Goal: Task Accomplishment & Management: Use online tool/utility

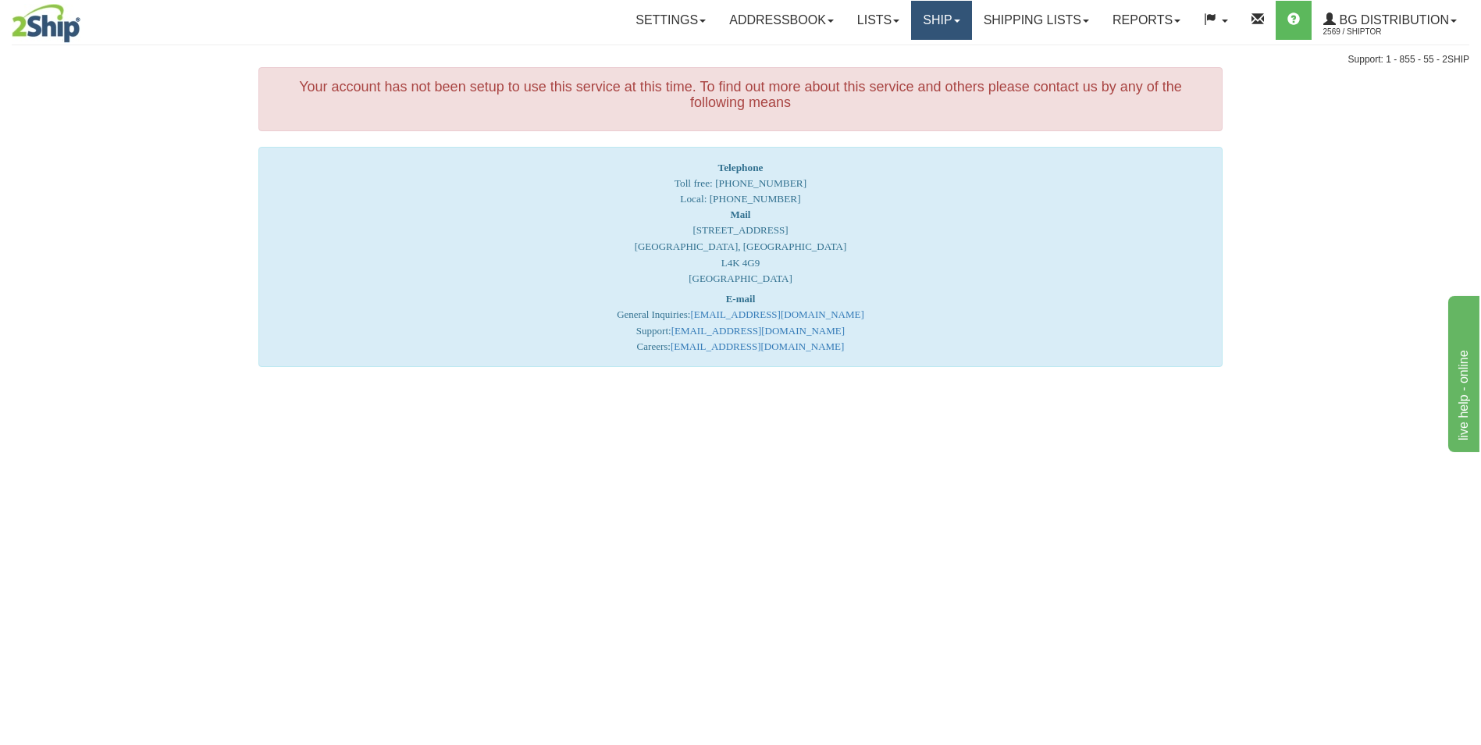
click at [931, 26] on link "Ship" at bounding box center [941, 20] width 60 height 39
click at [909, 54] on span "Ship Screen" at bounding box center [893, 54] width 59 height 12
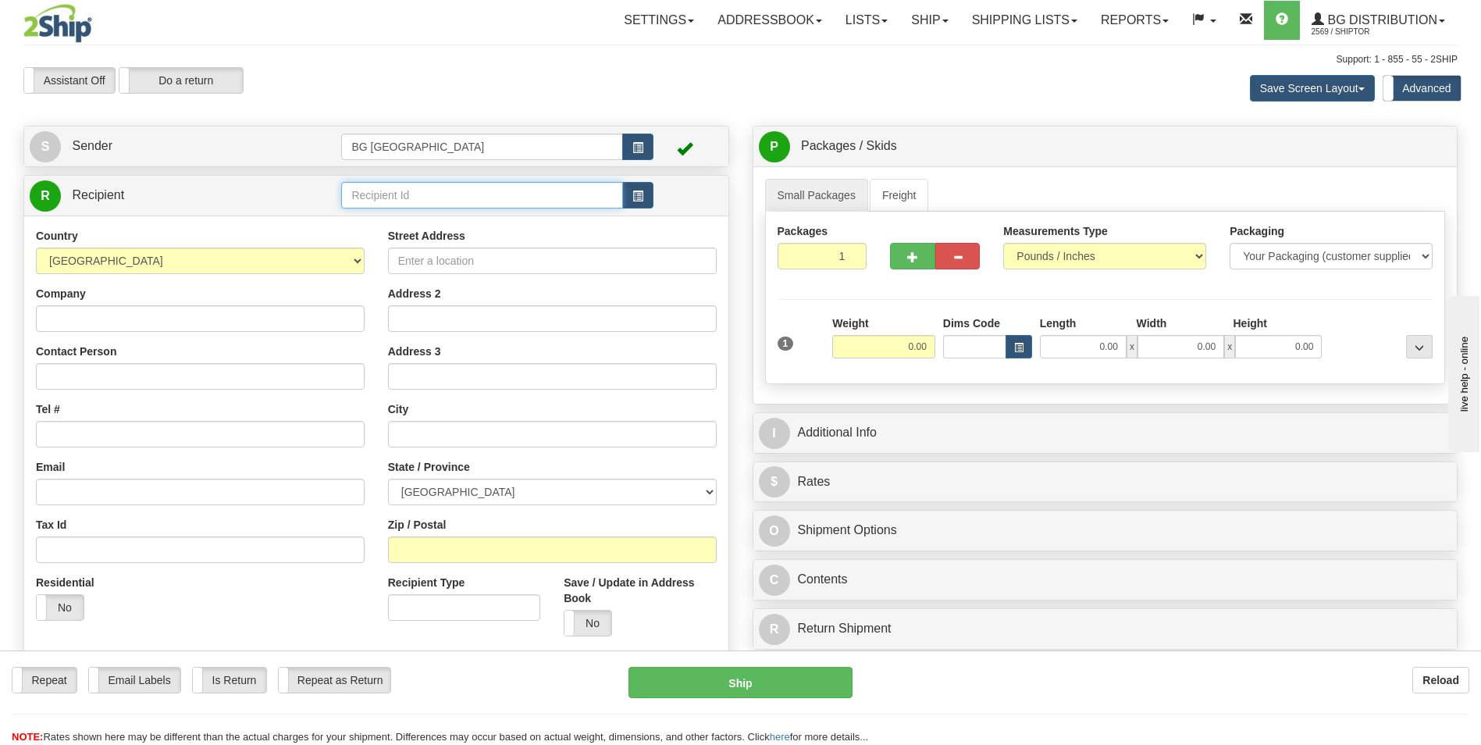
click at [383, 201] on input "text" at bounding box center [481, 195] width 281 height 27
click at [381, 216] on div "60509" at bounding box center [479, 219] width 266 height 17
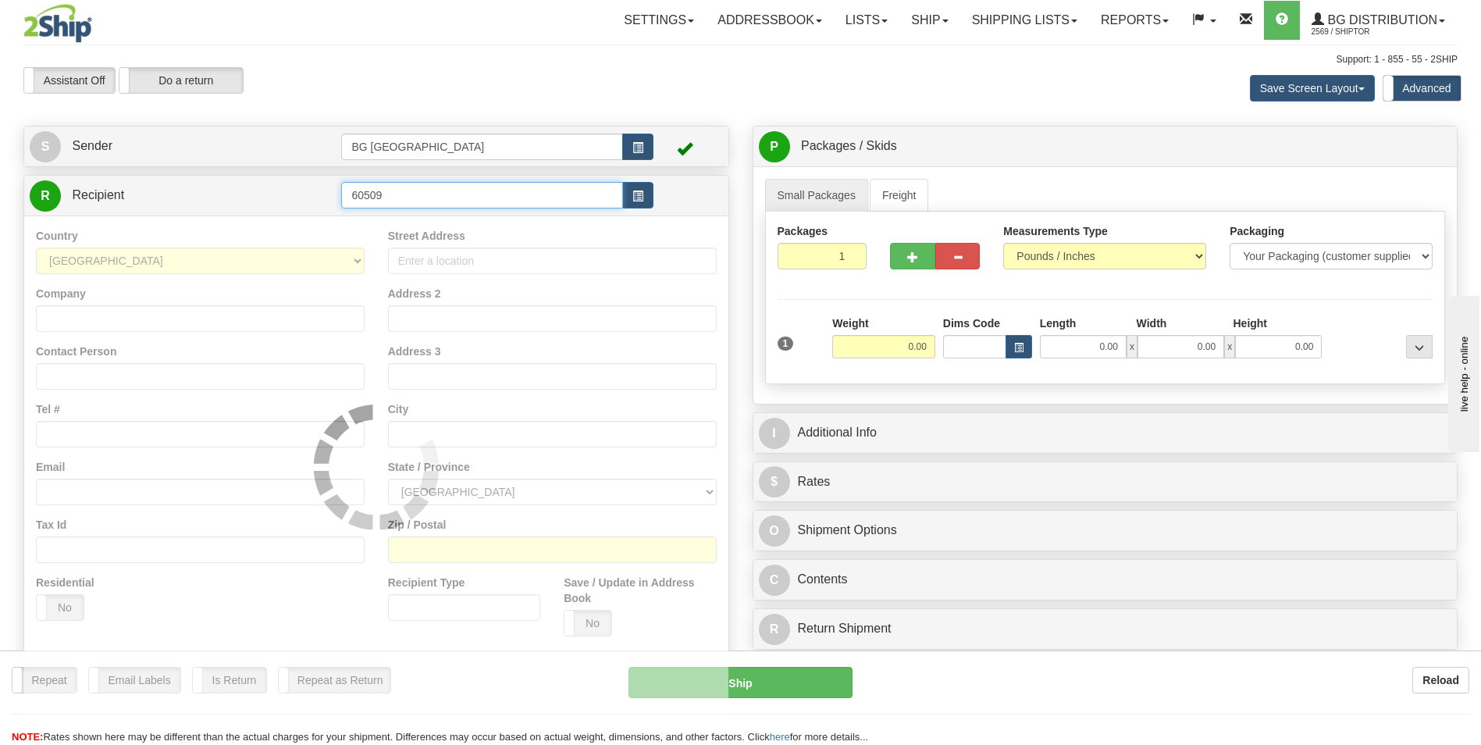
type input "60509"
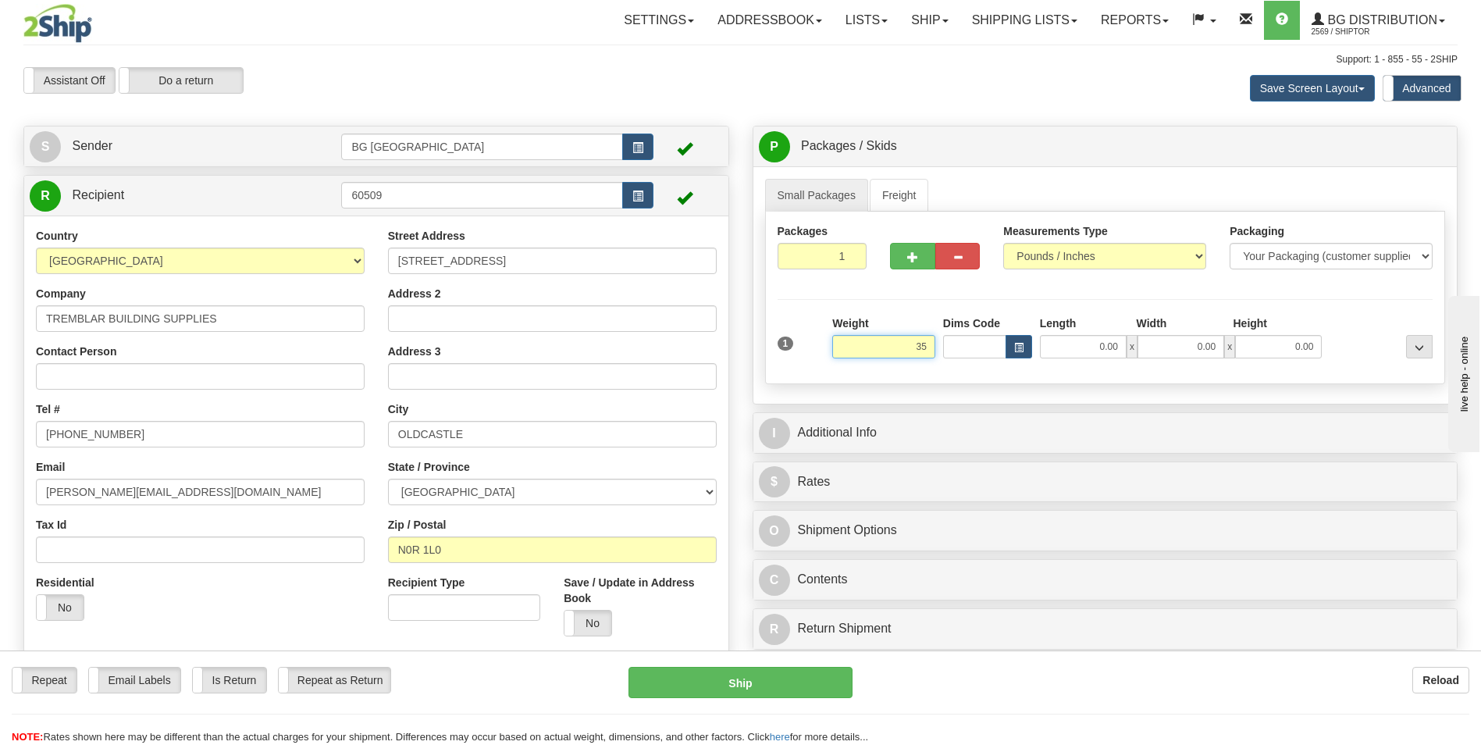
type input "35.00"
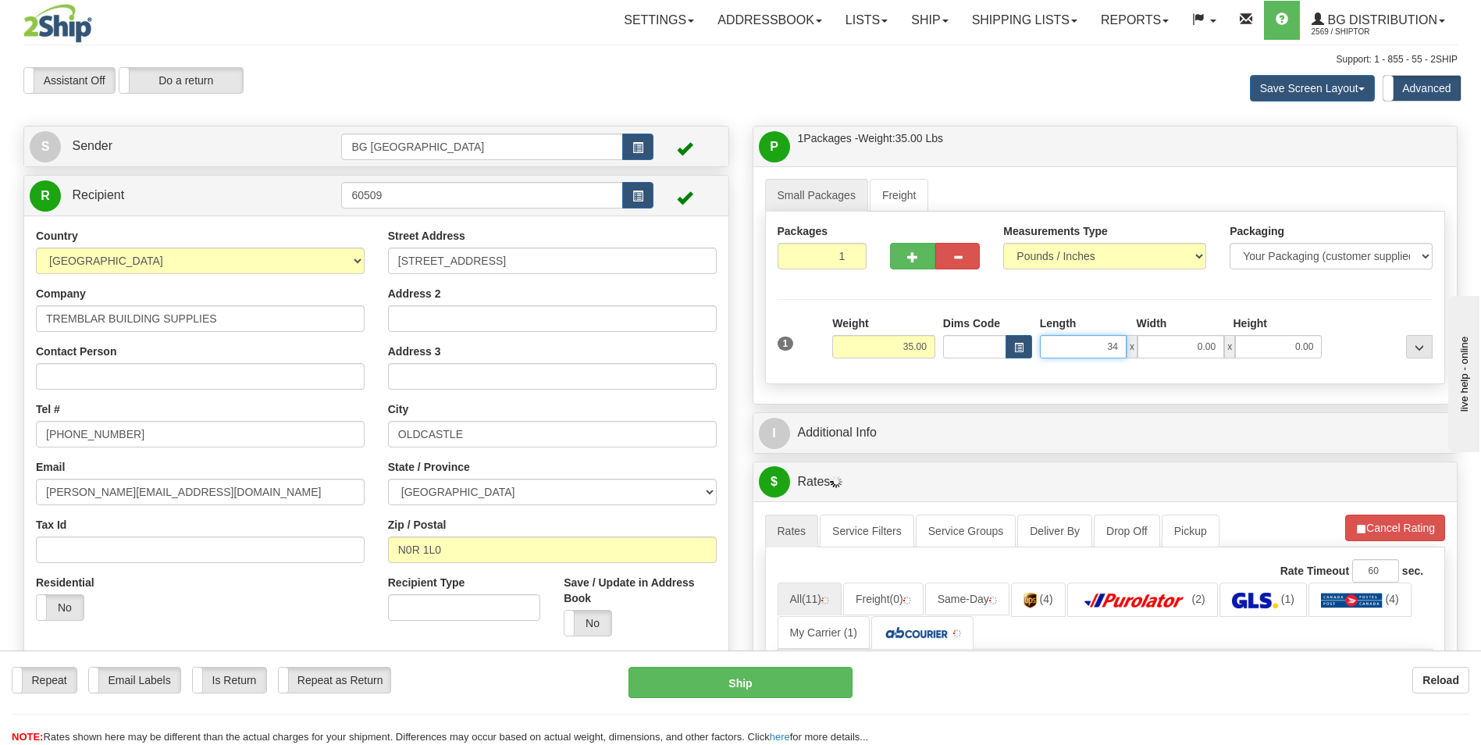
type input "34.00"
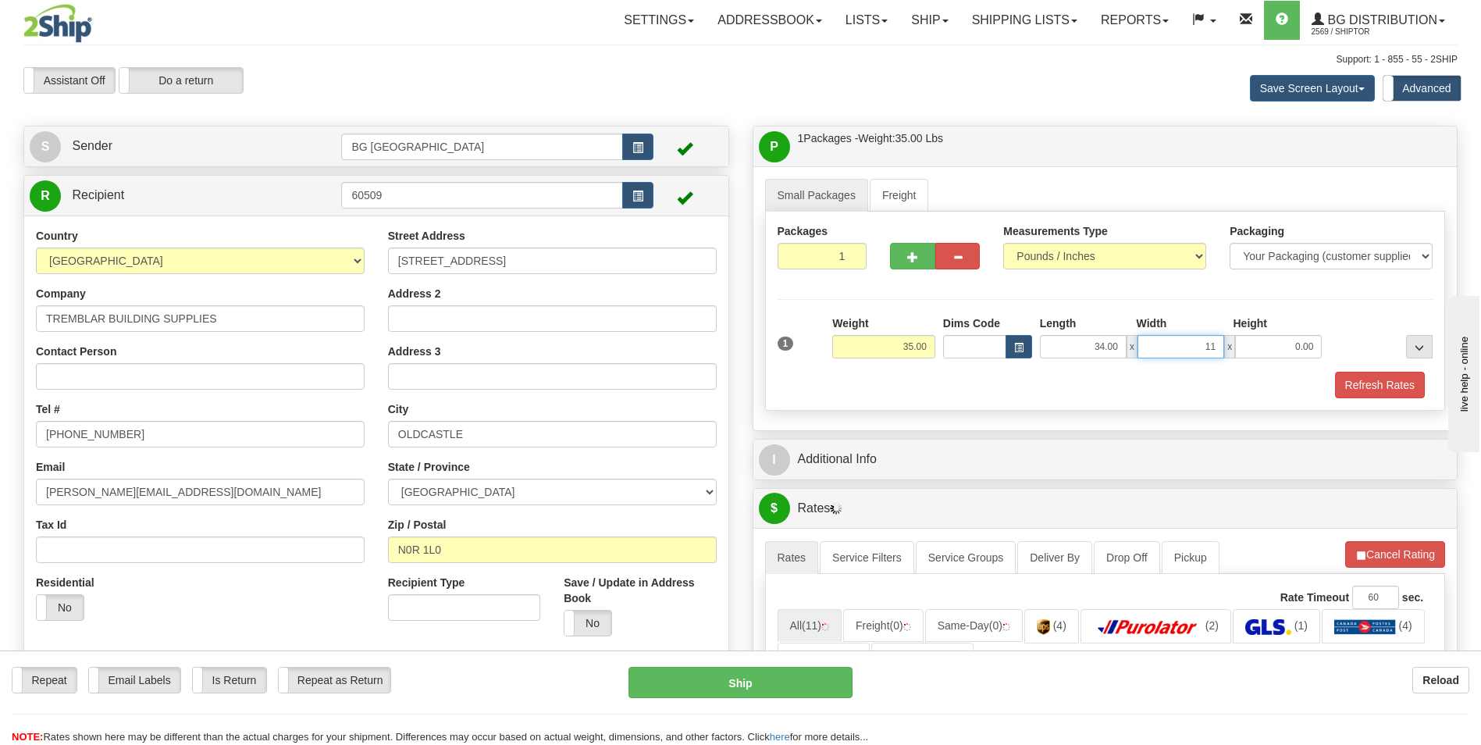
type input "11.00"
type input "9.00"
click at [913, 262] on span "button" at bounding box center [912, 257] width 11 height 10
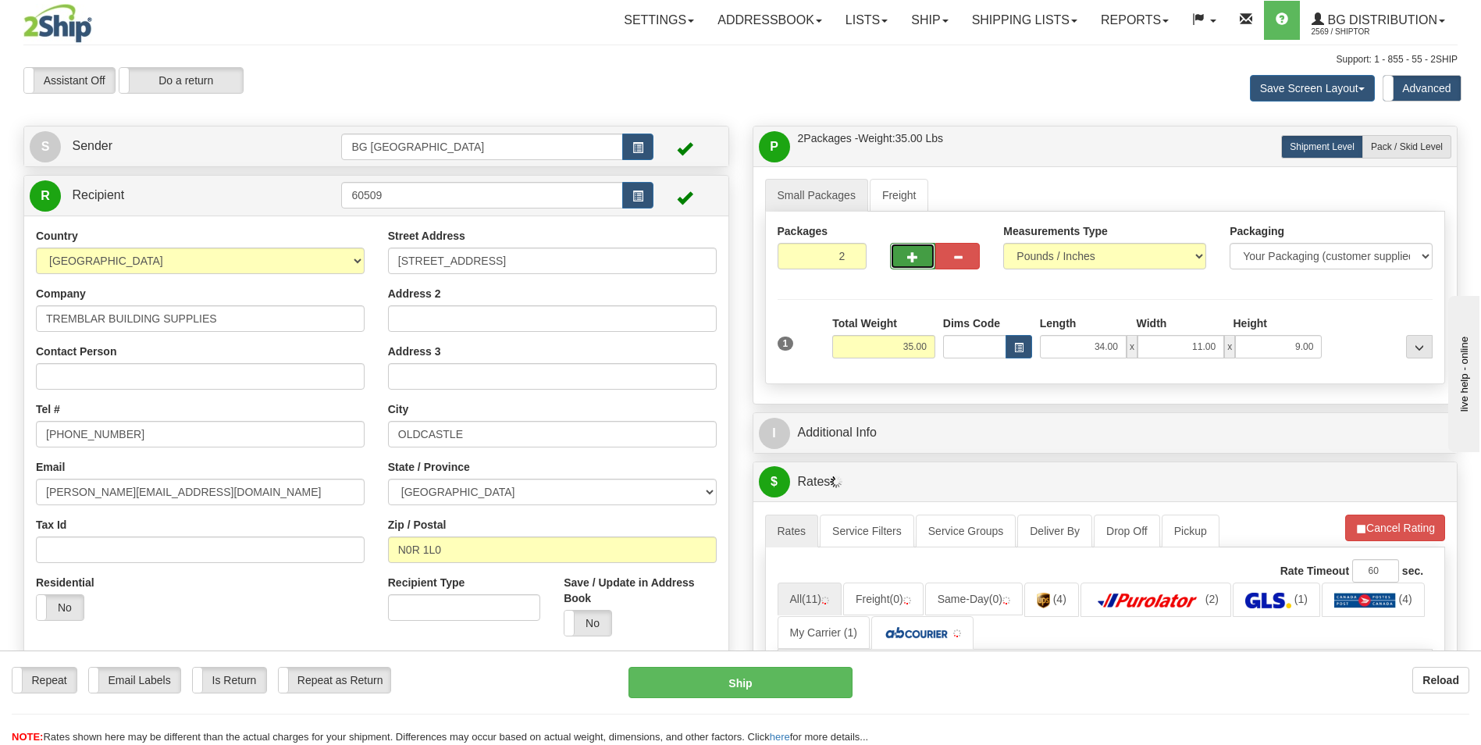
click at [913, 262] on span "button" at bounding box center [912, 257] width 11 height 10
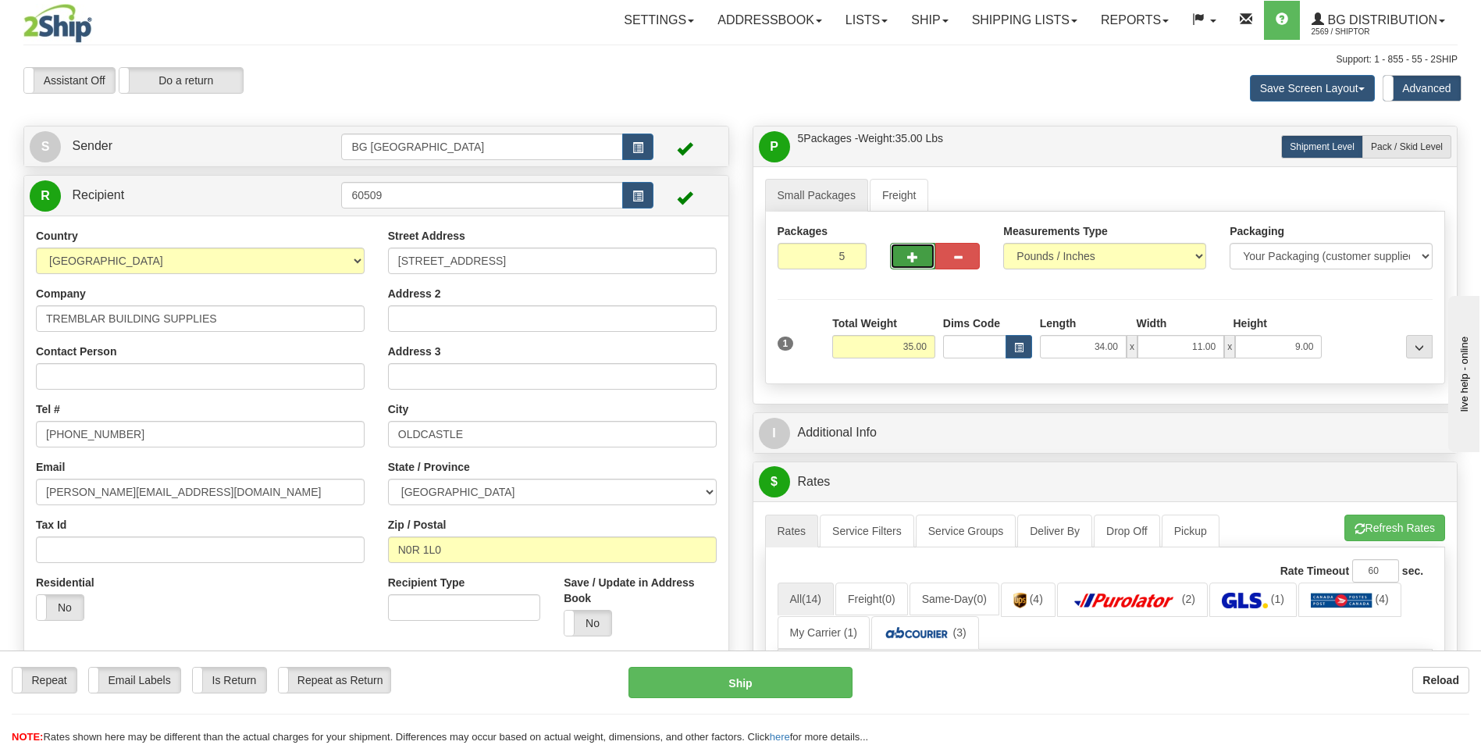
click at [913, 262] on span "button" at bounding box center [912, 257] width 11 height 10
type input "6"
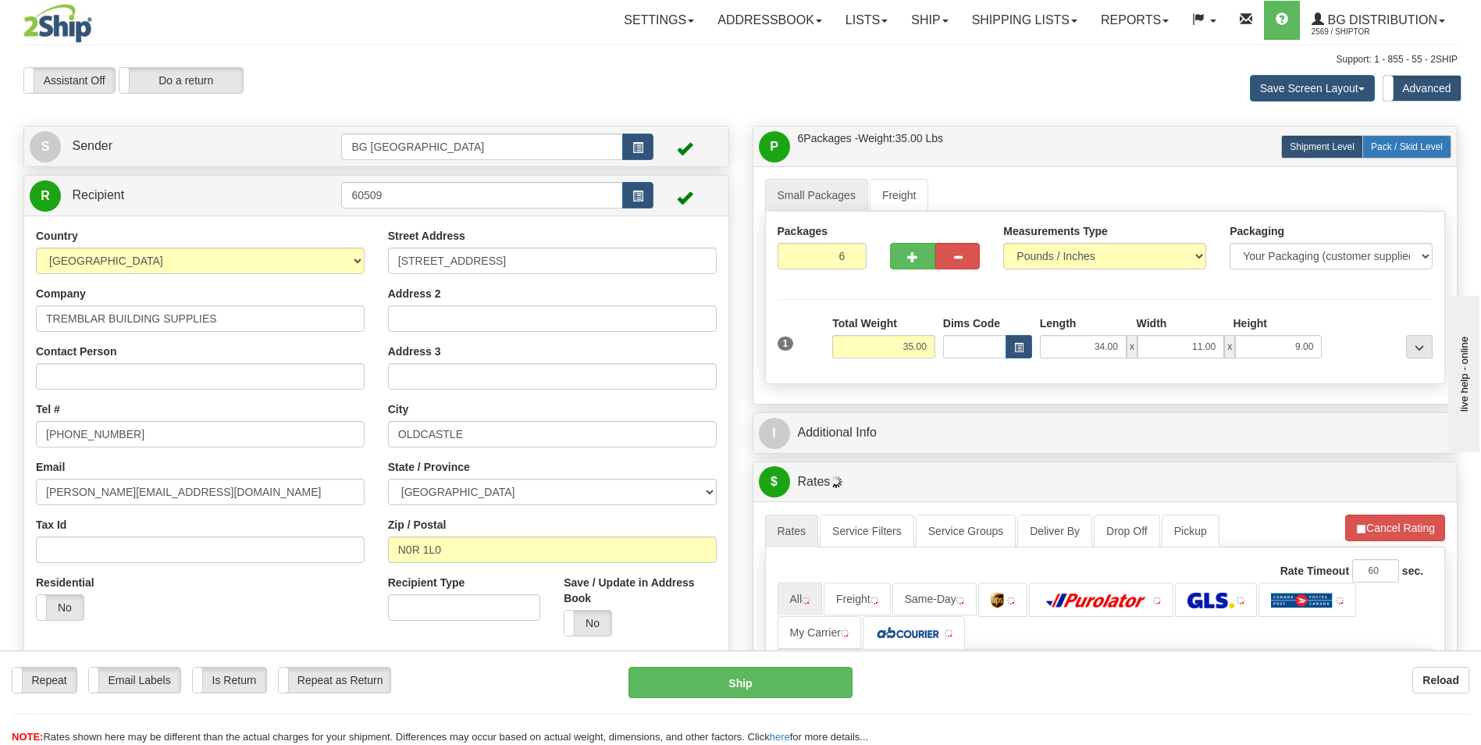
click at [1423, 148] on span "Pack / Skid Level" at bounding box center [1407, 146] width 72 height 11
radio input "true"
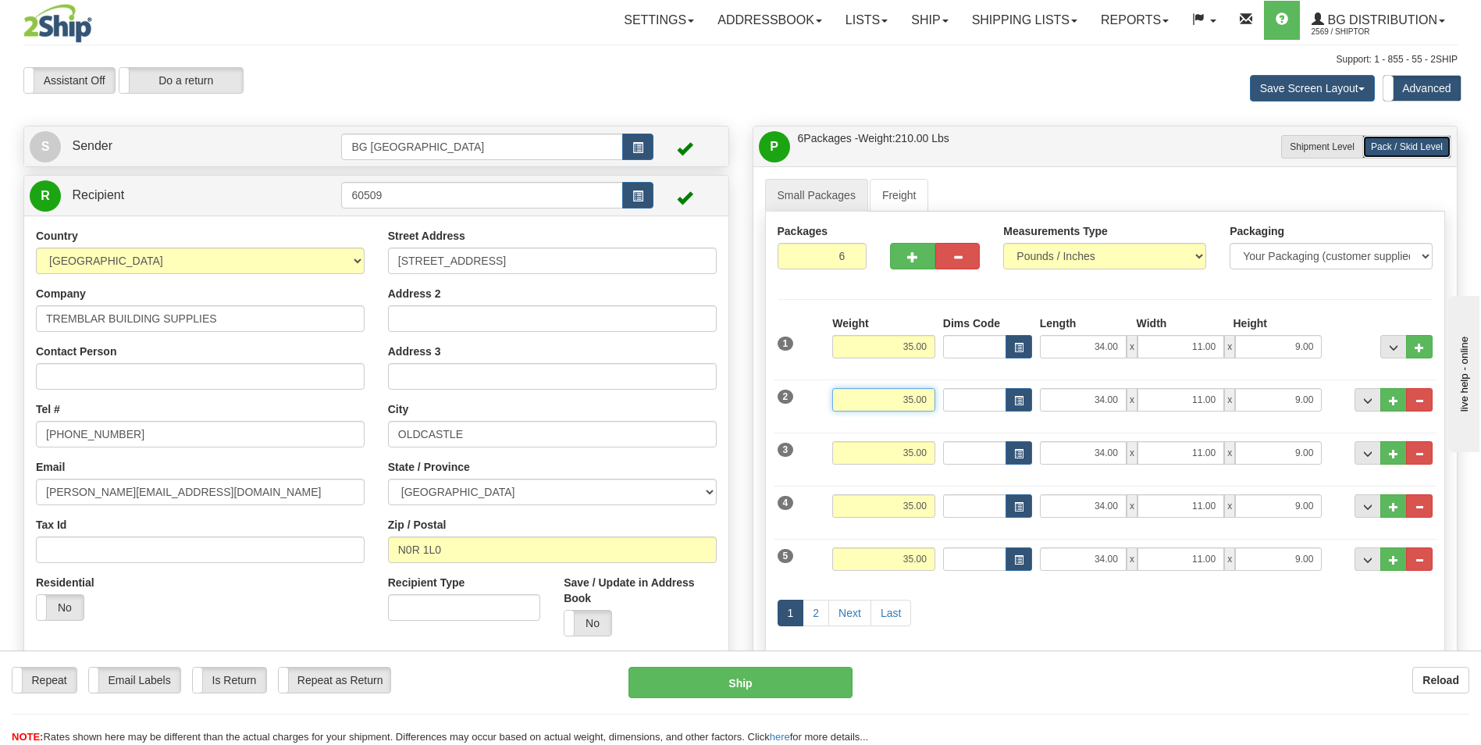
click at [877, 403] on input "35.00" at bounding box center [883, 399] width 103 height 23
type input "14.00"
type input "16.00"
type input "10.00"
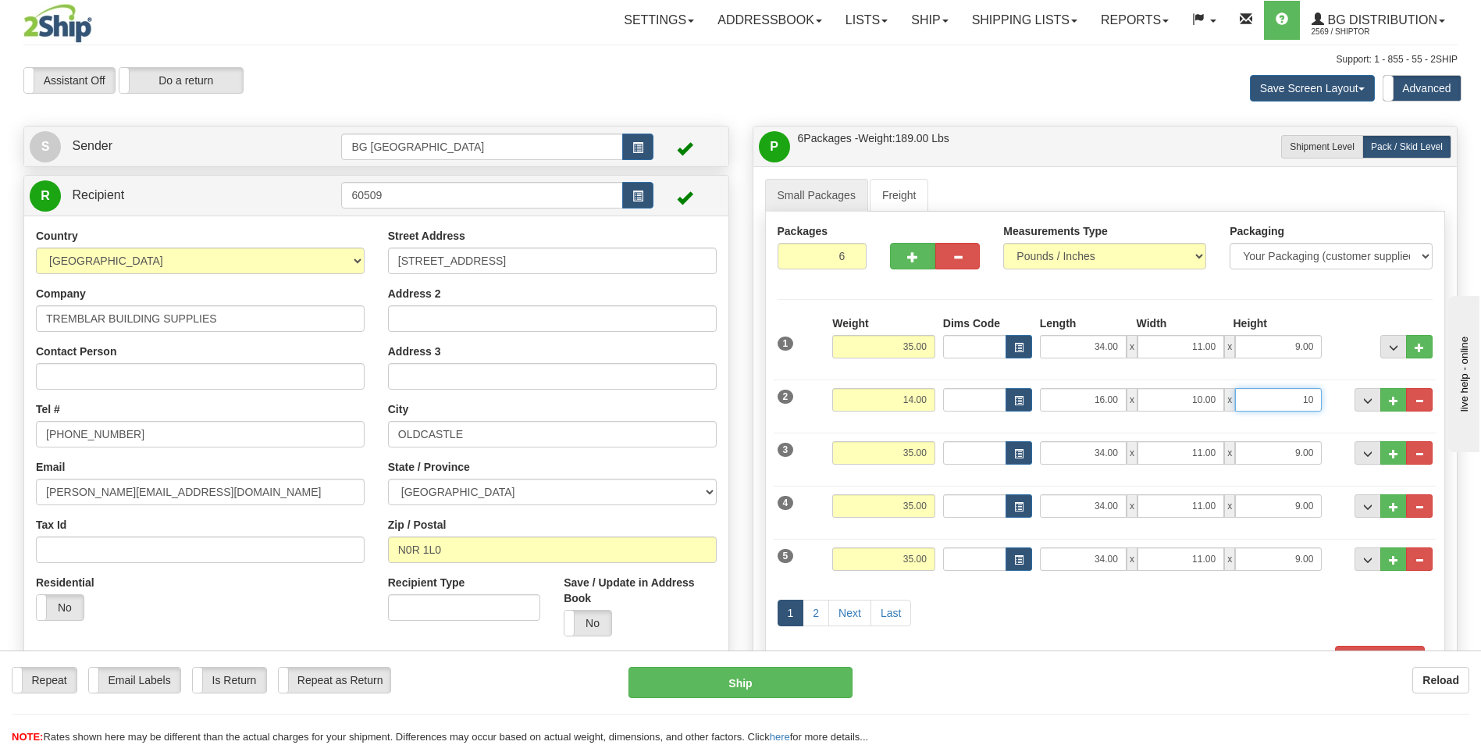
type input "10.00"
click at [886, 458] on input "35.00" at bounding box center [883, 452] width 103 height 23
type input "25.00"
type input "16.00"
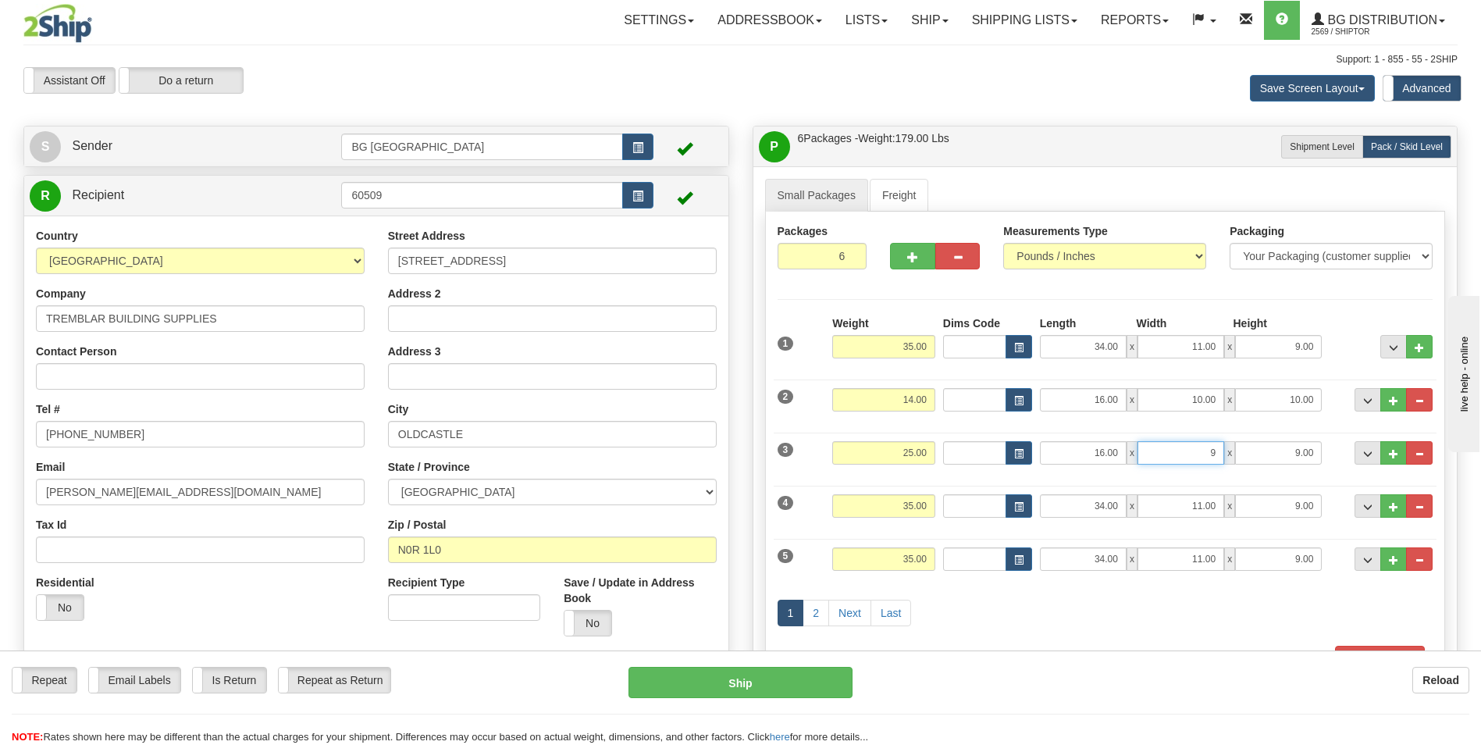
type input "9.00"
click at [883, 497] on input "35.00" at bounding box center [883, 505] width 103 height 23
type input "39.00"
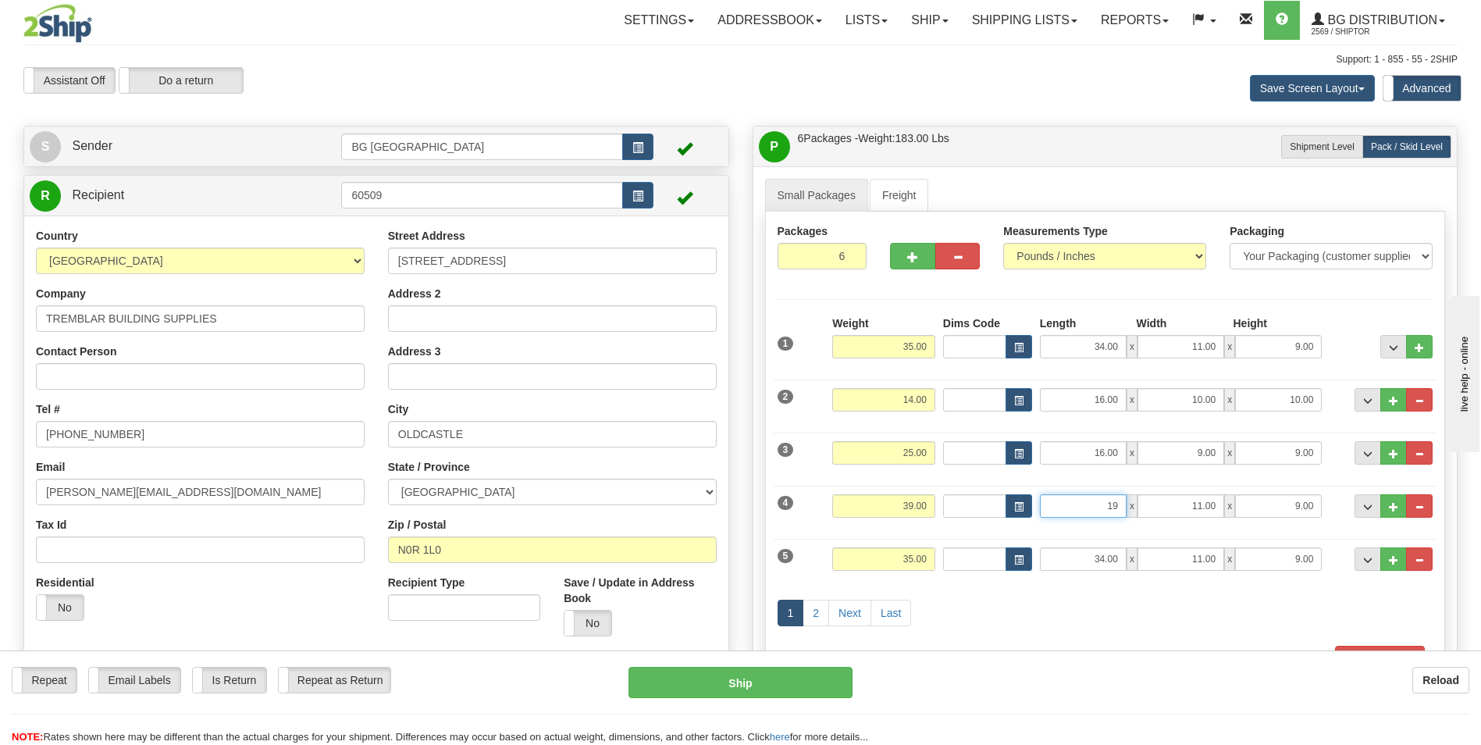
type input "19.00"
type input "16.00"
type input "7.00"
click at [879, 545] on div "5 Weight 35.00 Dims Code Length Width Height" at bounding box center [1106, 557] width 664 height 52
click at [879, 550] on input "35.00" at bounding box center [883, 558] width 103 height 23
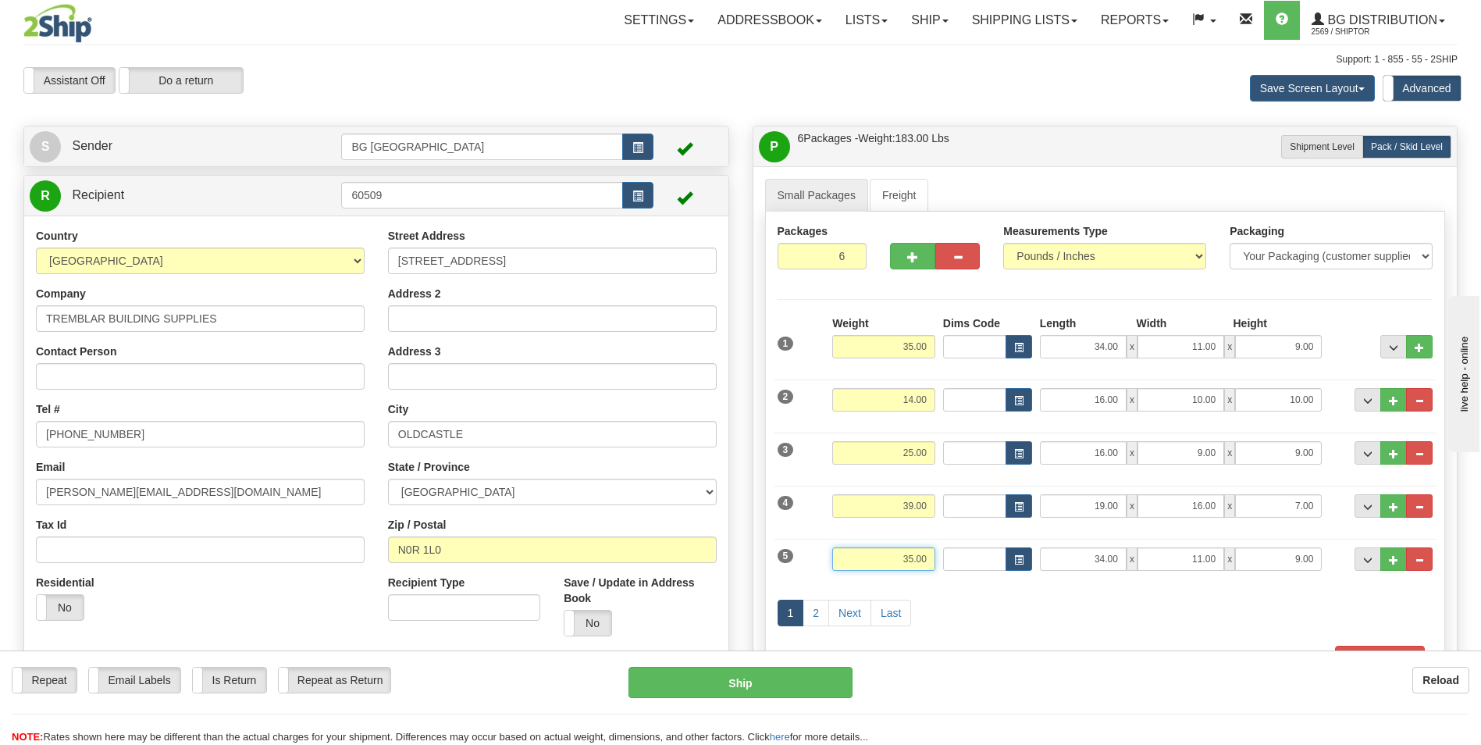
click at [879, 550] on input "35.00" at bounding box center [883, 558] width 103 height 23
type input "36.00"
type input "15.00"
type input "10.00"
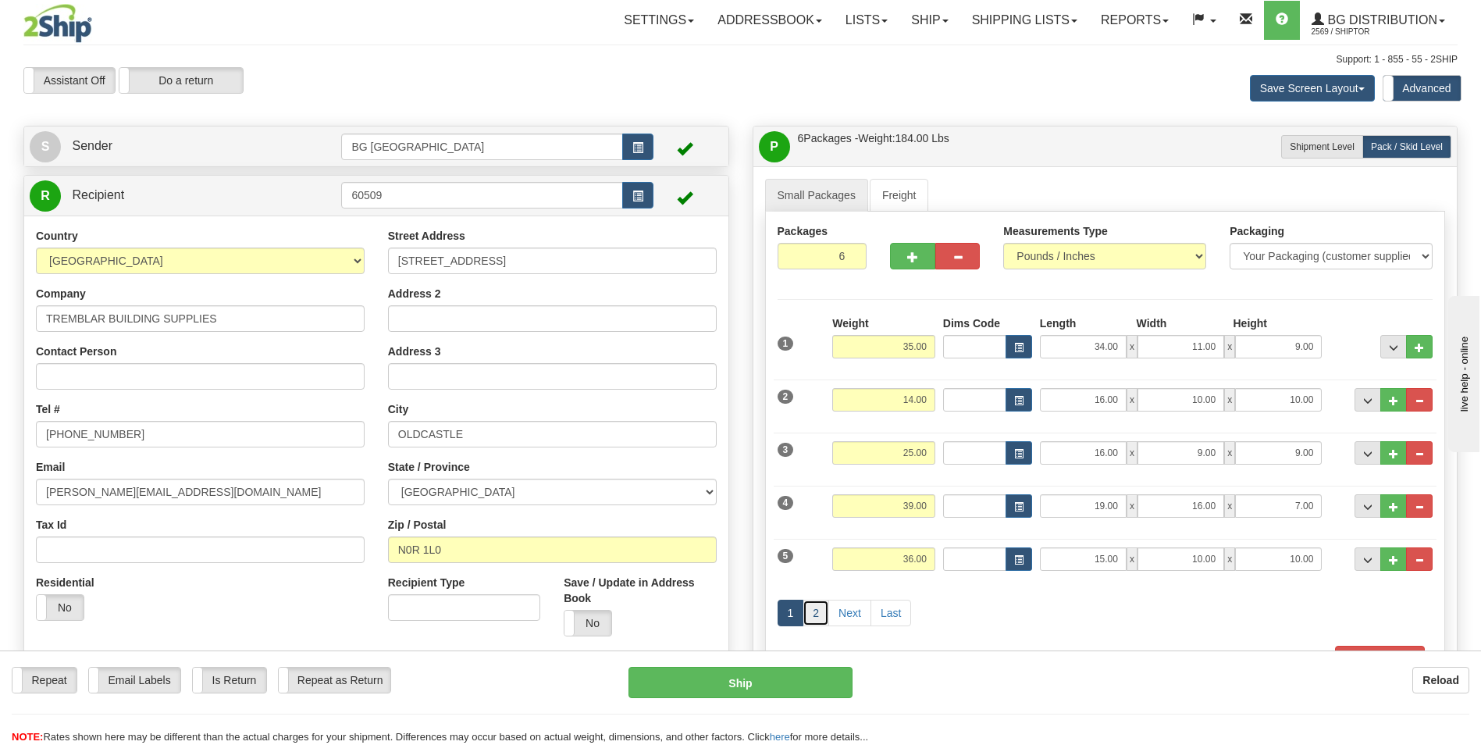
click at [820, 602] on link "2" at bounding box center [816, 613] width 27 height 27
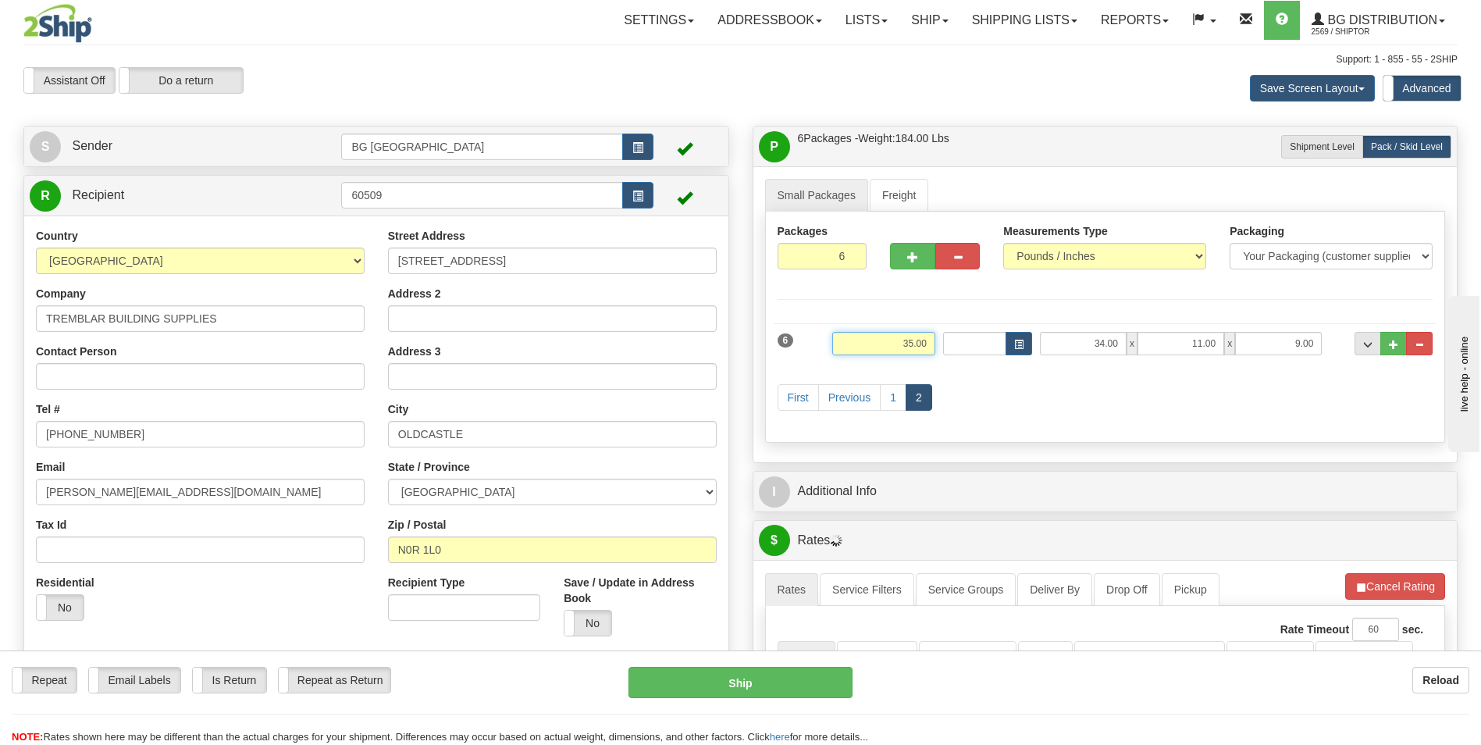
click at [886, 335] on input "35.00" at bounding box center [883, 343] width 103 height 23
type input "30.00"
type input "40.00"
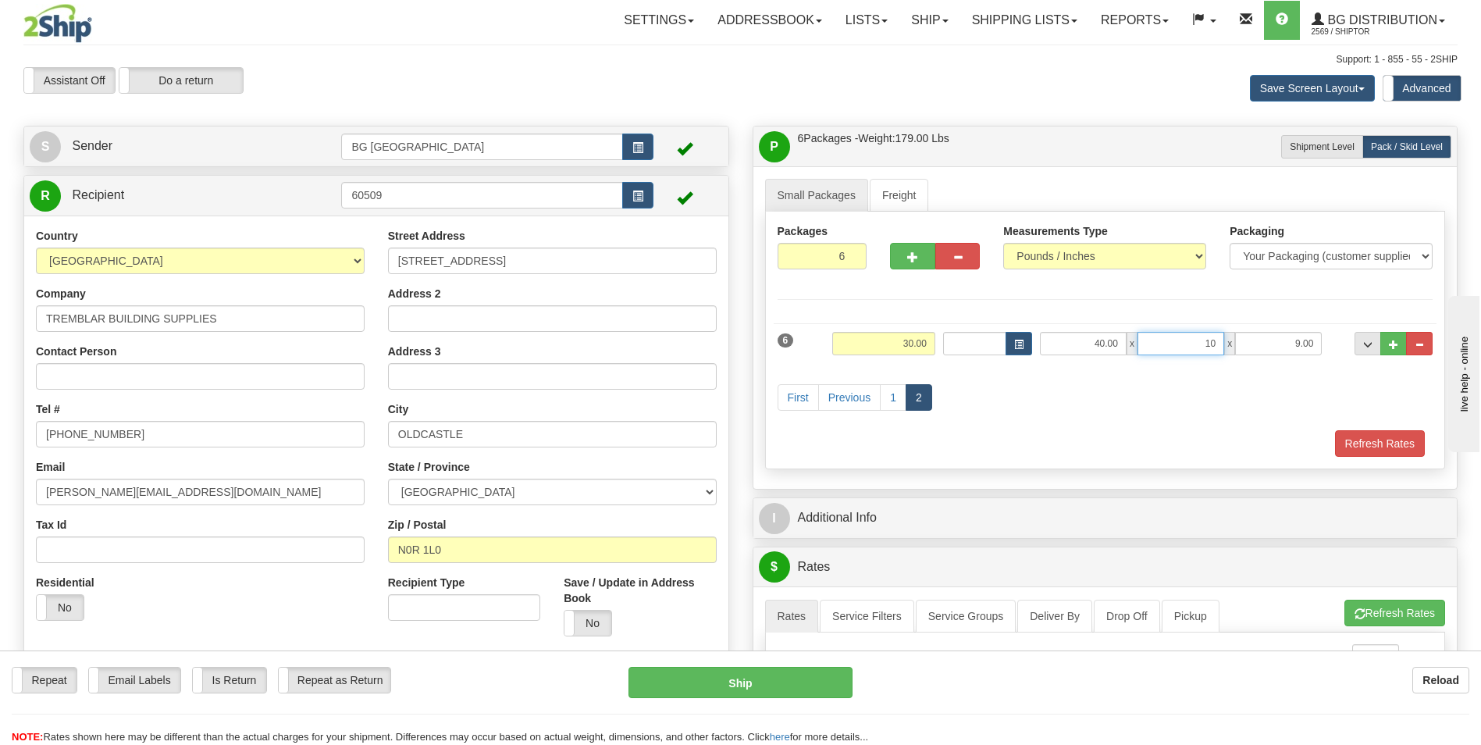
type input "10.00"
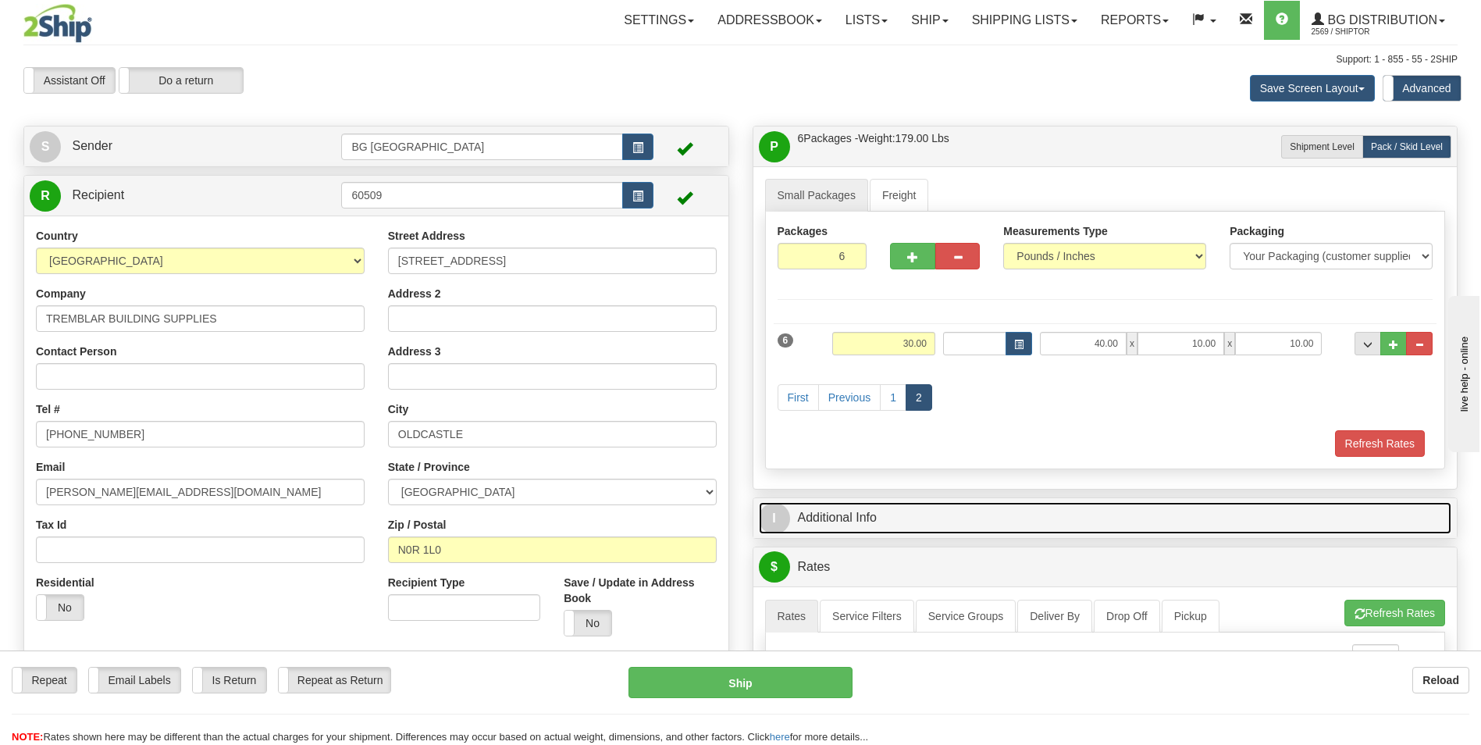
click at [875, 508] on link "I Additional Info" at bounding box center [1105, 518] width 693 height 32
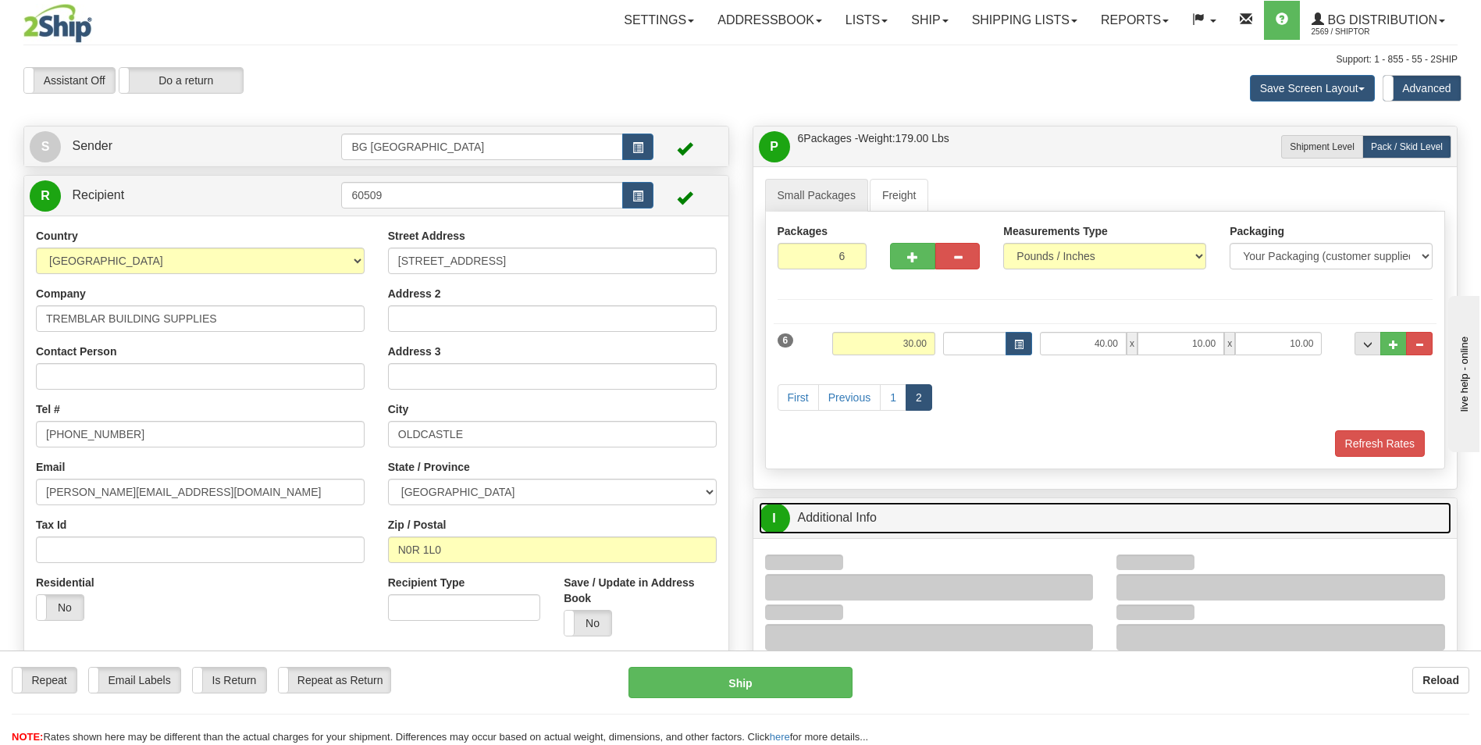
scroll to position [156, 0]
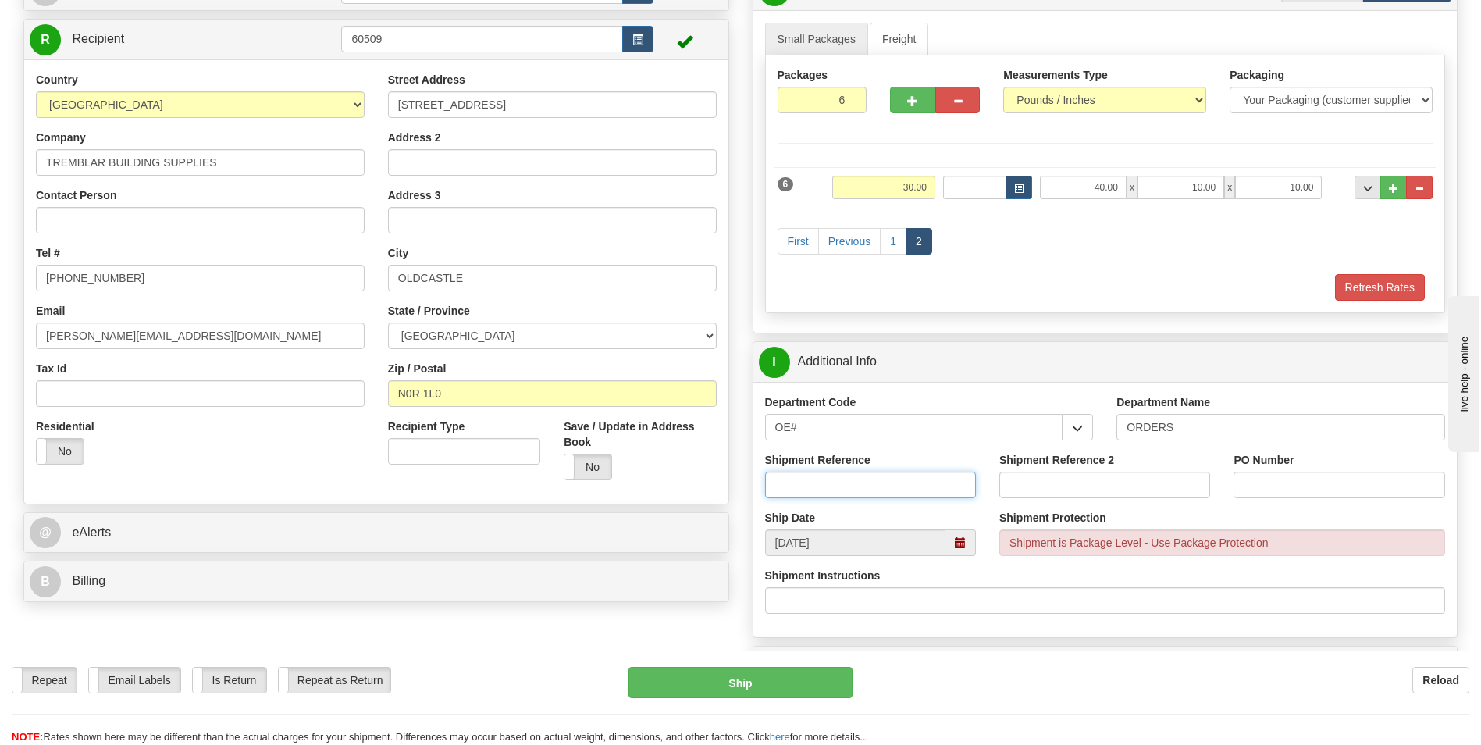
click at [825, 485] on input "Shipment Reference" at bounding box center [870, 485] width 211 height 27
type input "70185778-00"
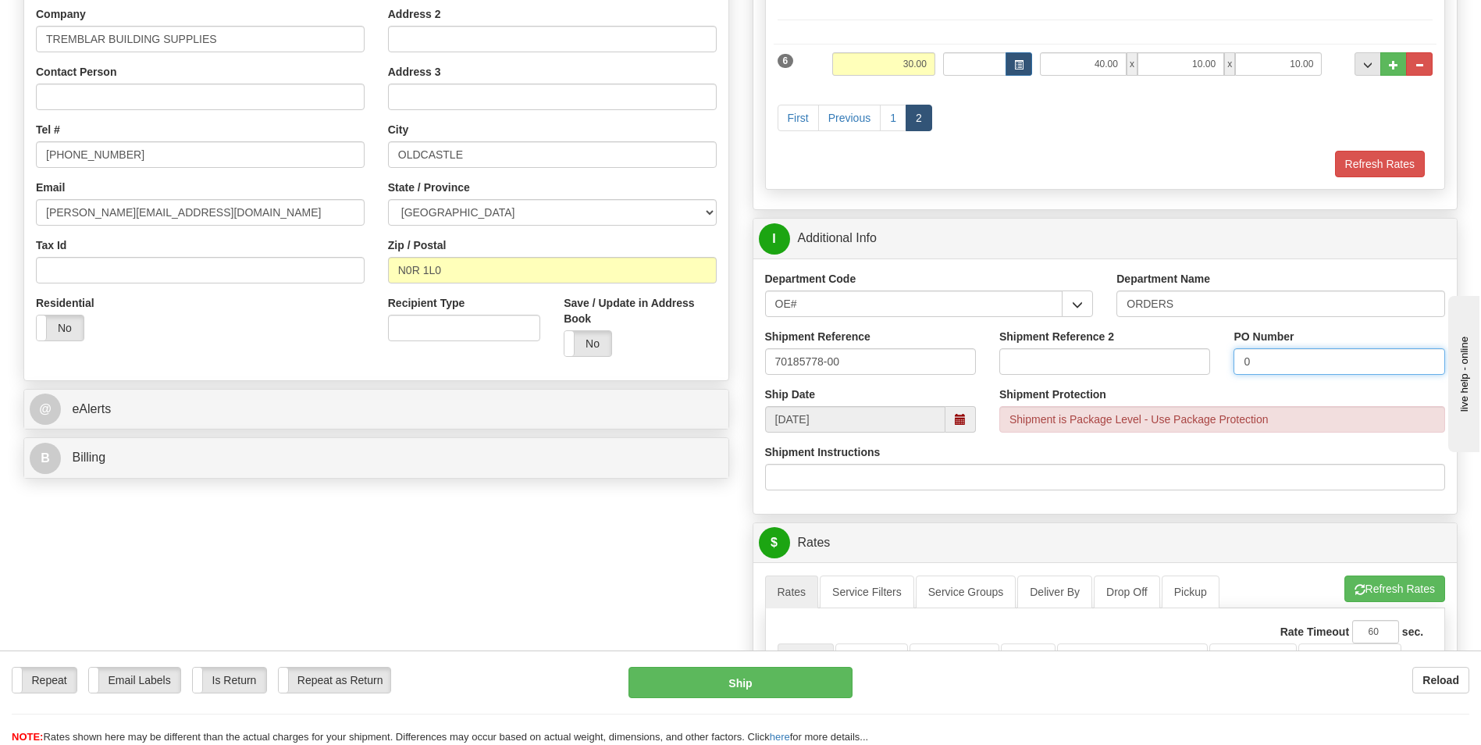
scroll to position [547, 0]
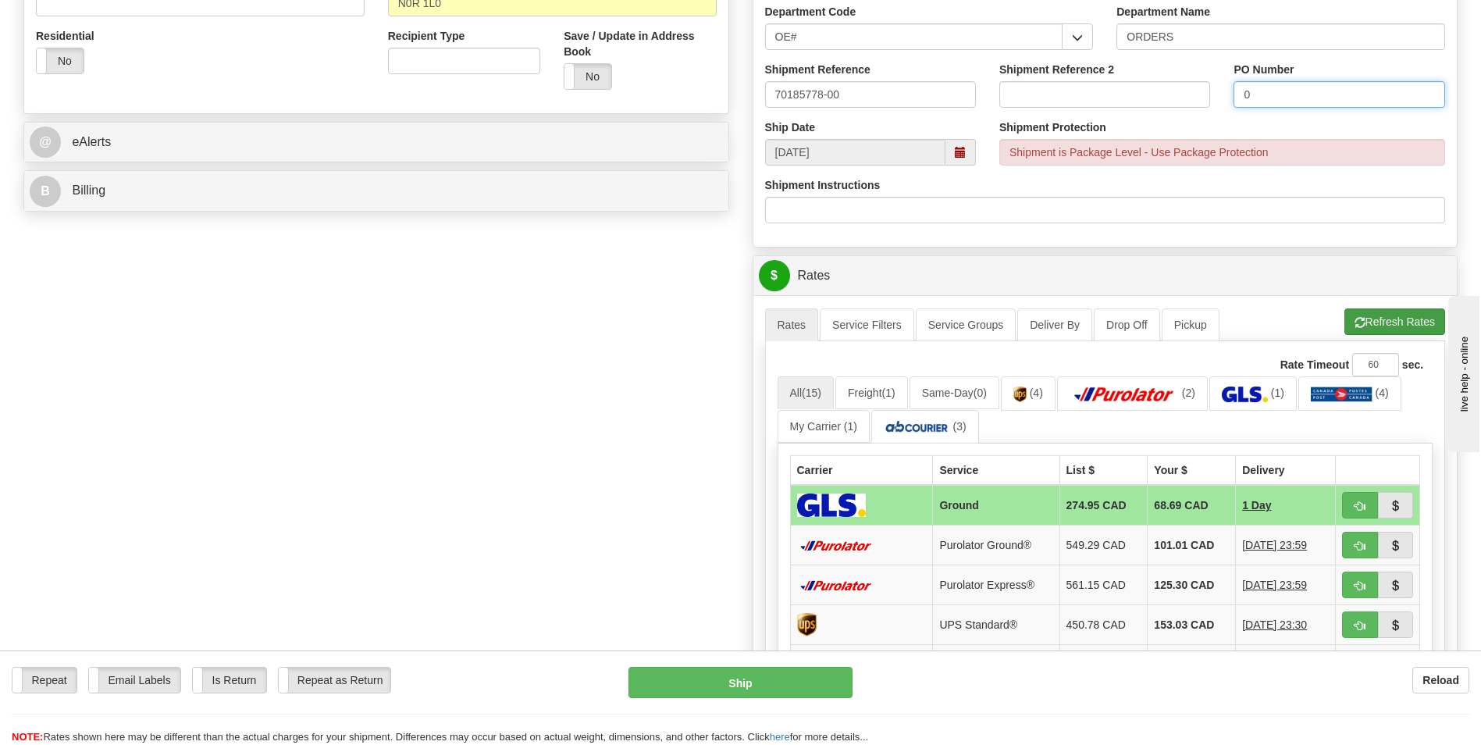
type input "0"
click at [1349, 320] on button "Refresh Rates" at bounding box center [1395, 321] width 101 height 27
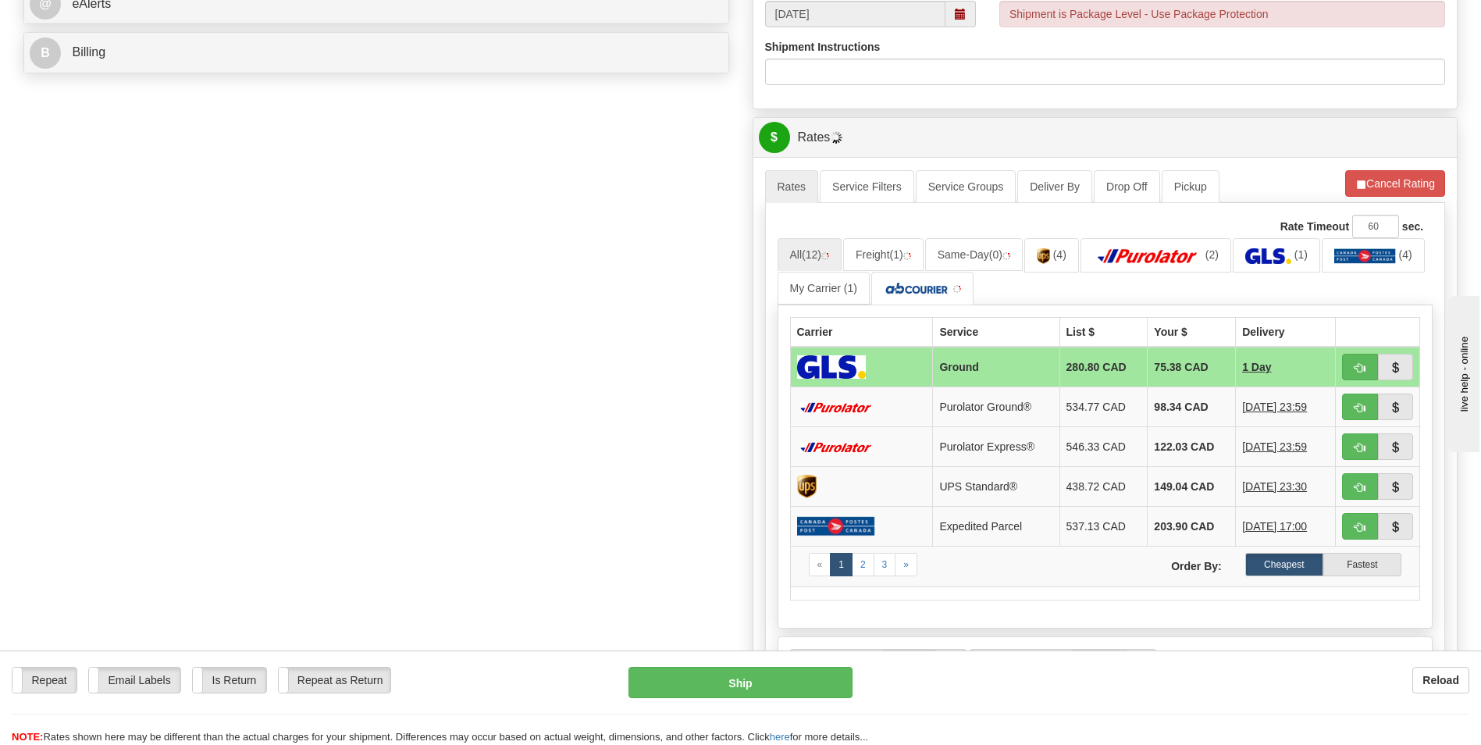
scroll to position [703, 0]
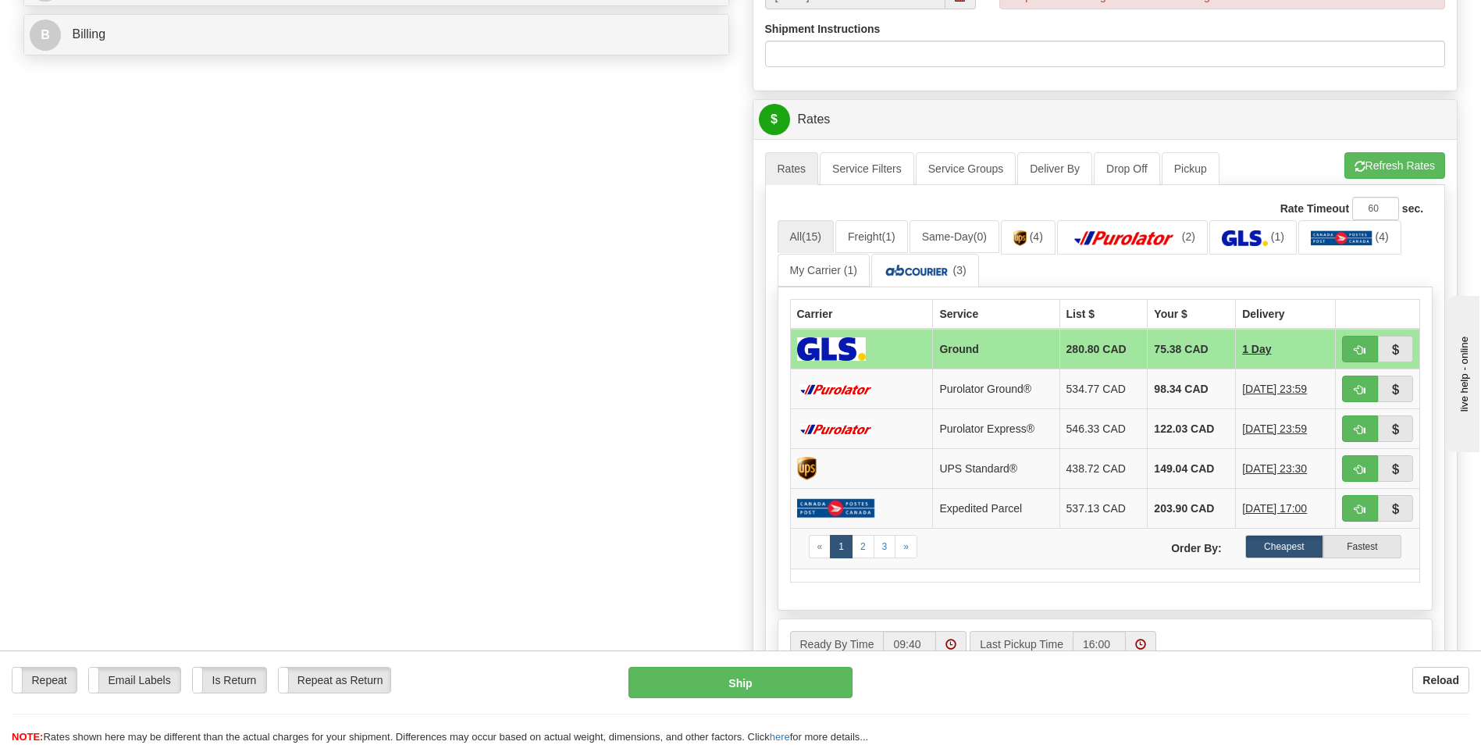
click at [1173, 392] on td "98.34 CAD" at bounding box center [1192, 389] width 88 height 40
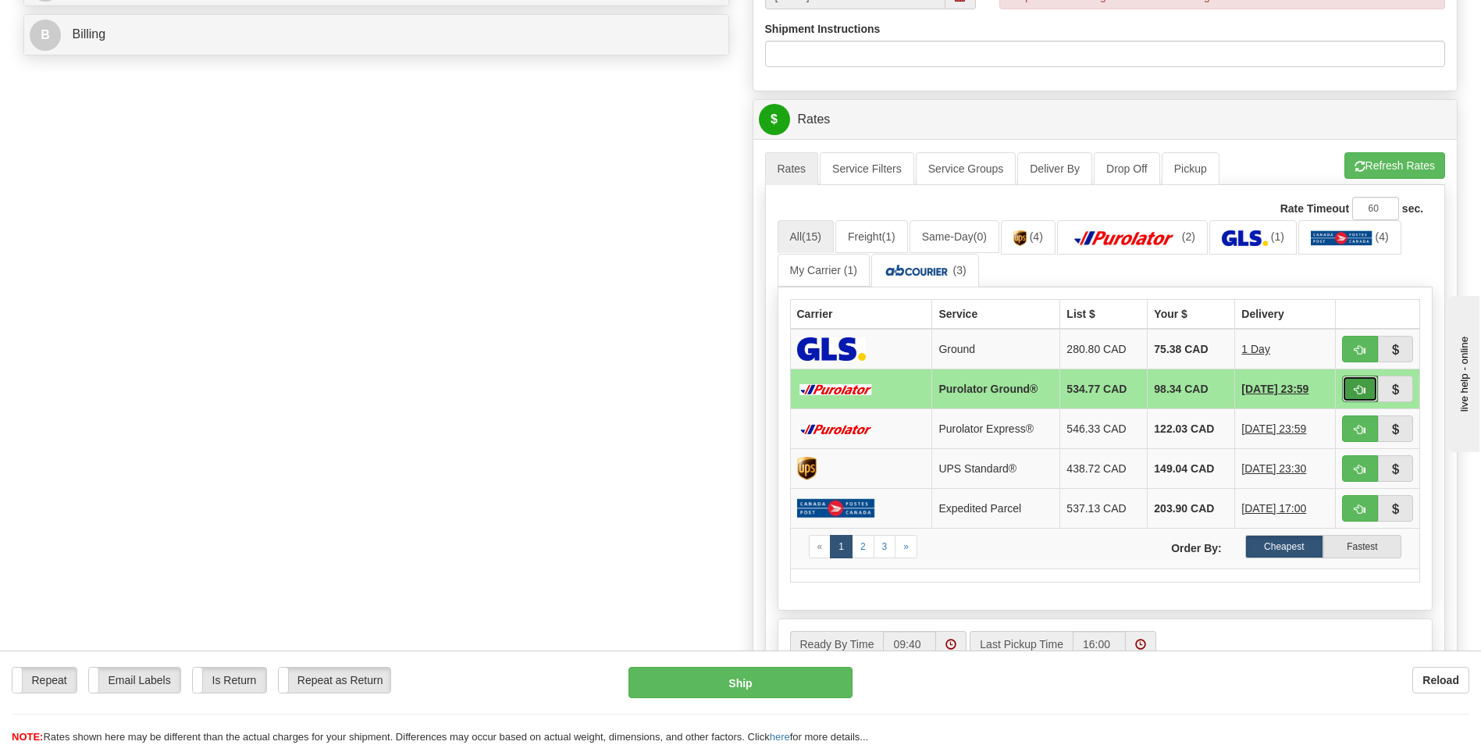
click at [1366, 397] on button "button" at bounding box center [1360, 389] width 36 height 27
type input "260"
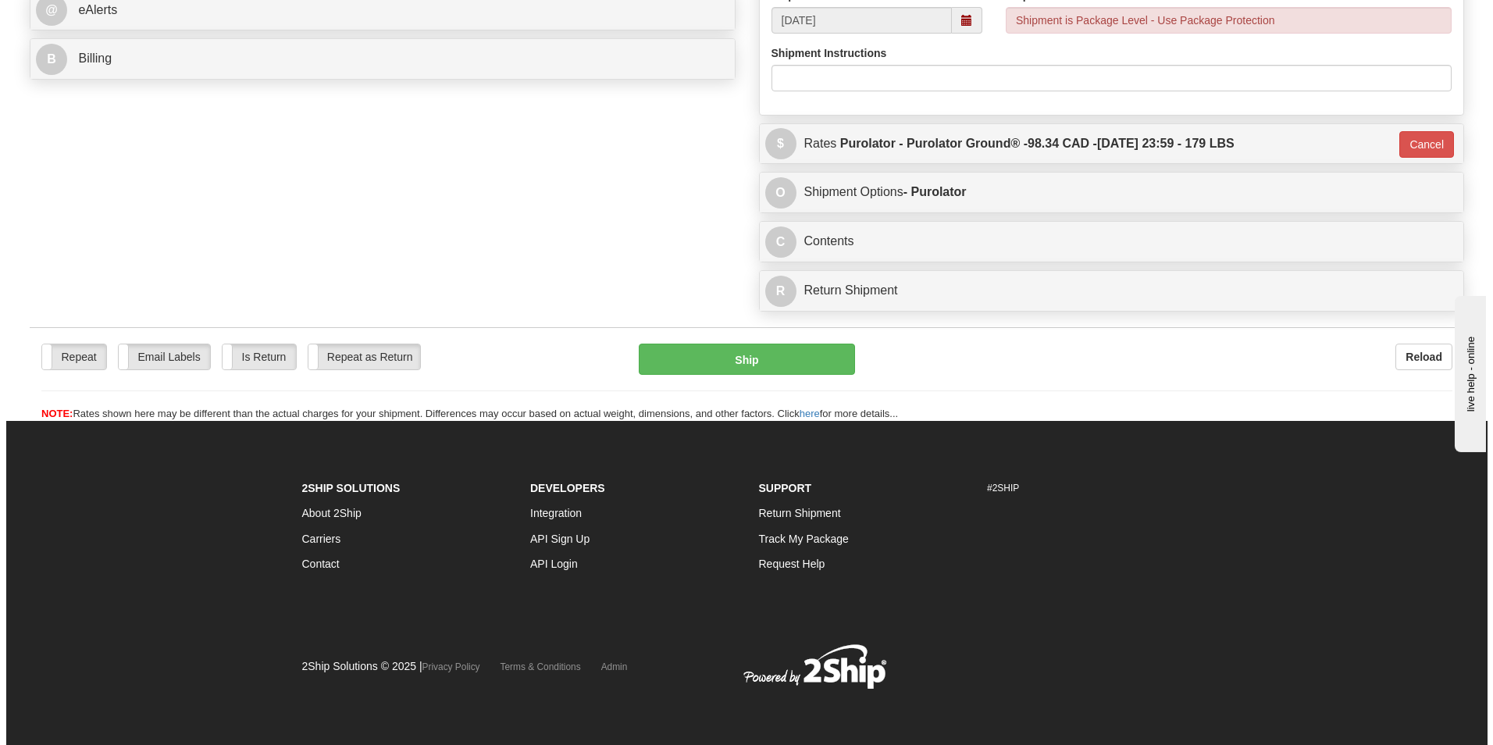
scroll to position [679, 0]
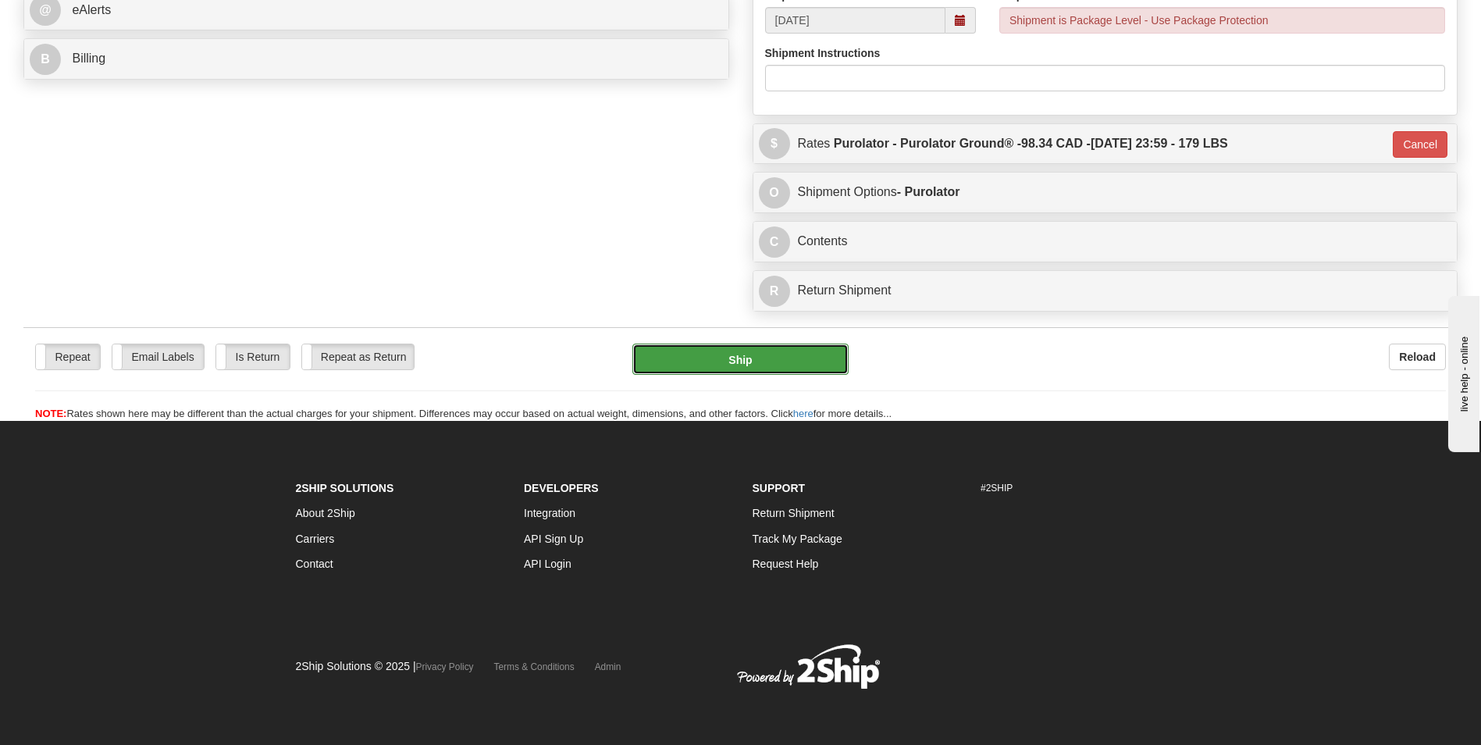
click at [782, 366] on button "Ship" at bounding box center [740, 359] width 216 height 31
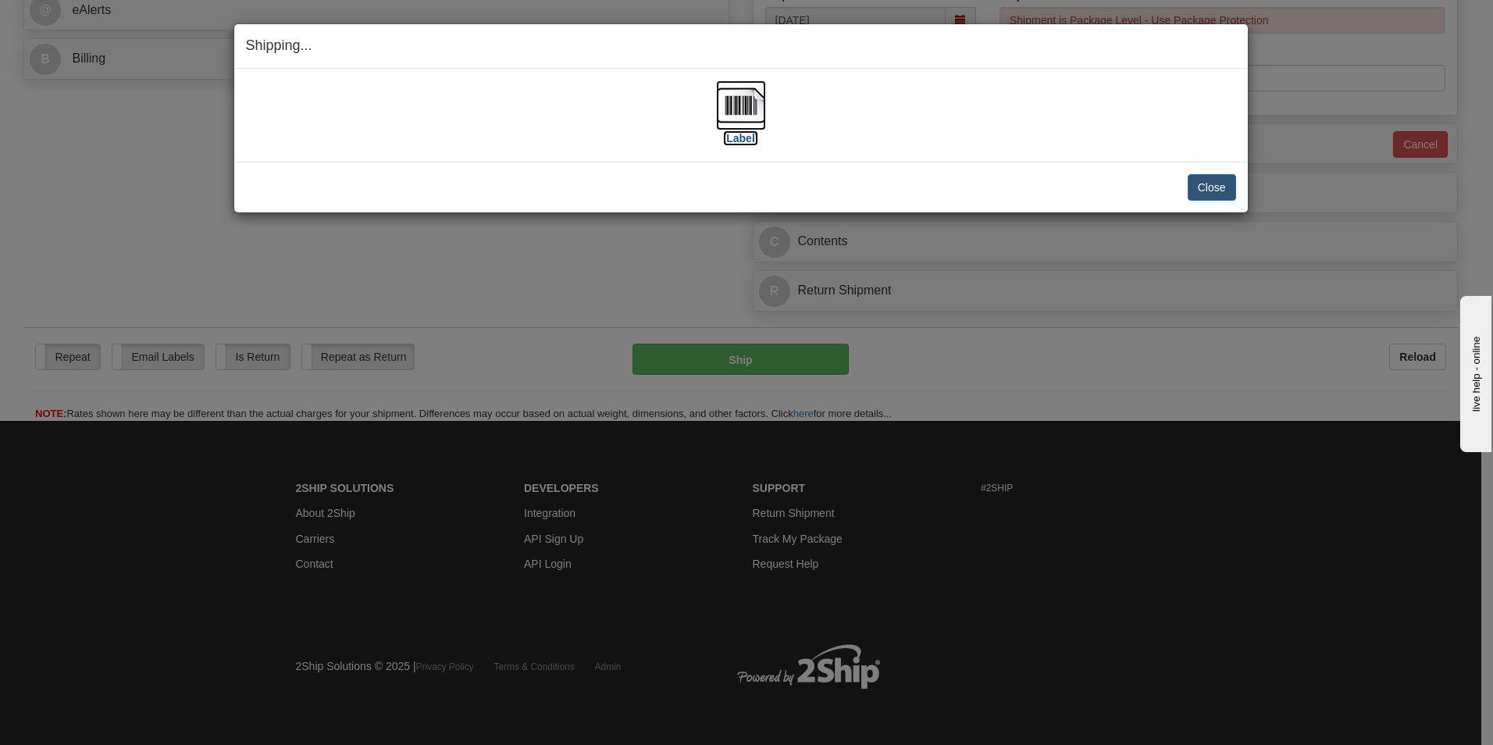
click at [741, 106] on img at bounding box center [741, 105] width 50 height 50
click at [1196, 191] on button "Close" at bounding box center [1212, 187] width 48 height 27
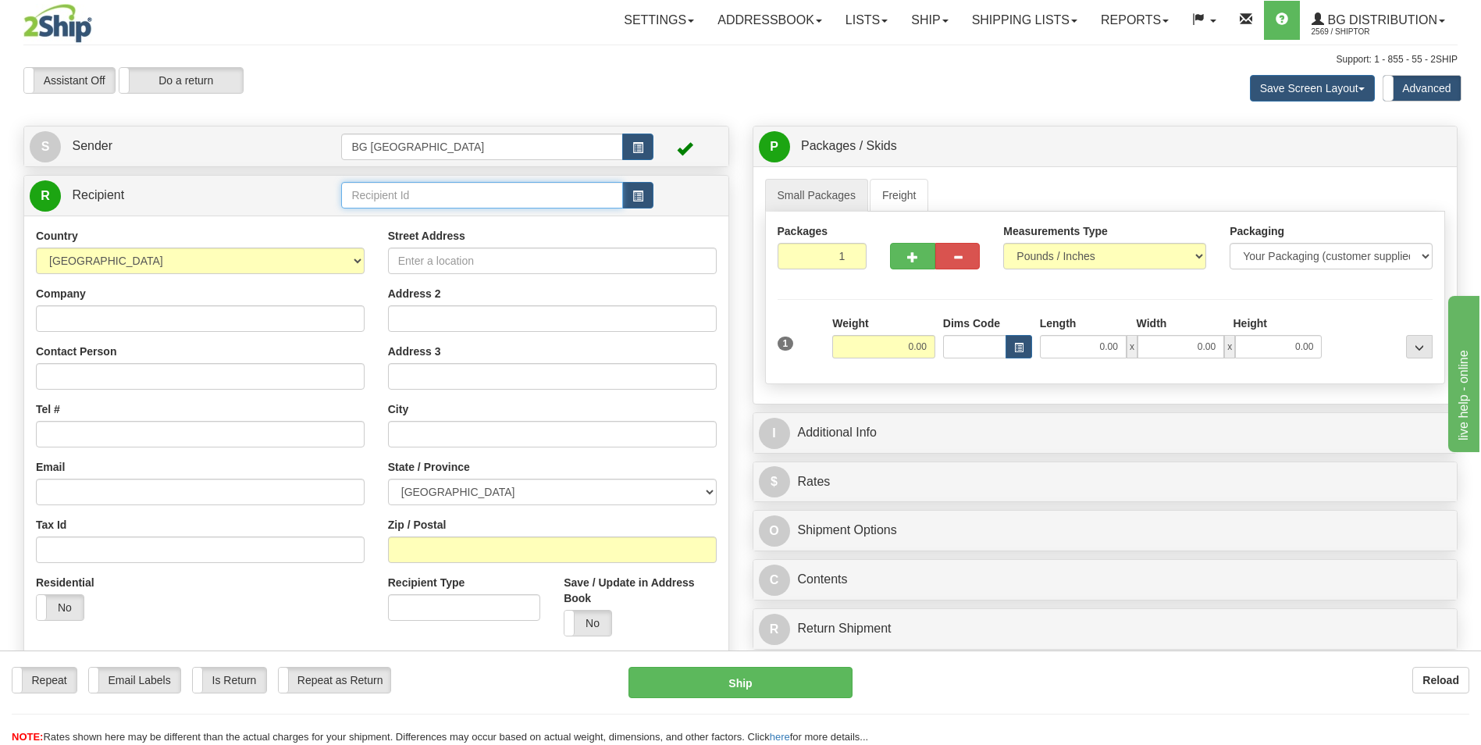
click at [479, 208] on input "text" at bounding box center [481, 195] width 281 height 27
click at [465, 217] on div "5441" at bounding box center [479, 219] width 266 height 17
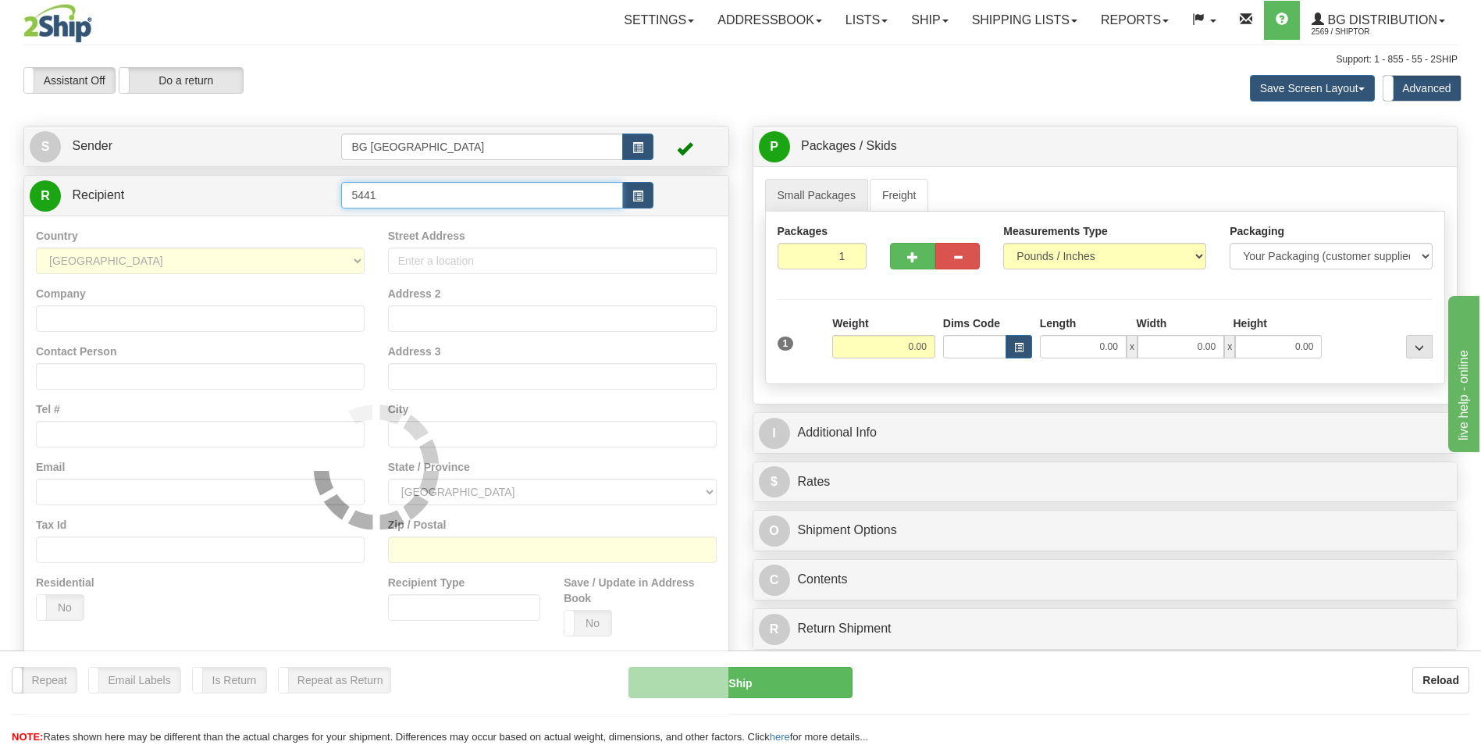
type input "5441"
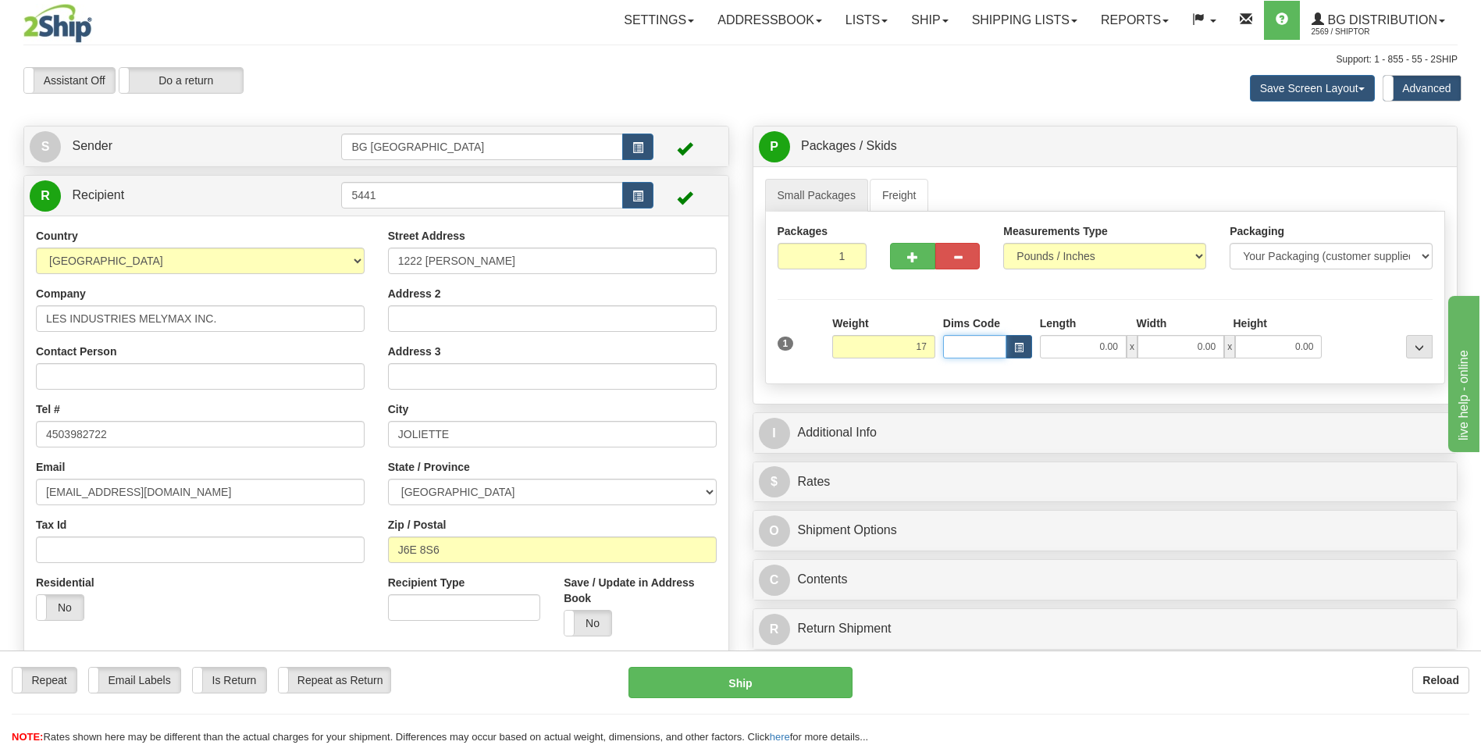
type input "17.00"
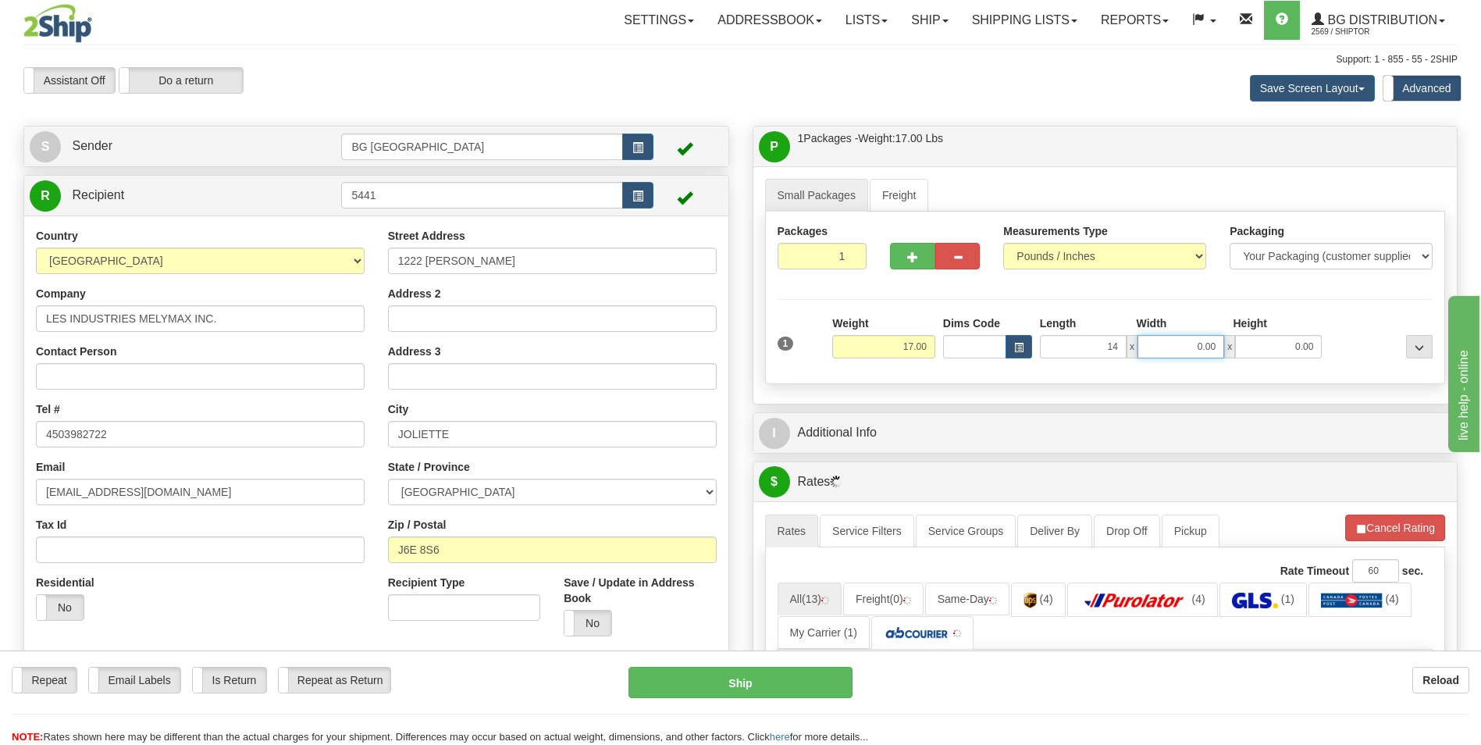
type input "14.00"
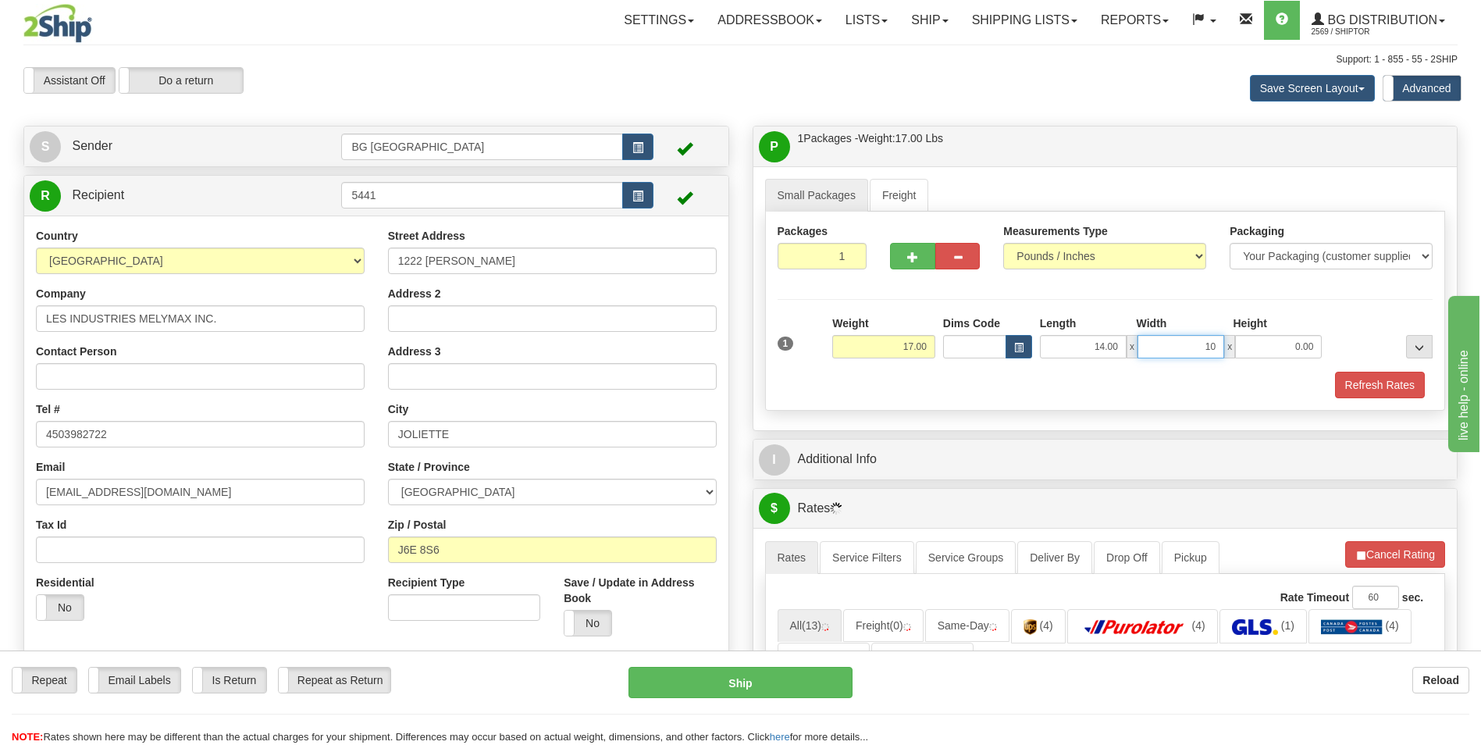
type input "10.00"
type input "9.00"
click at [867, 478] on div "I Additional Info" at bounding box center [1105, 460] width 704 height 40
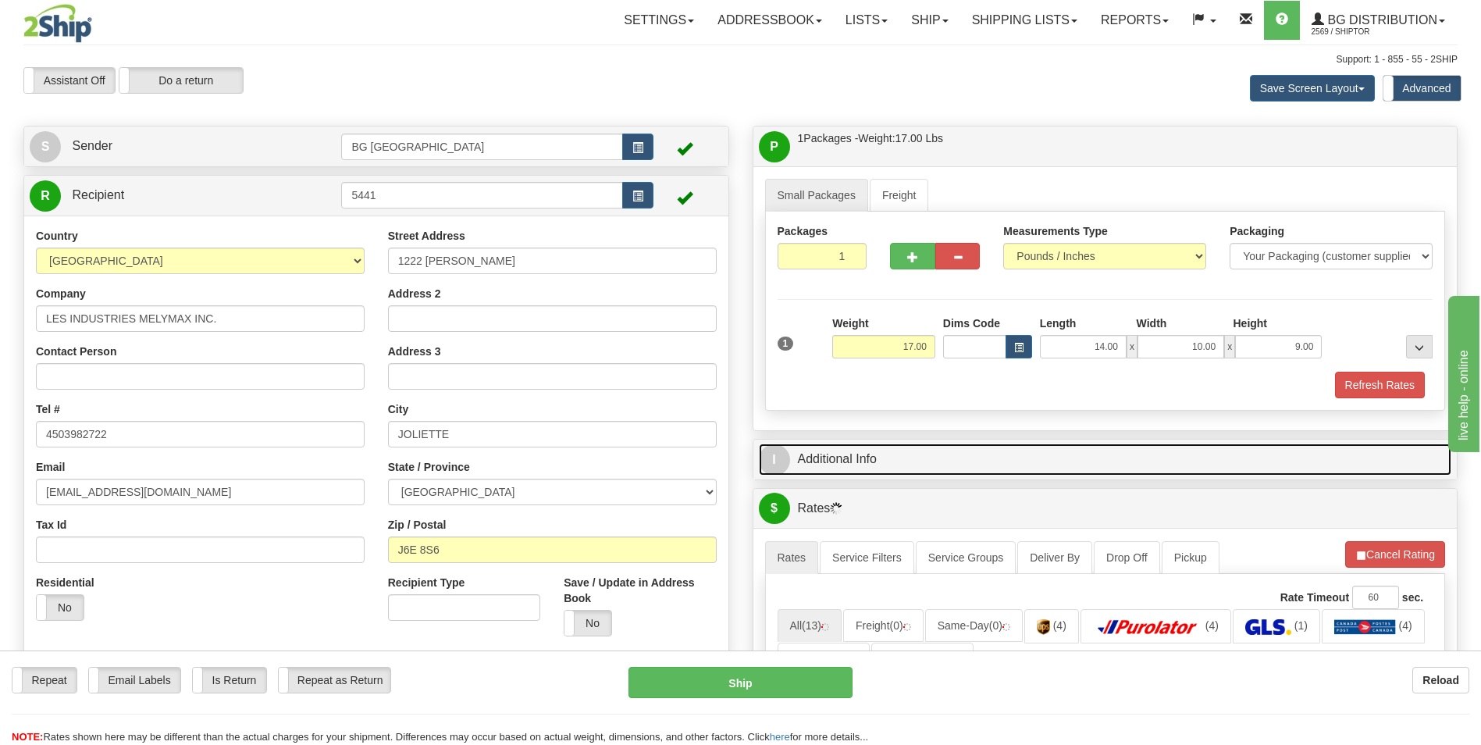
click at [883, 459] on link "I Additional Info" at bounding box center [1105, 459] width 693 height 32
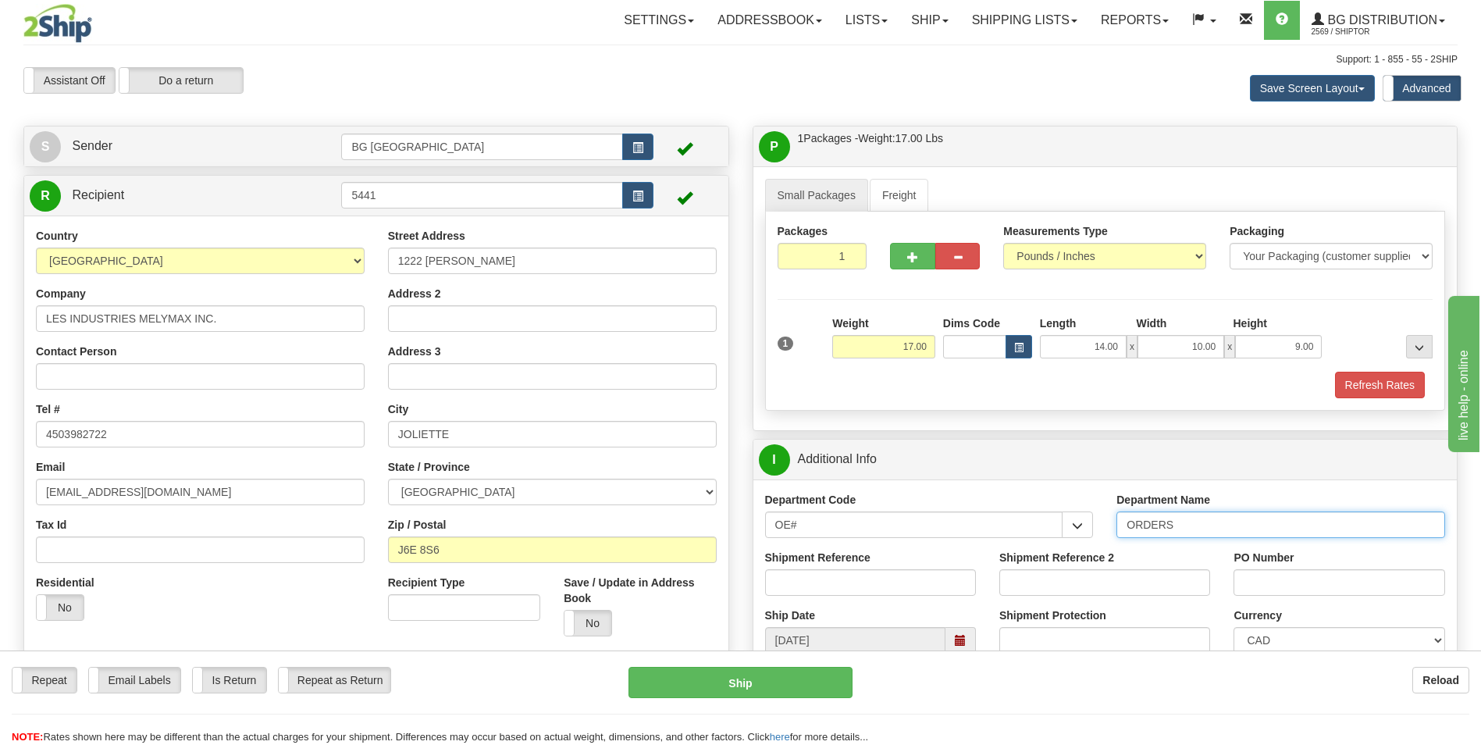
click at [1200, 521] on input "ORDERS" at bounding box center [1281, 524] width 329 height 27
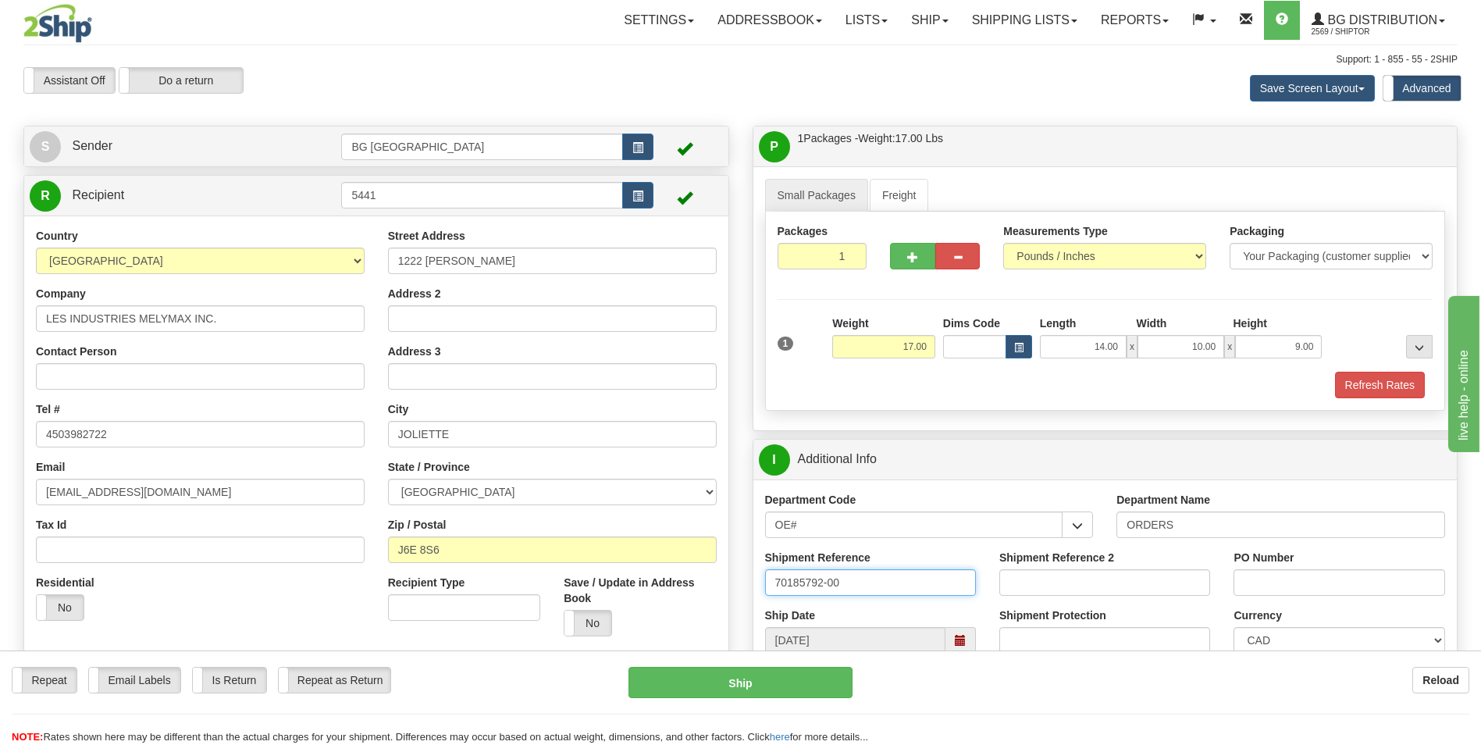
type input "70185792-00"
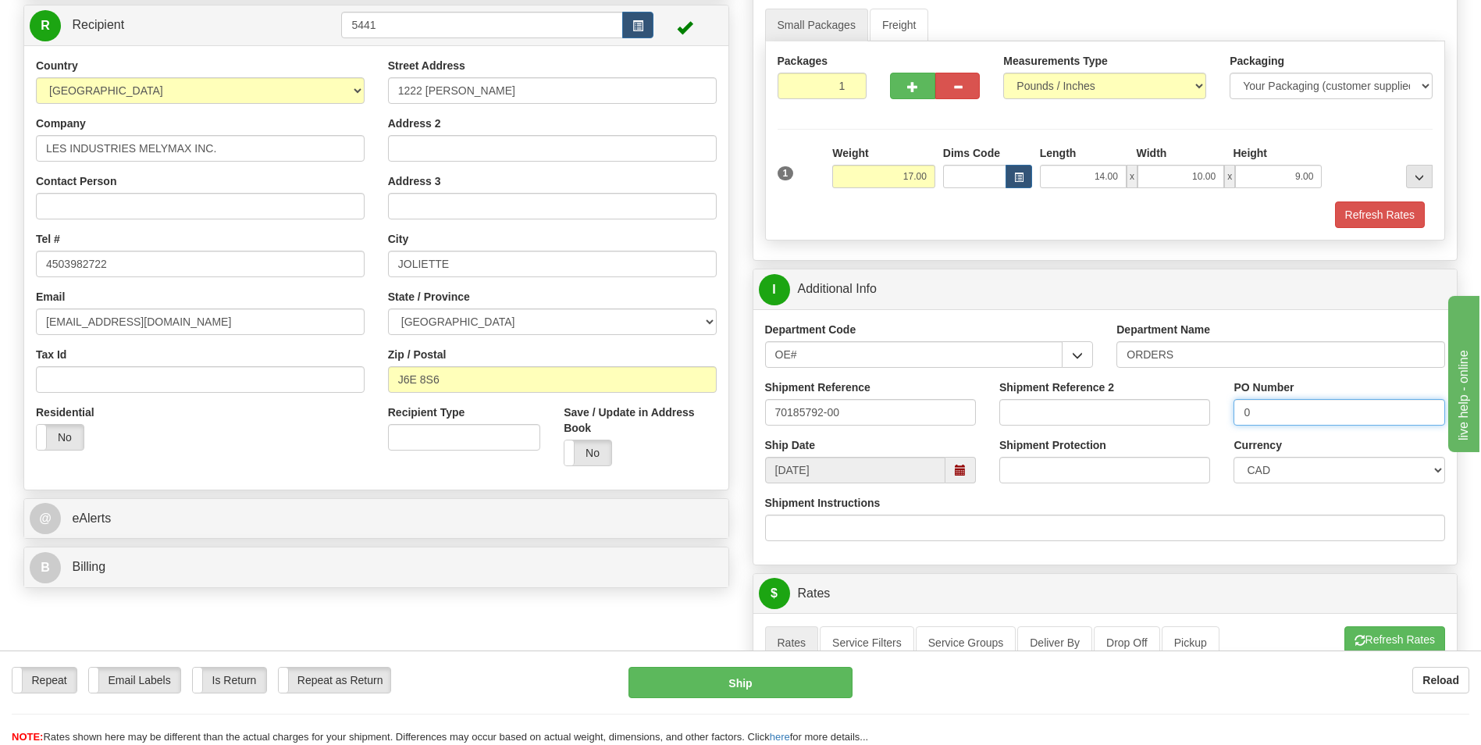
scroll to position [312, 0]
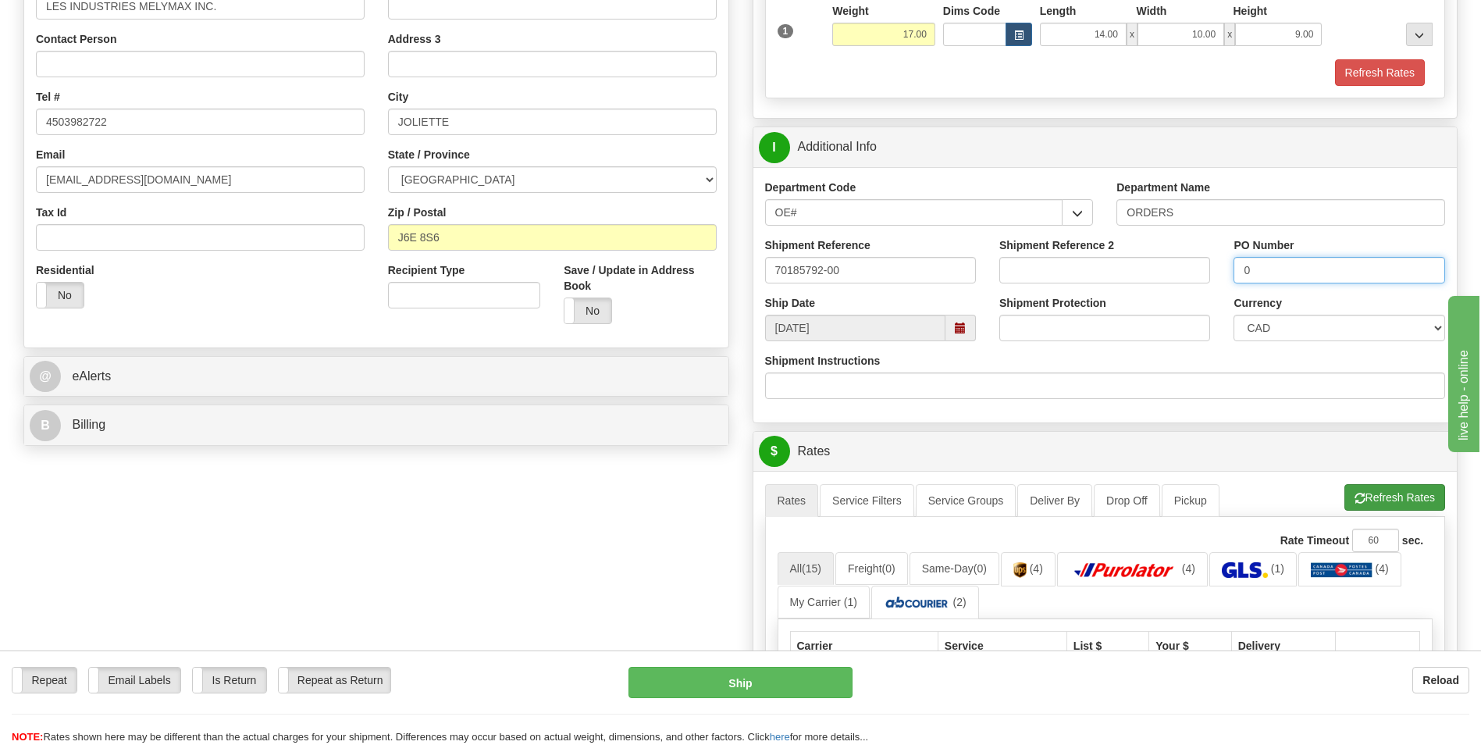
type input "0"
click at [1383, 504] on button "Refresh Rates" at bounding box center [1395, 497] width 101 height 27
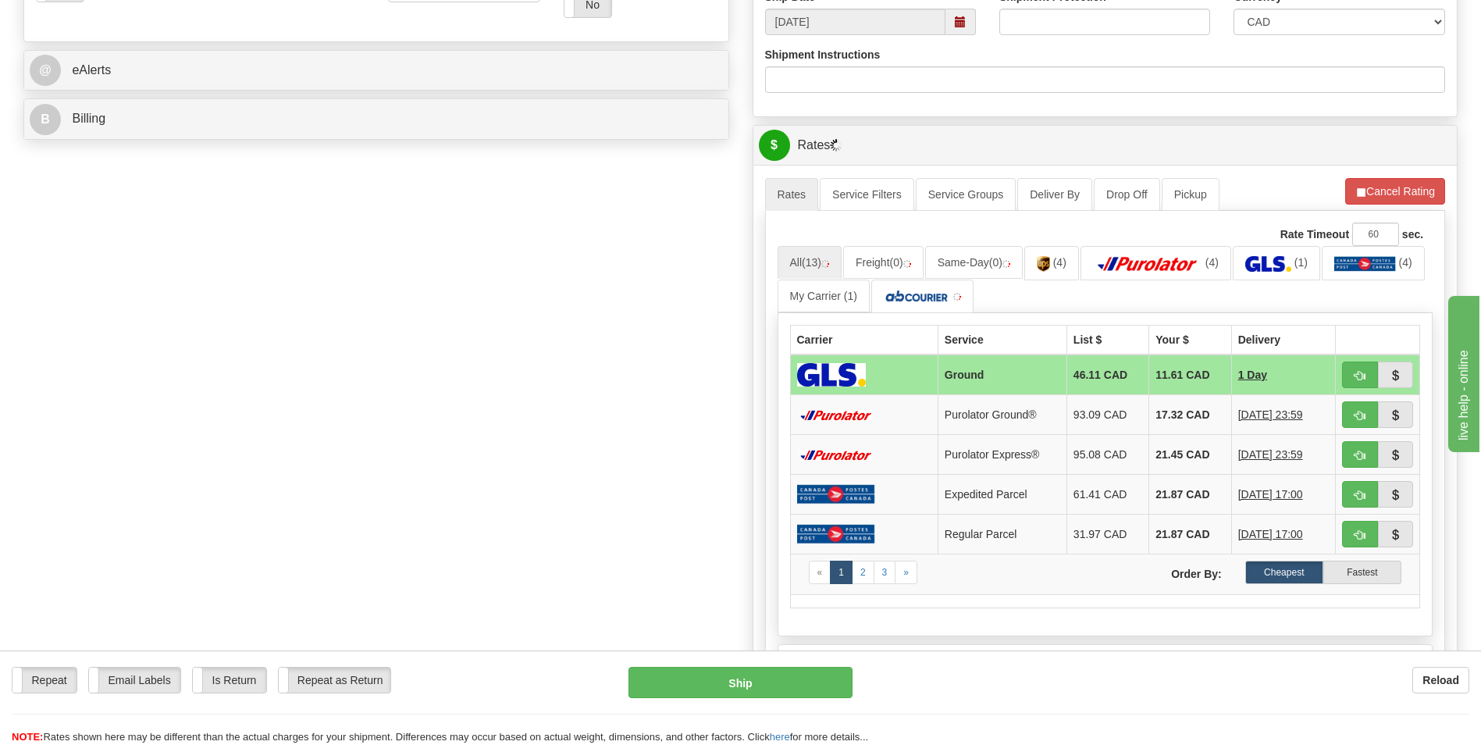
scroll to position [625, 0]
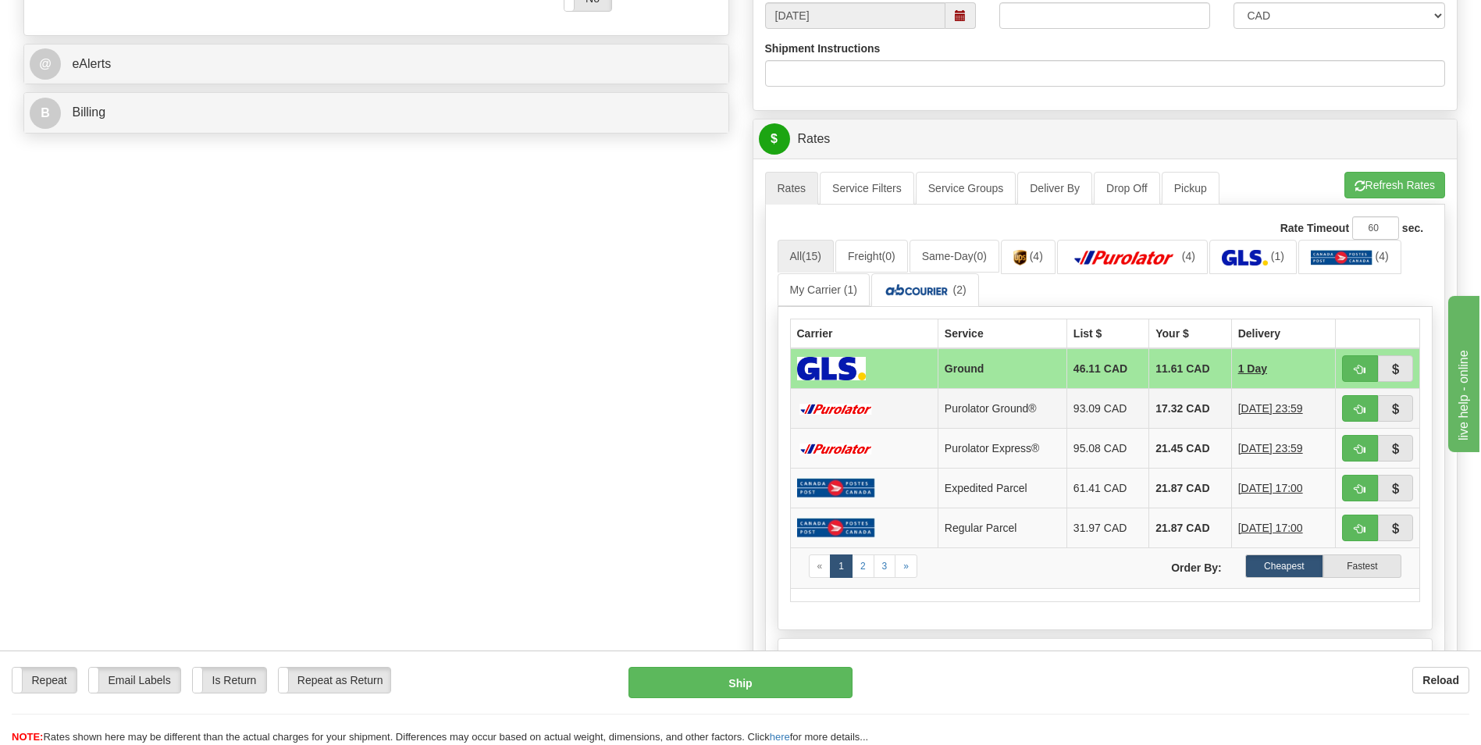
click at [1170, 411] on td "17.32 CAD" at bounding box center [1190, 409] width 82 height 40
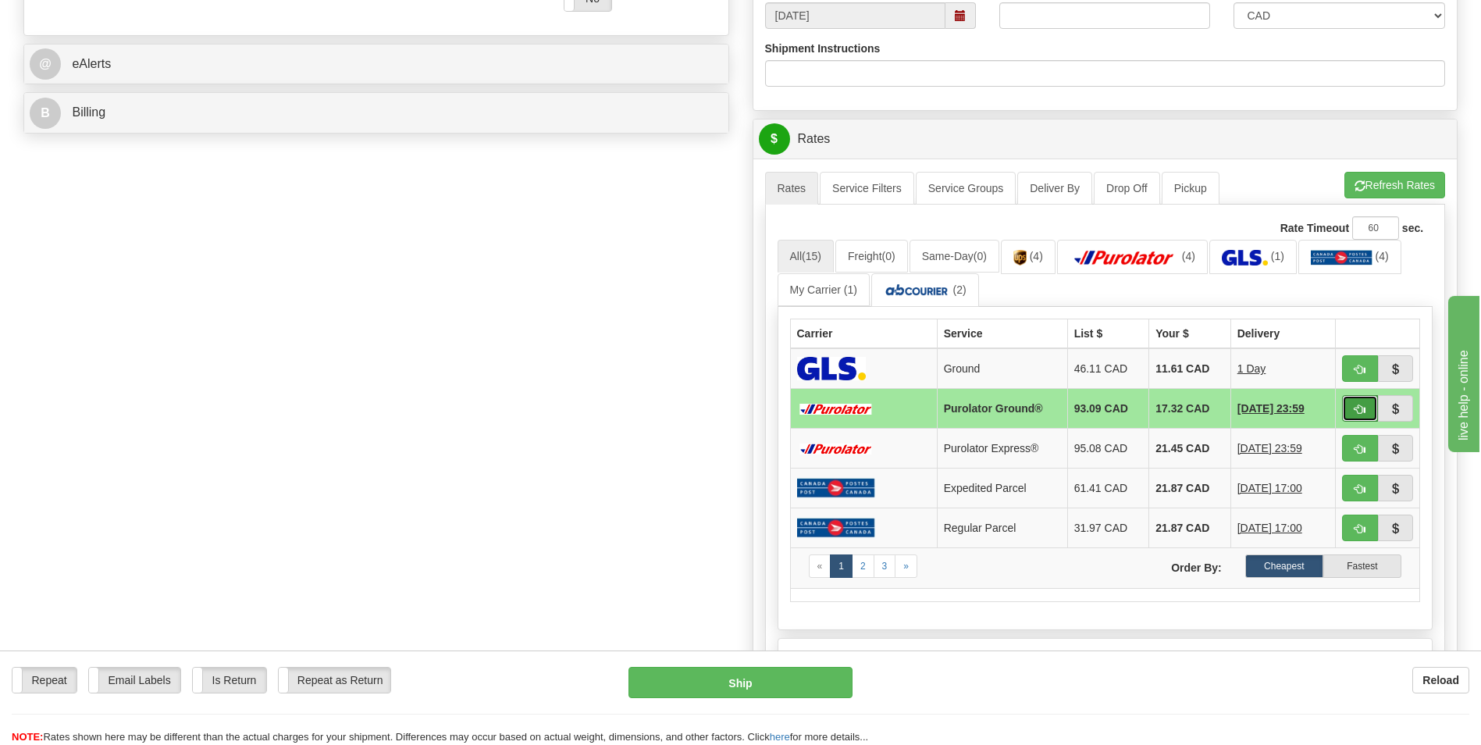
click at [1359, 409] on span "button" at bounding box center [1360, 409] width 11 height 10
type input "260"
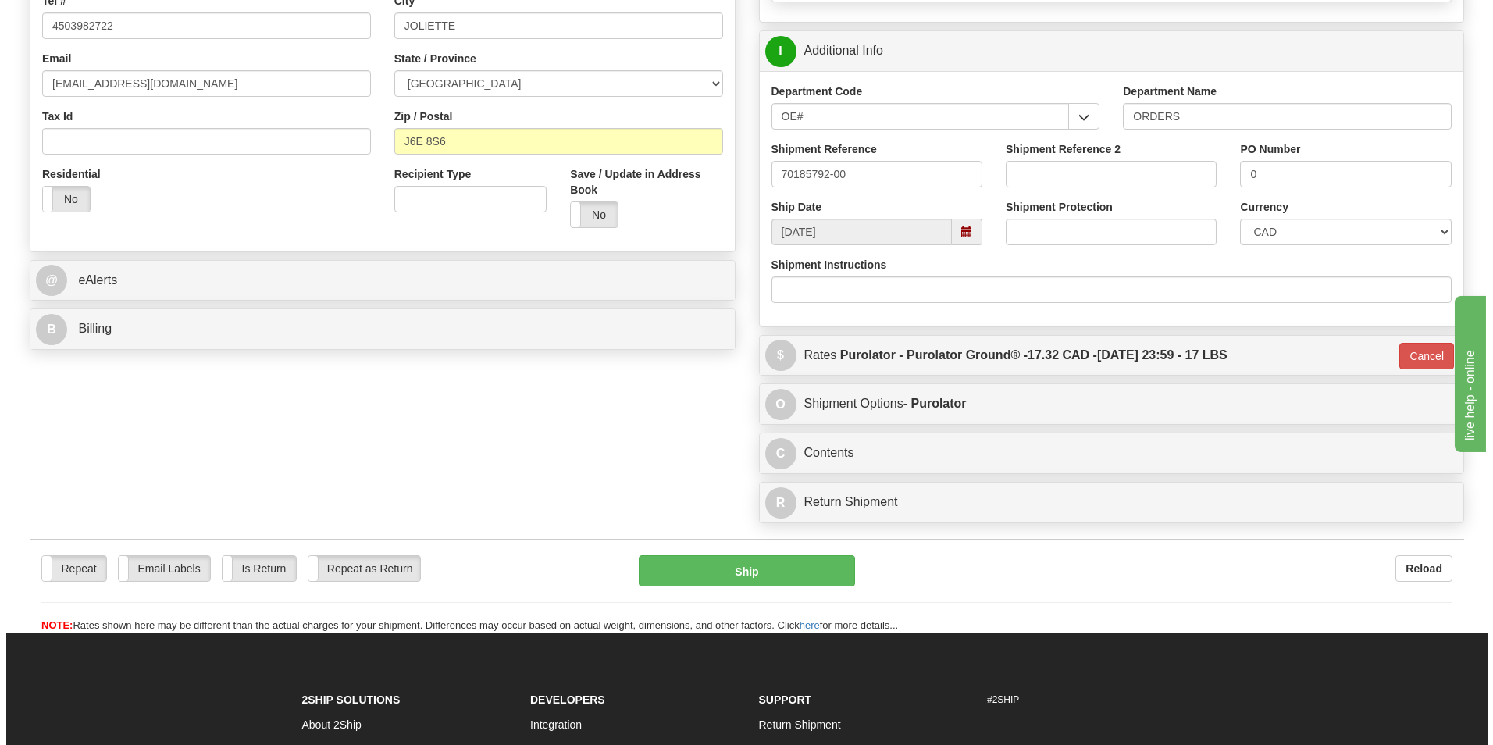
scroll to position [150, 0]
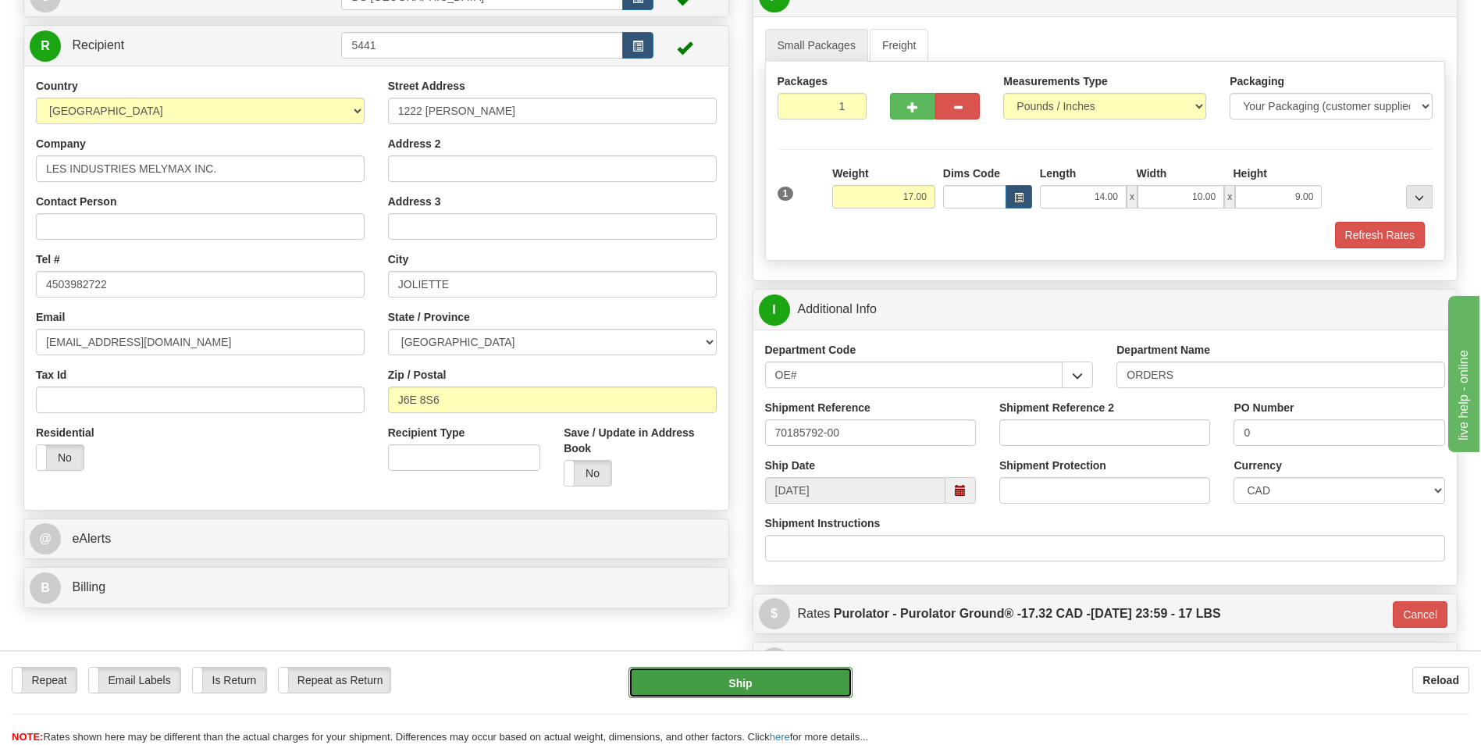
click at [694, 677] on button "Ship" at bounding box center [740, 682] width 223 height 31
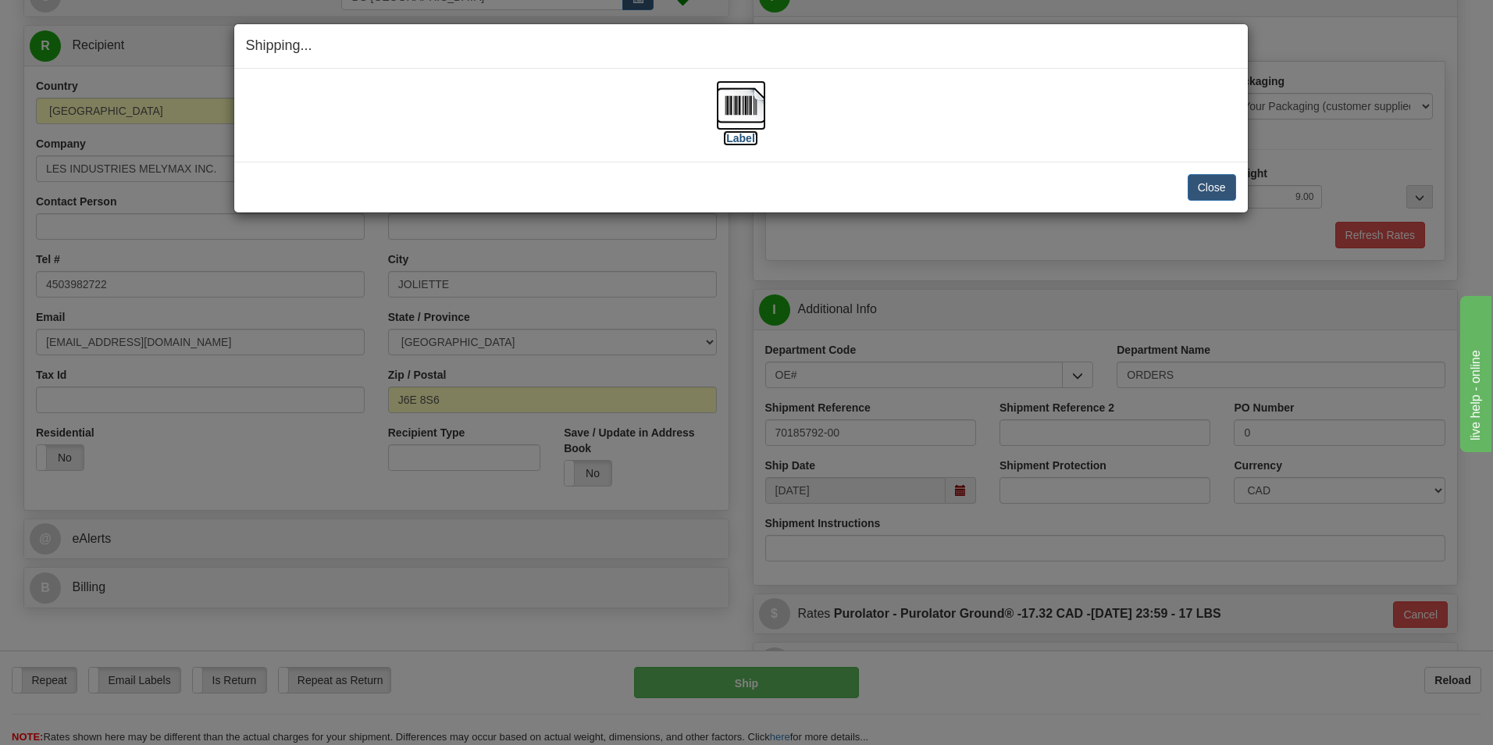
click at [739, 109] on img at bounding box center [741, 105] width 50 height 50
click at [1199, 182] on button "Close" at bounding box center [1212, 187] width 48 height 27
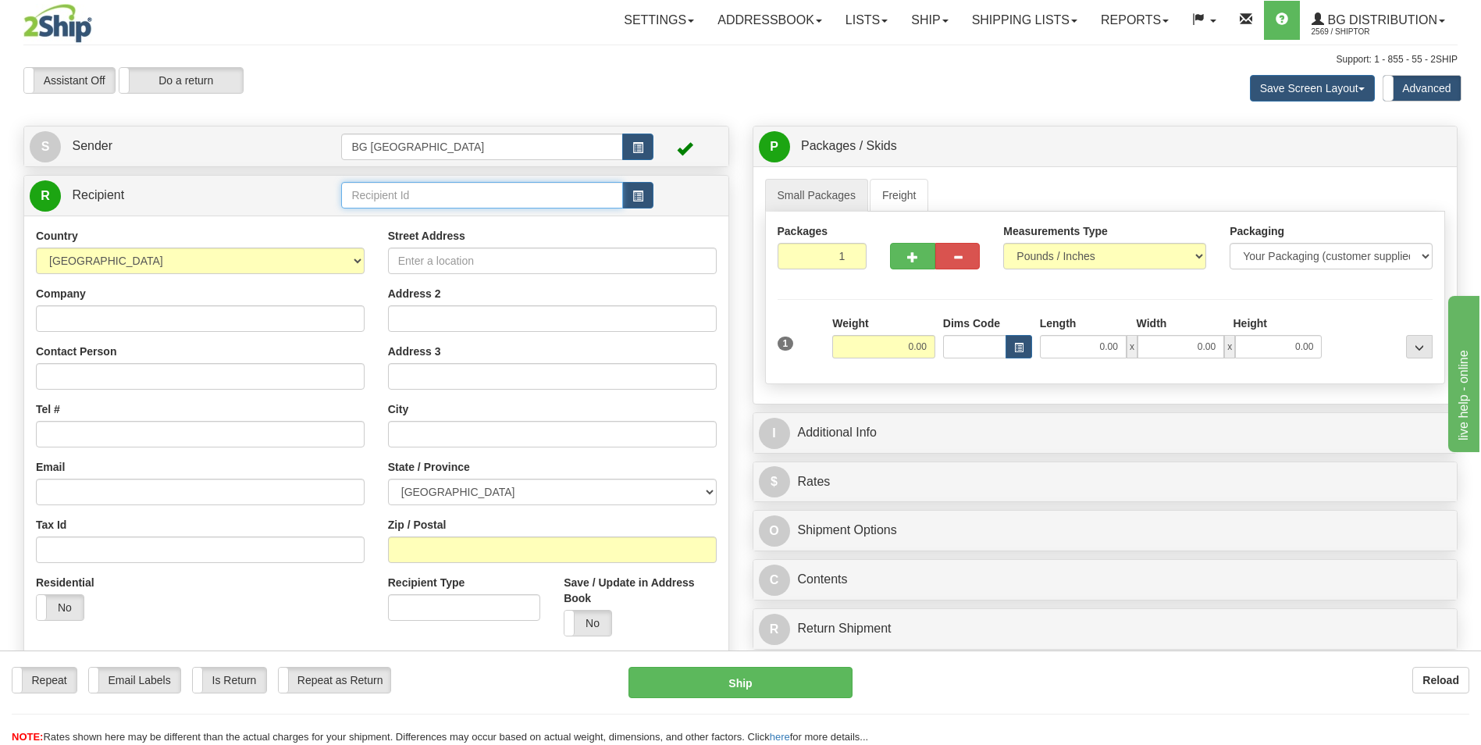
click at [485, 191] on input "text" at bounding box center [481, 195] width 281 height 27
click at [441, 216] on div "60026" at bounding box center [479, 219] width 266 height 17
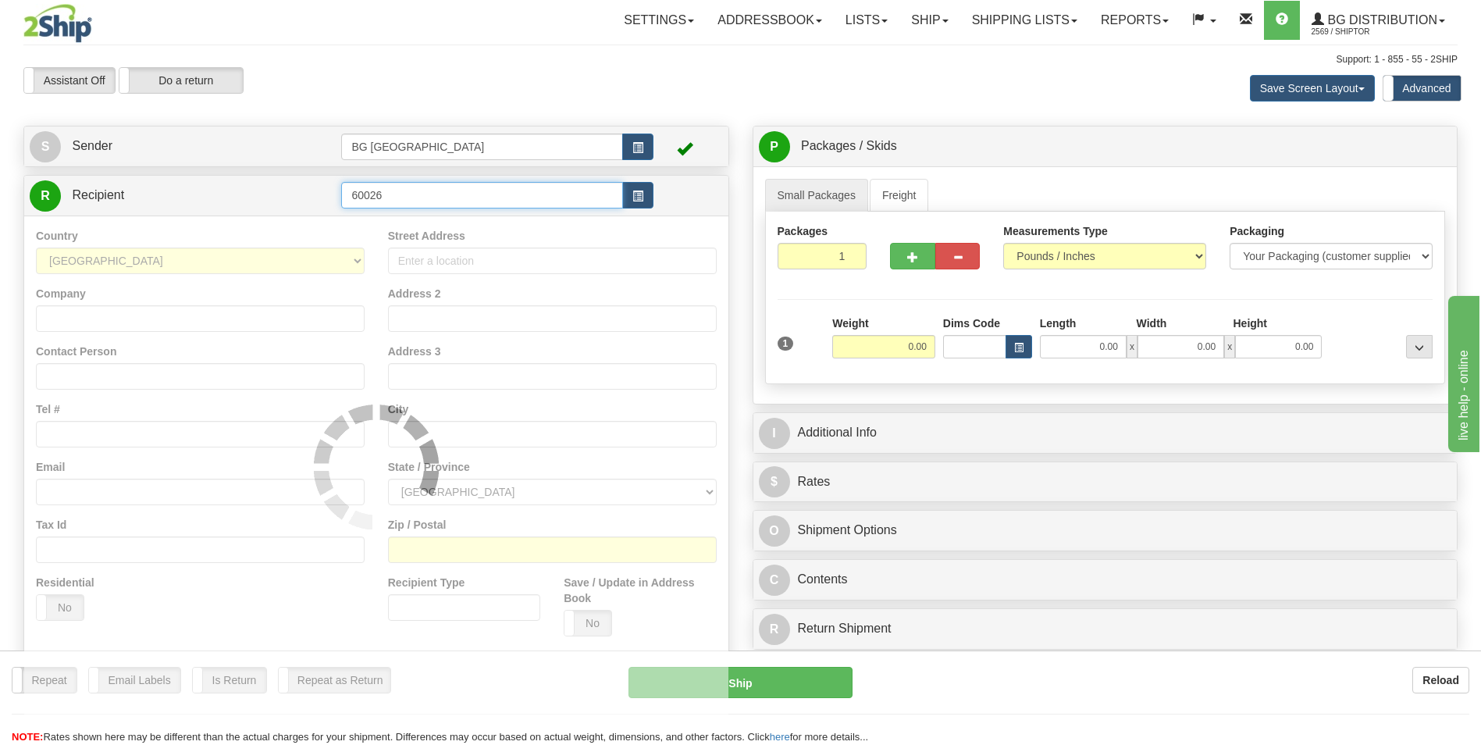
type input "60026"
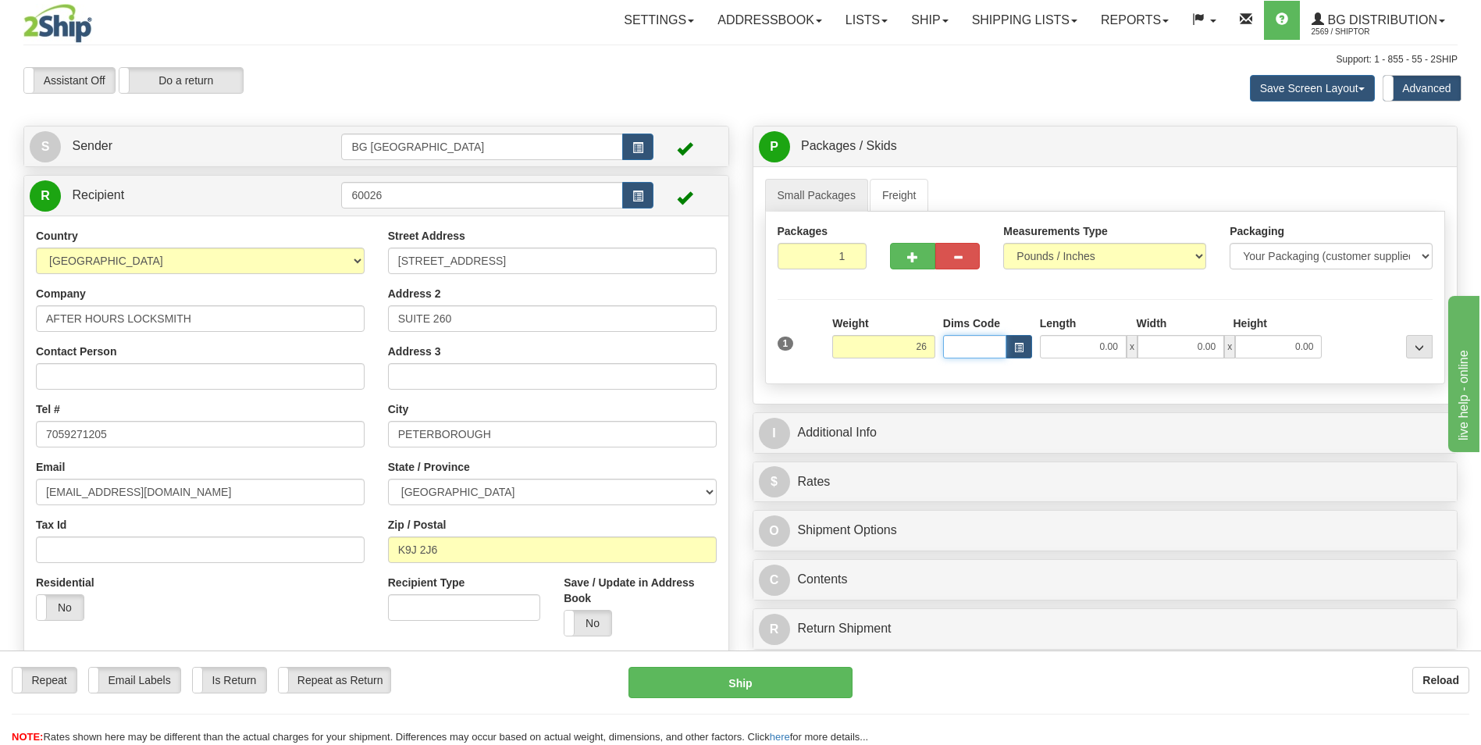
type input "26.00"
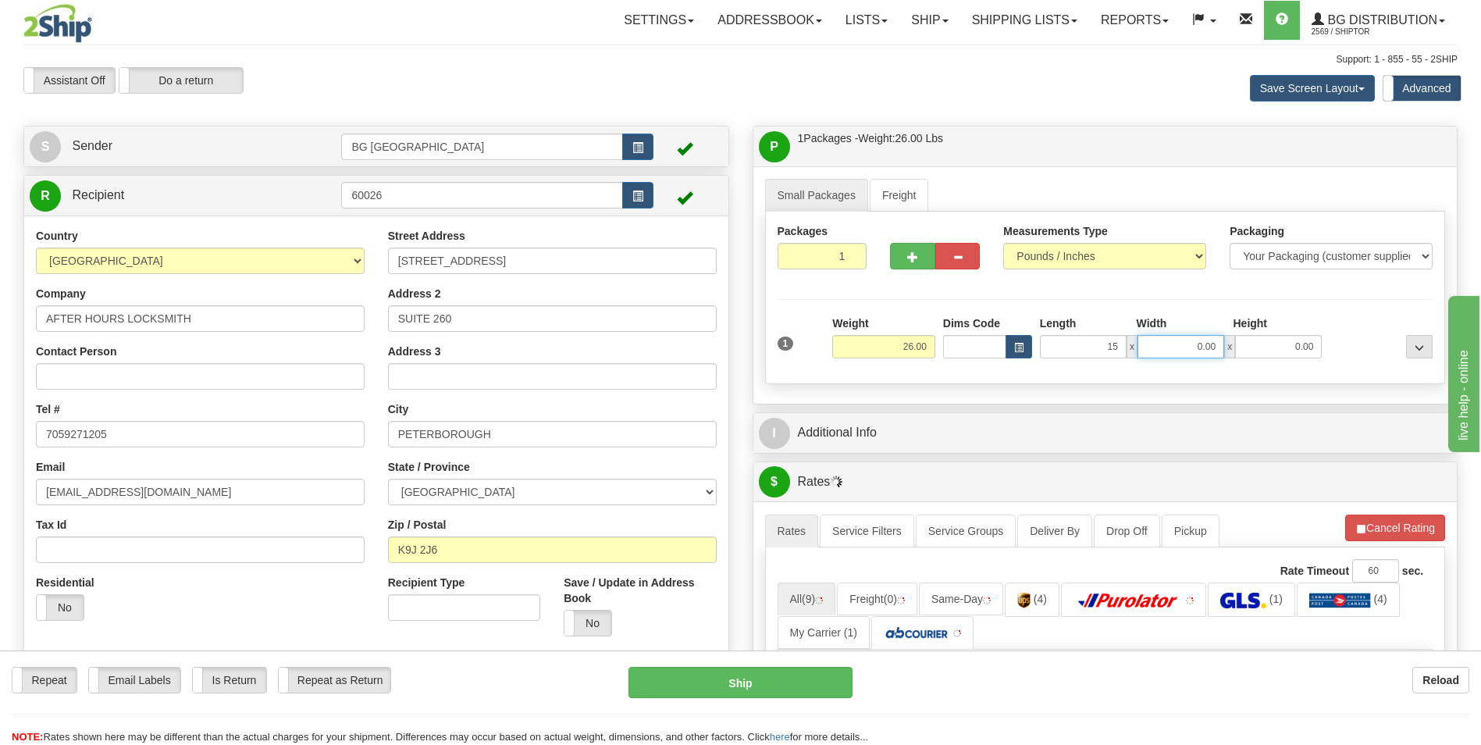
type input "15.00"
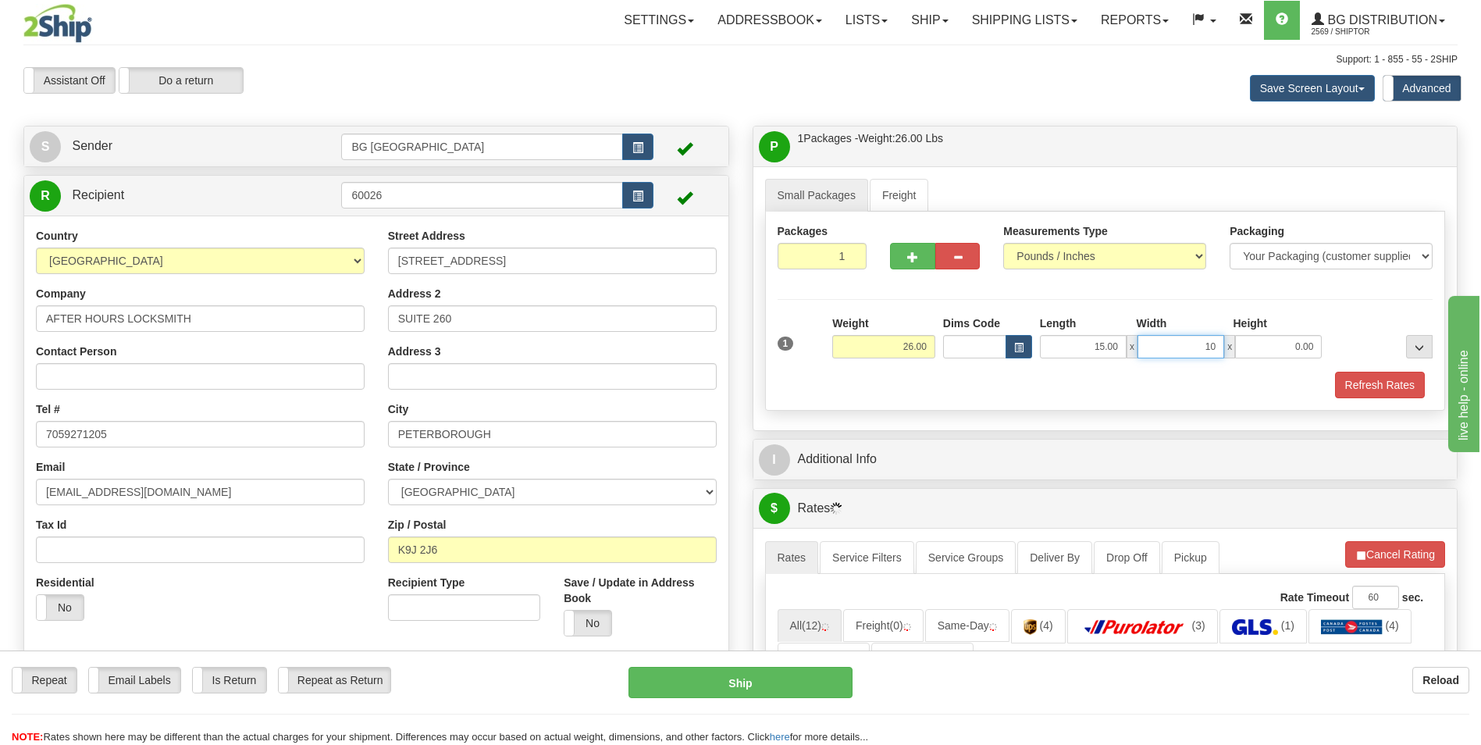
type input "10.00"
click at [895, 260] on button "button" at bounding box center [912, 256] width 45 height 27
type input "2"
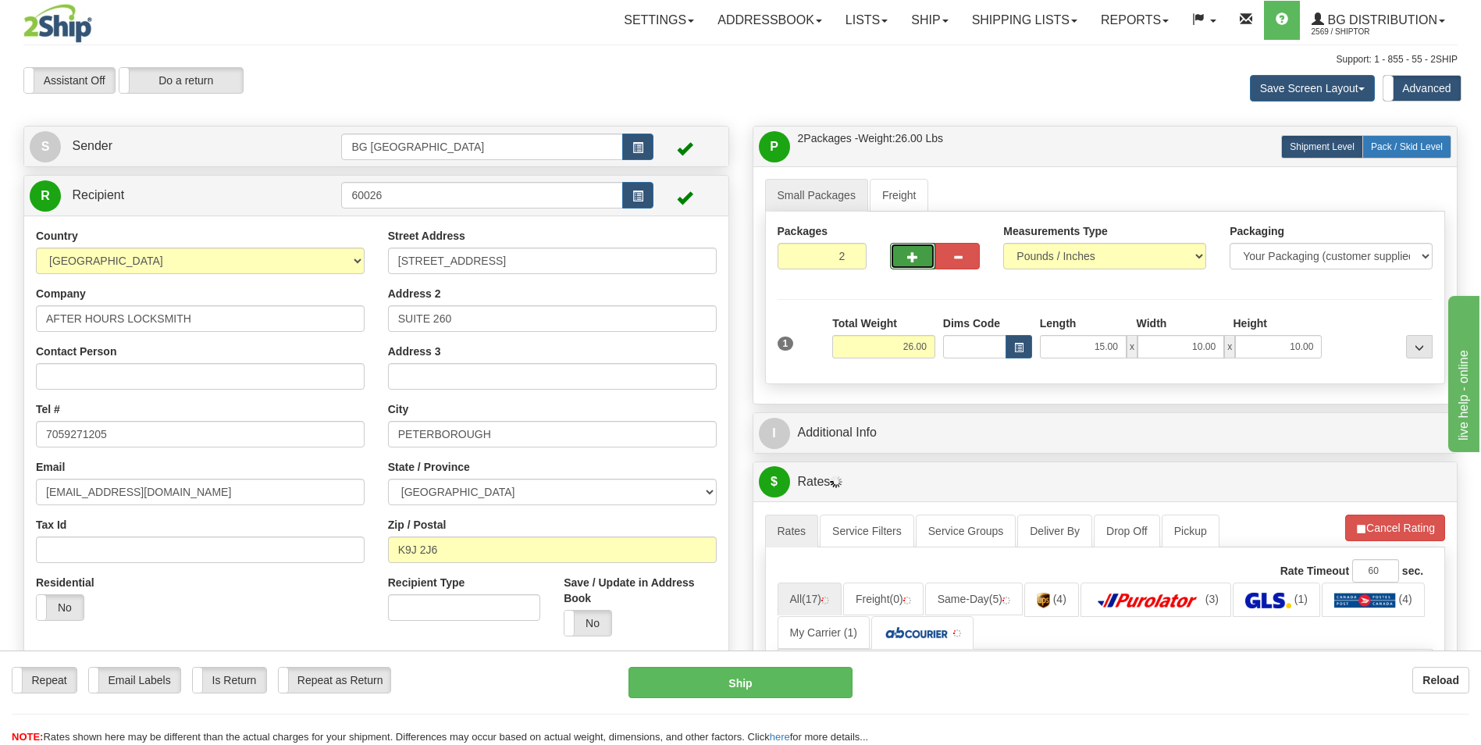
click at [1398, 147] on span "Pack / Skid Level" at bounding box center [1407, 146] width 72 height 11
radio input "true"
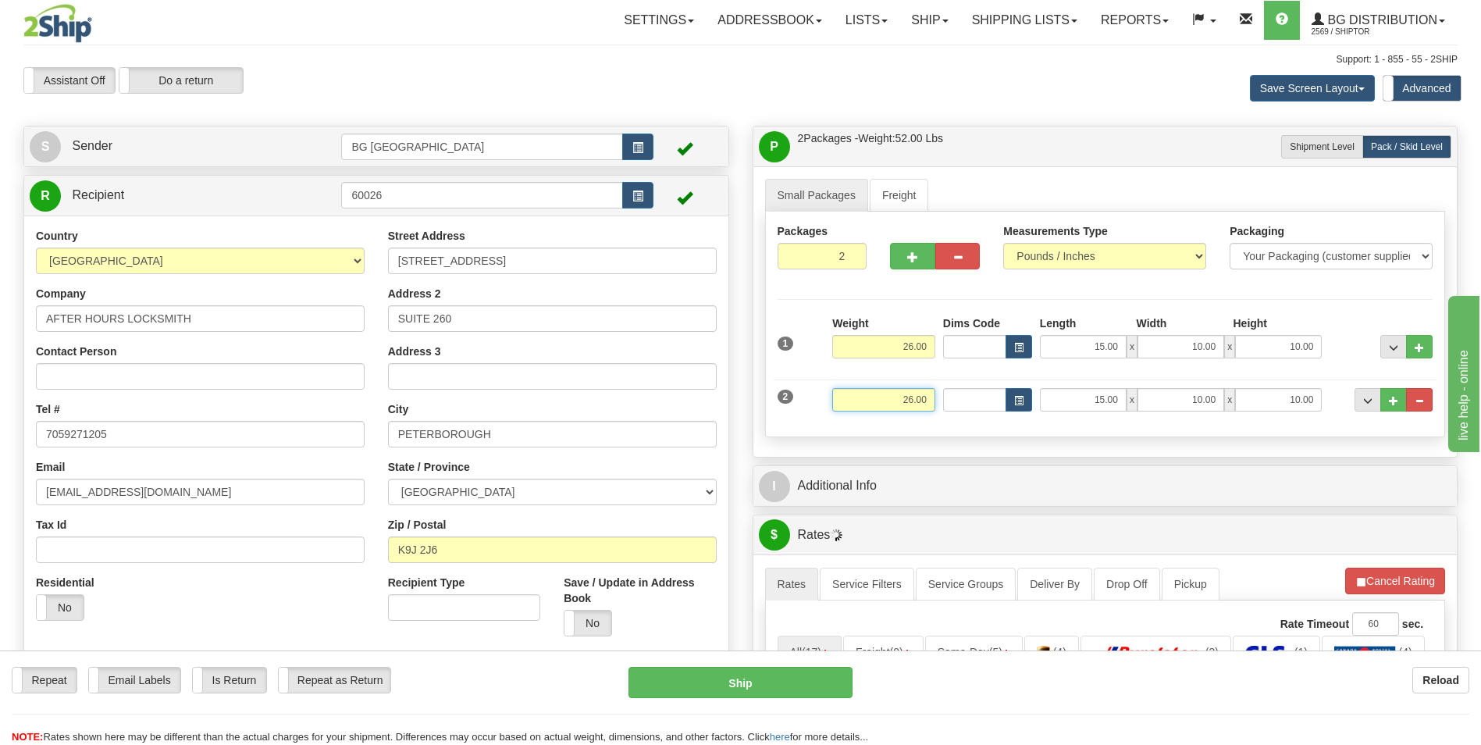
click at [903, 403] on input "26.00" at bounding box center [883, 399] width 103 height 23
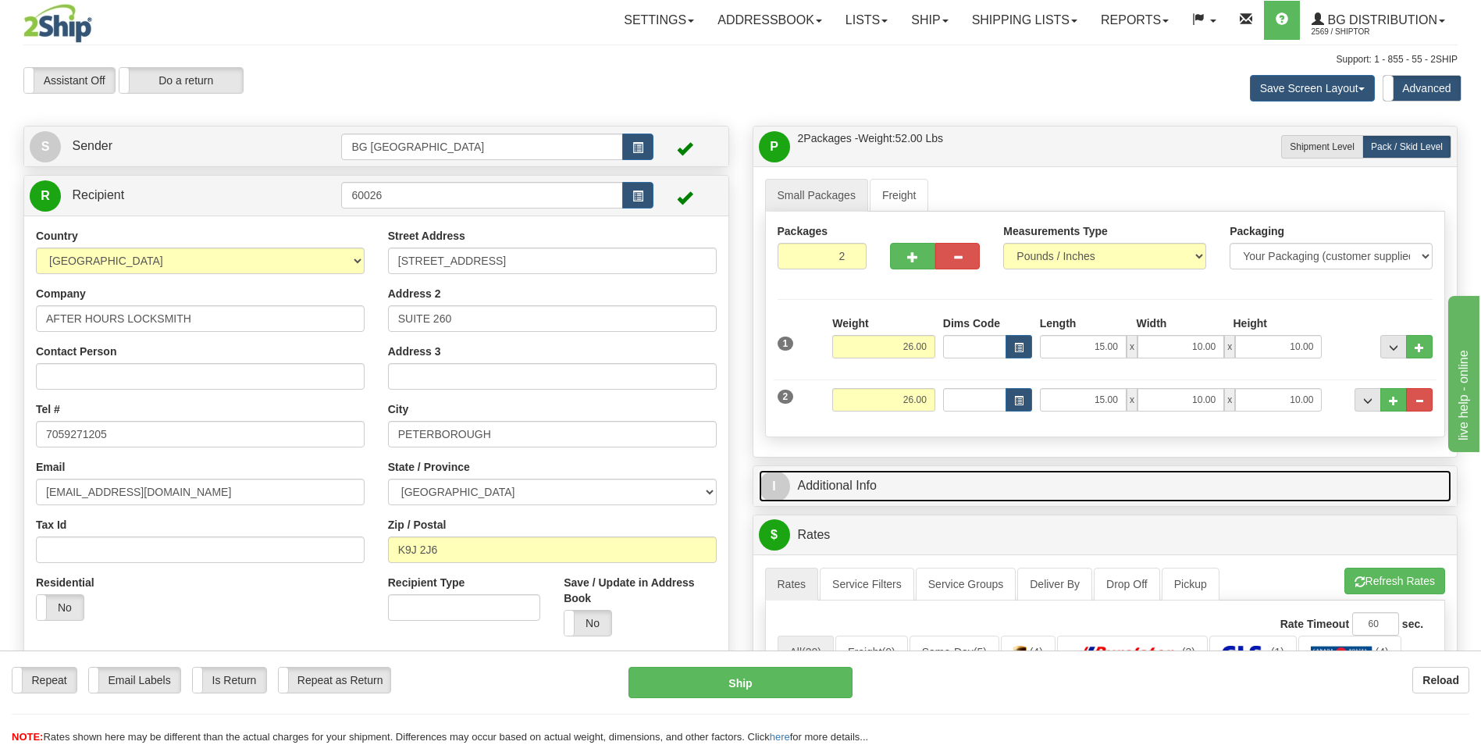
click at [886, 483] on link "I Additional Info" at bounding box center [1105, 486] width 693 height 32
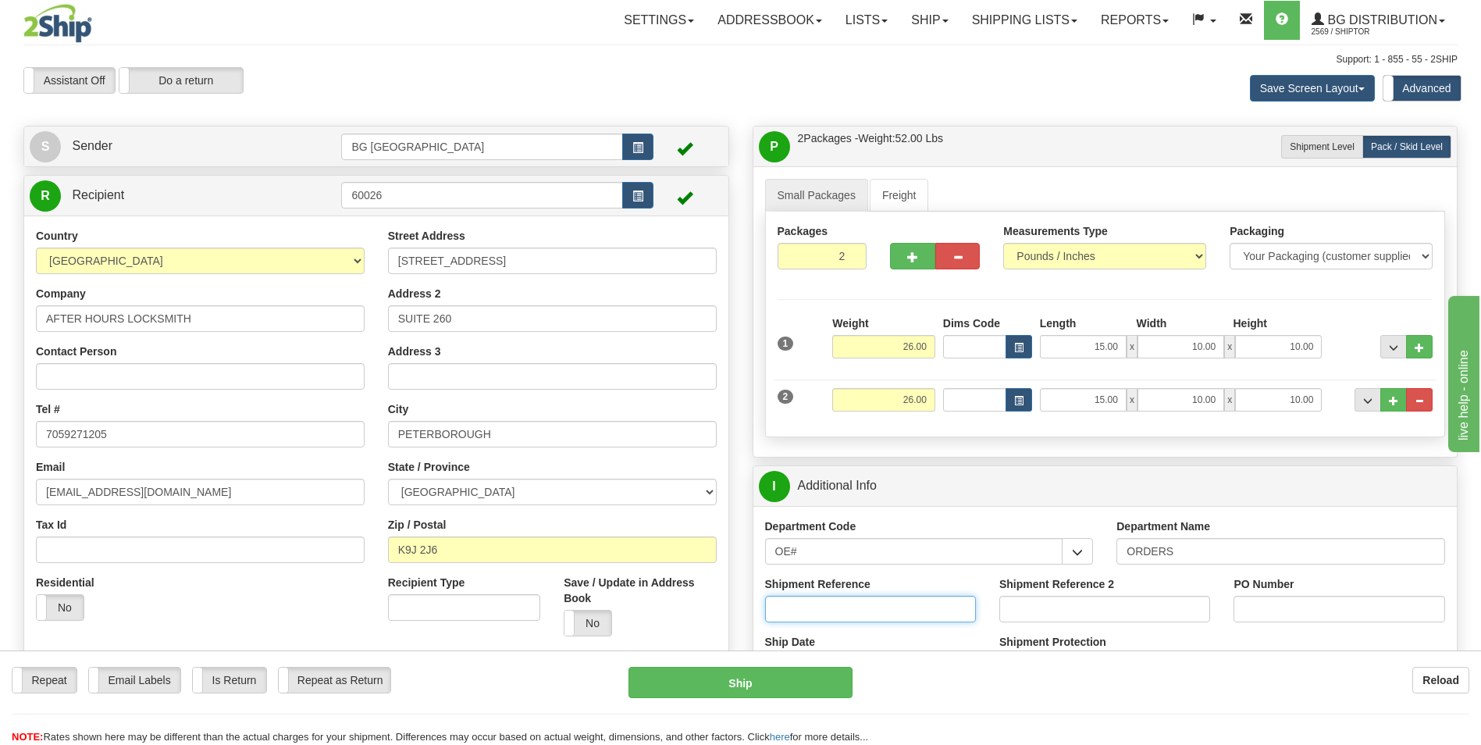
click at [838, 612] on input "Shipment Reference" at bounding box center [870, 609] width 211 height 27
type input "70183675-00"
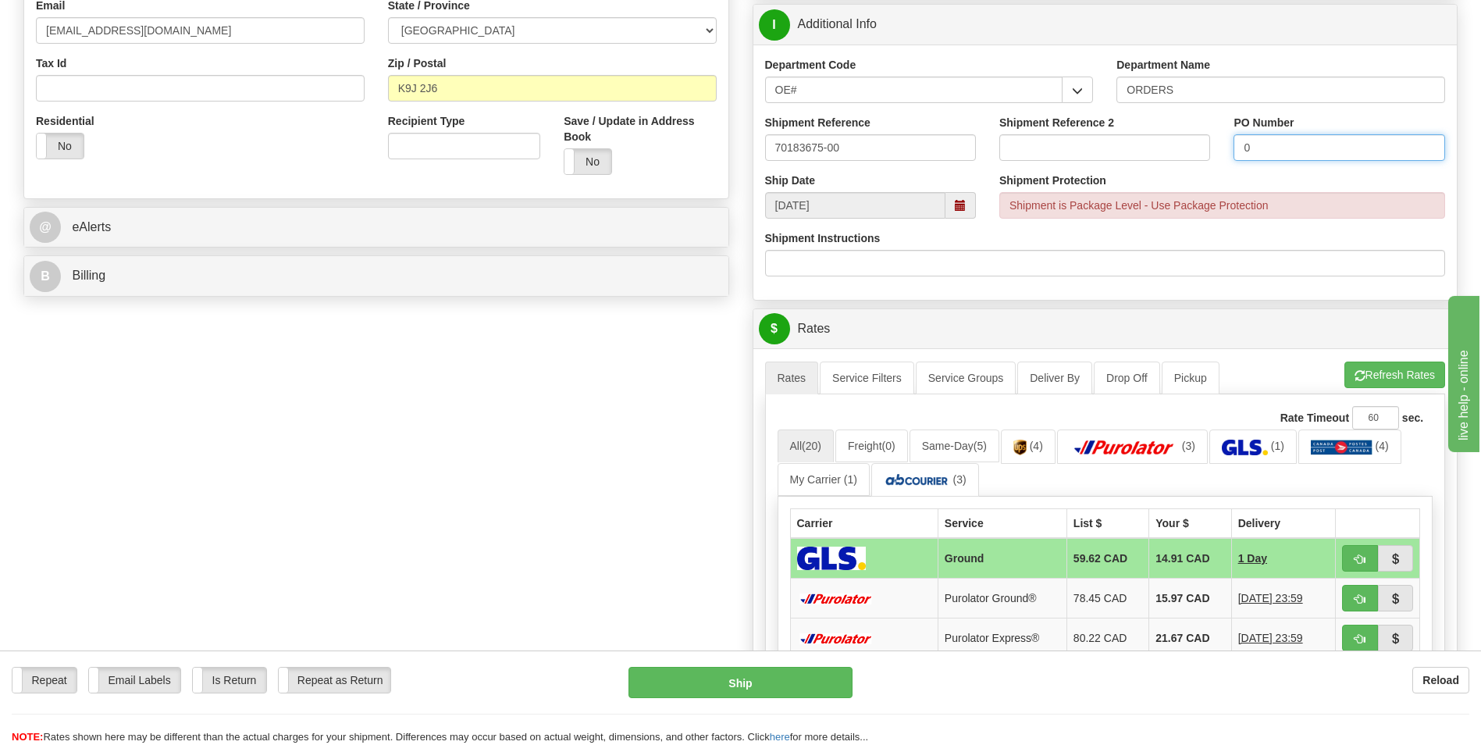
scroll to position [468, 0]
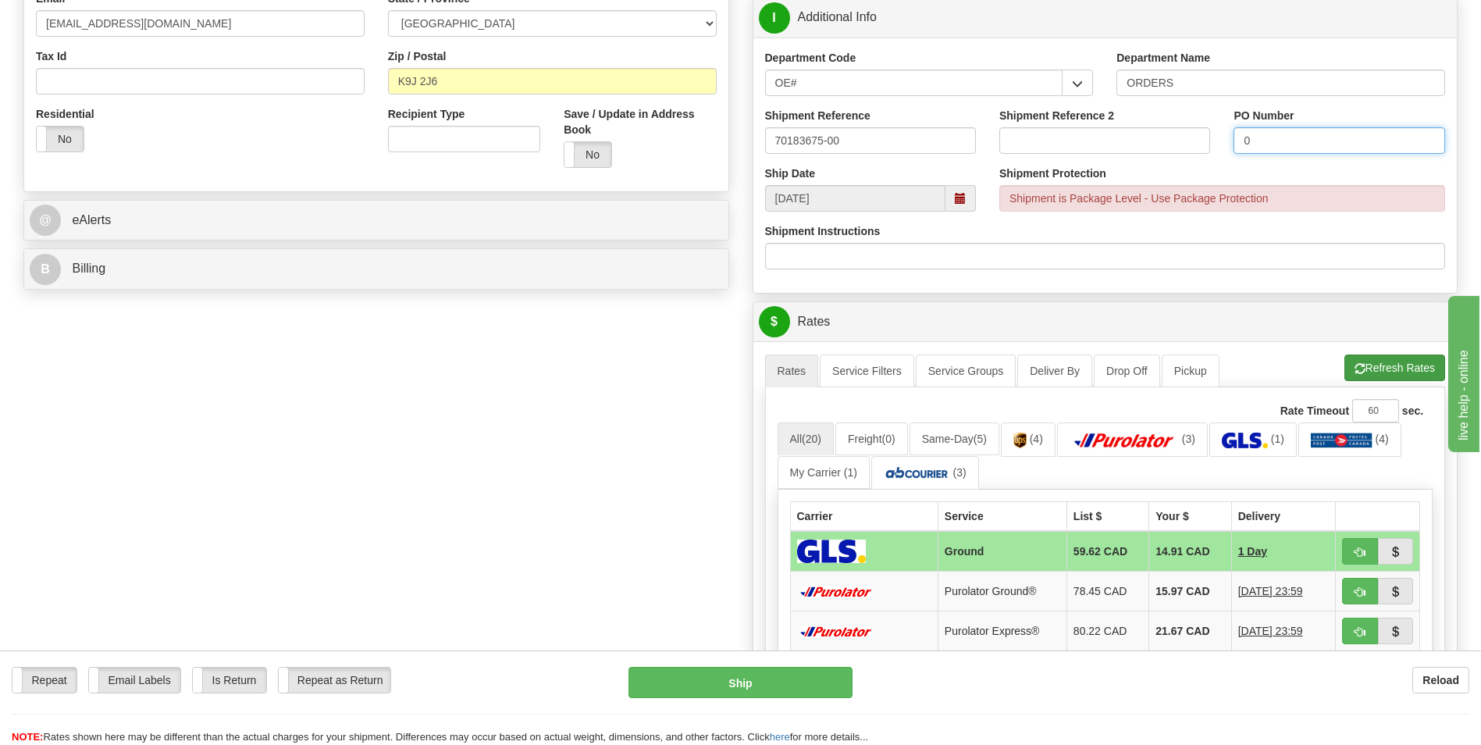
type input "0"
click at [1380, 370] on button "Refresh Rates" at bounding box center [1395, 367] width 101 height 27
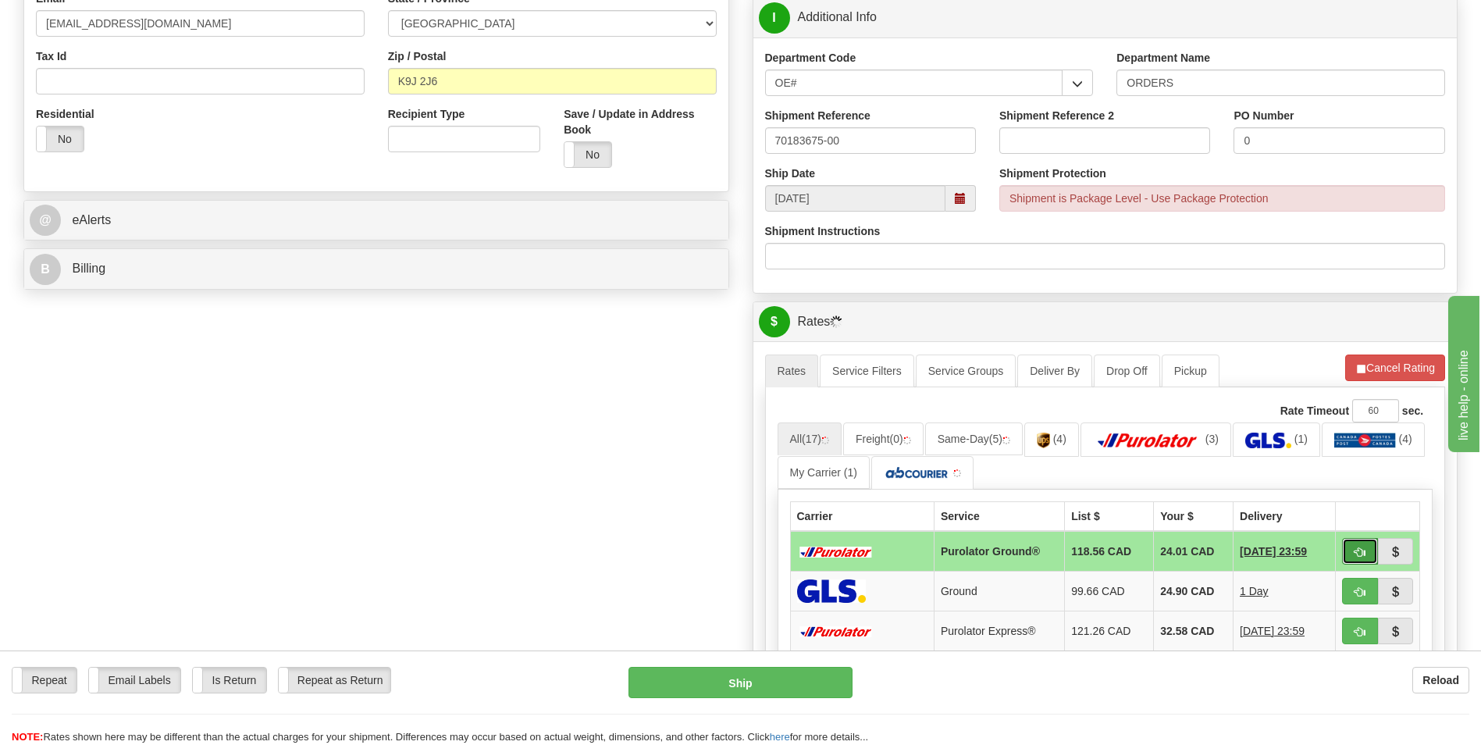
click at [1355, 551] on span "button" at bounding box center [1360, 552] width 11 height 10
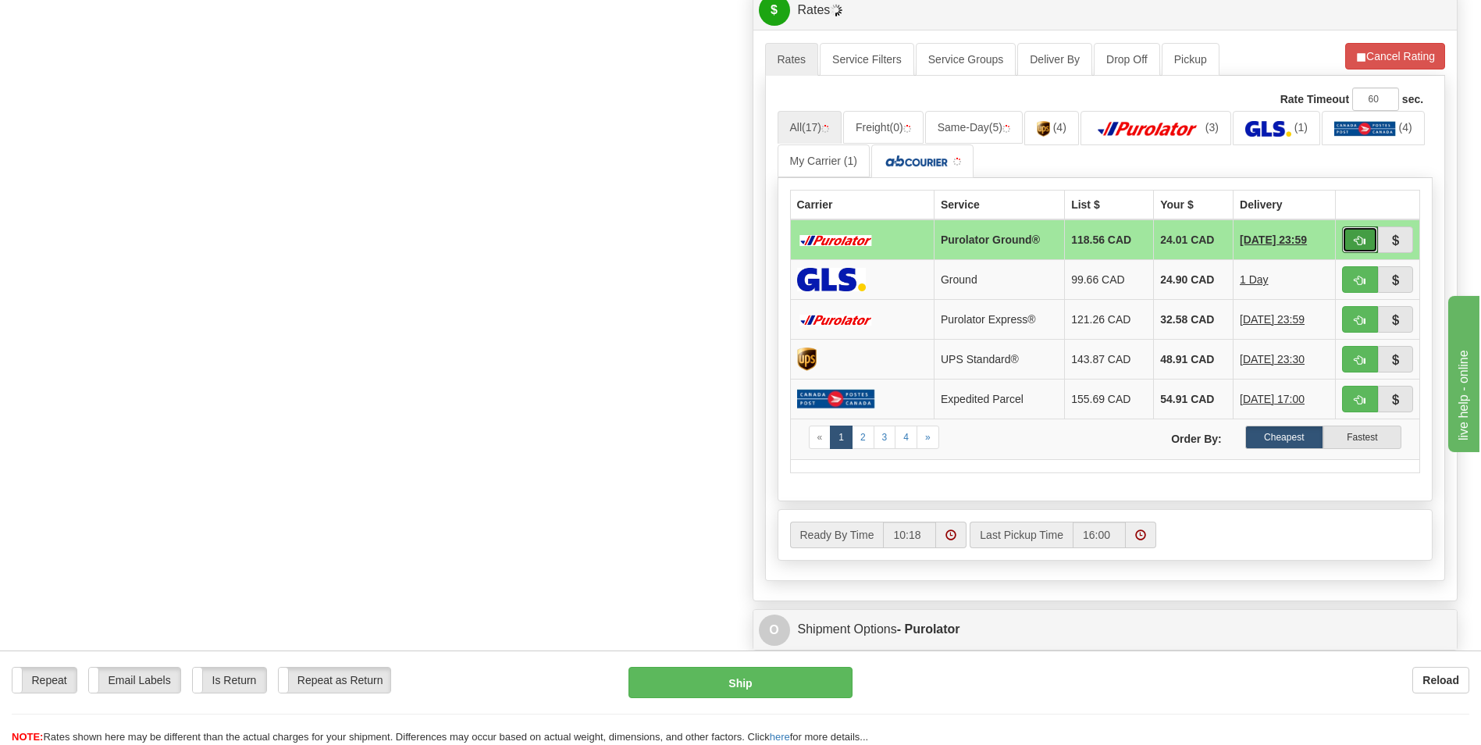
scroll to position [781, 0]
click at [1366, 240] on button "button" at bounding box center [1360, 239] width 36 height 27
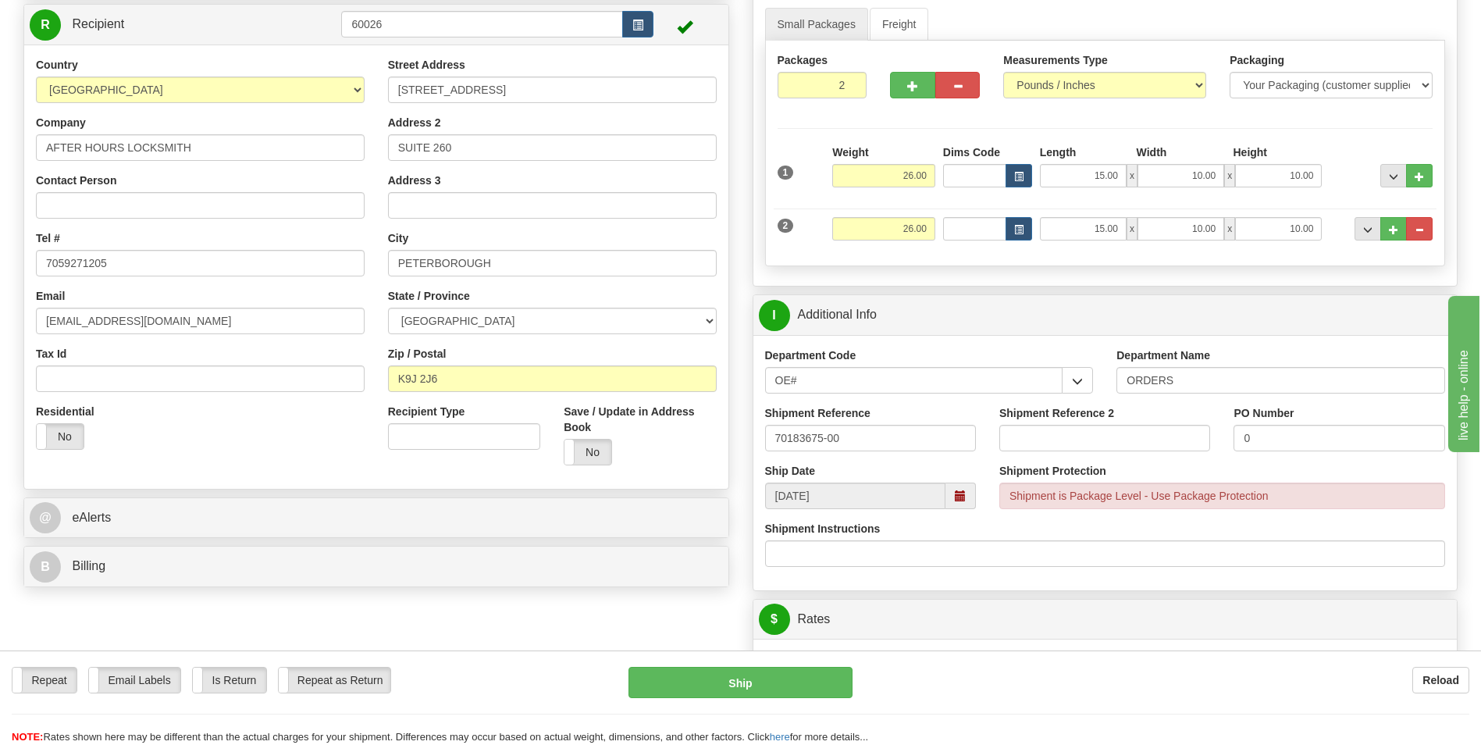
scroll to position [78, 0]
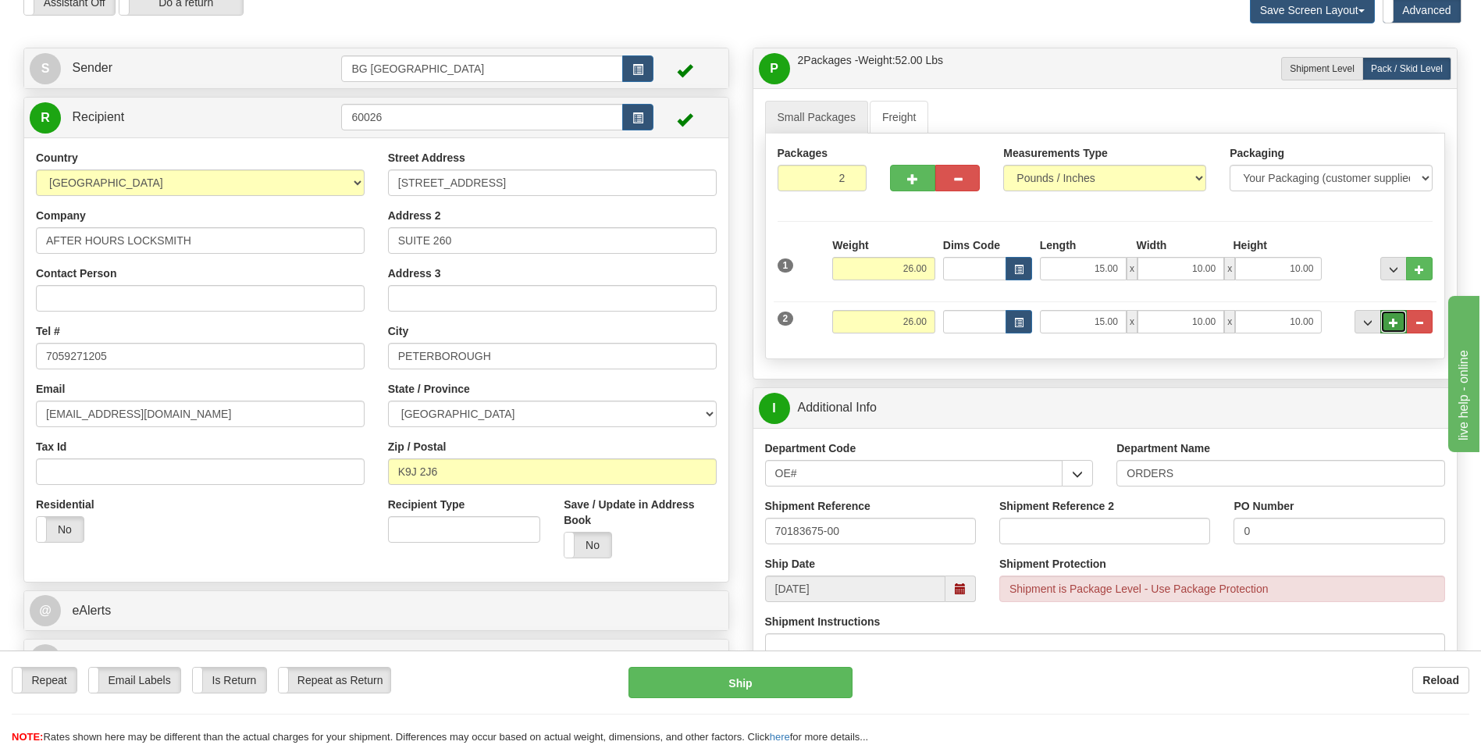
click at [1384, 323] on button "..." at bounding box center [1393, 321] width 27 height 23
type input "3"
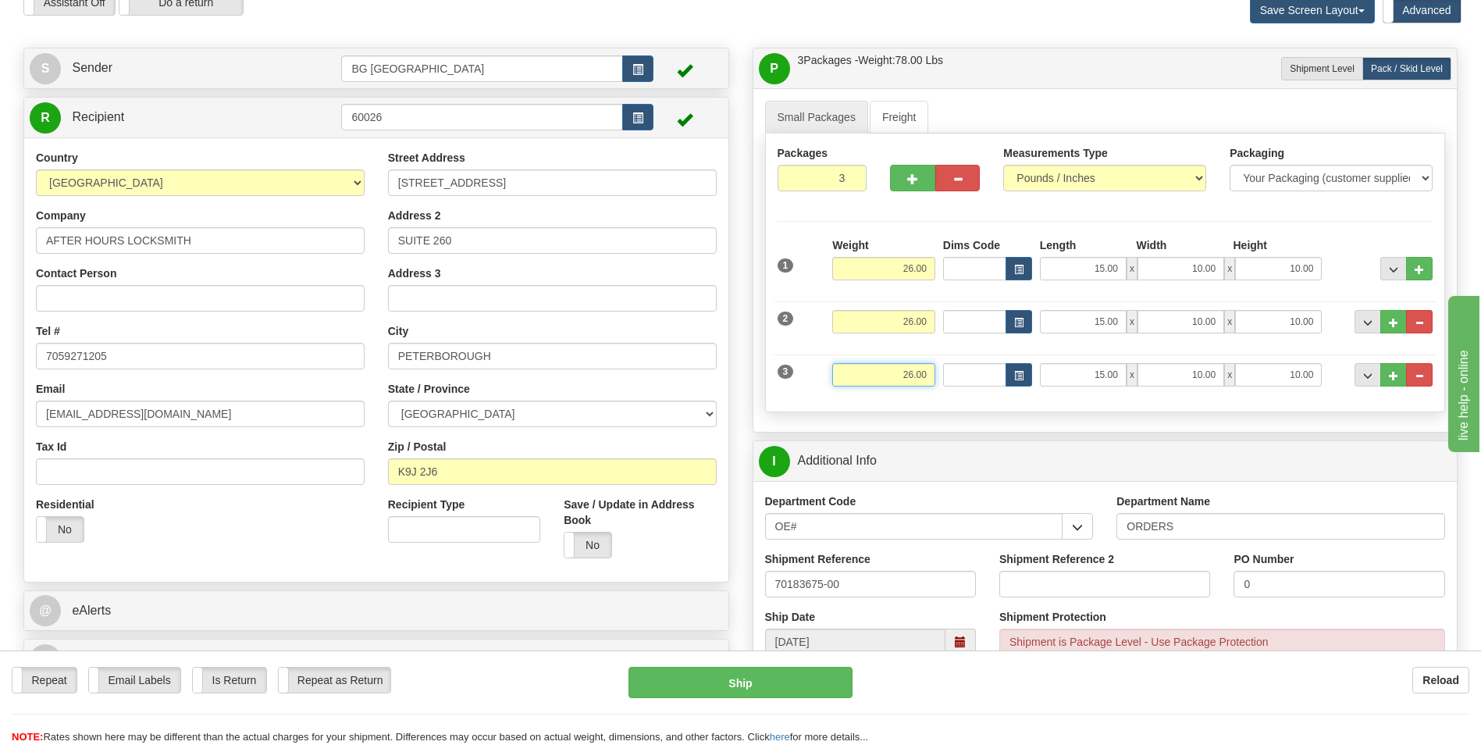
click at [902, 381] on input "26.00" at bounding box center [883, 374] width 103 height 23
type input "12.00"
type input "47.00"
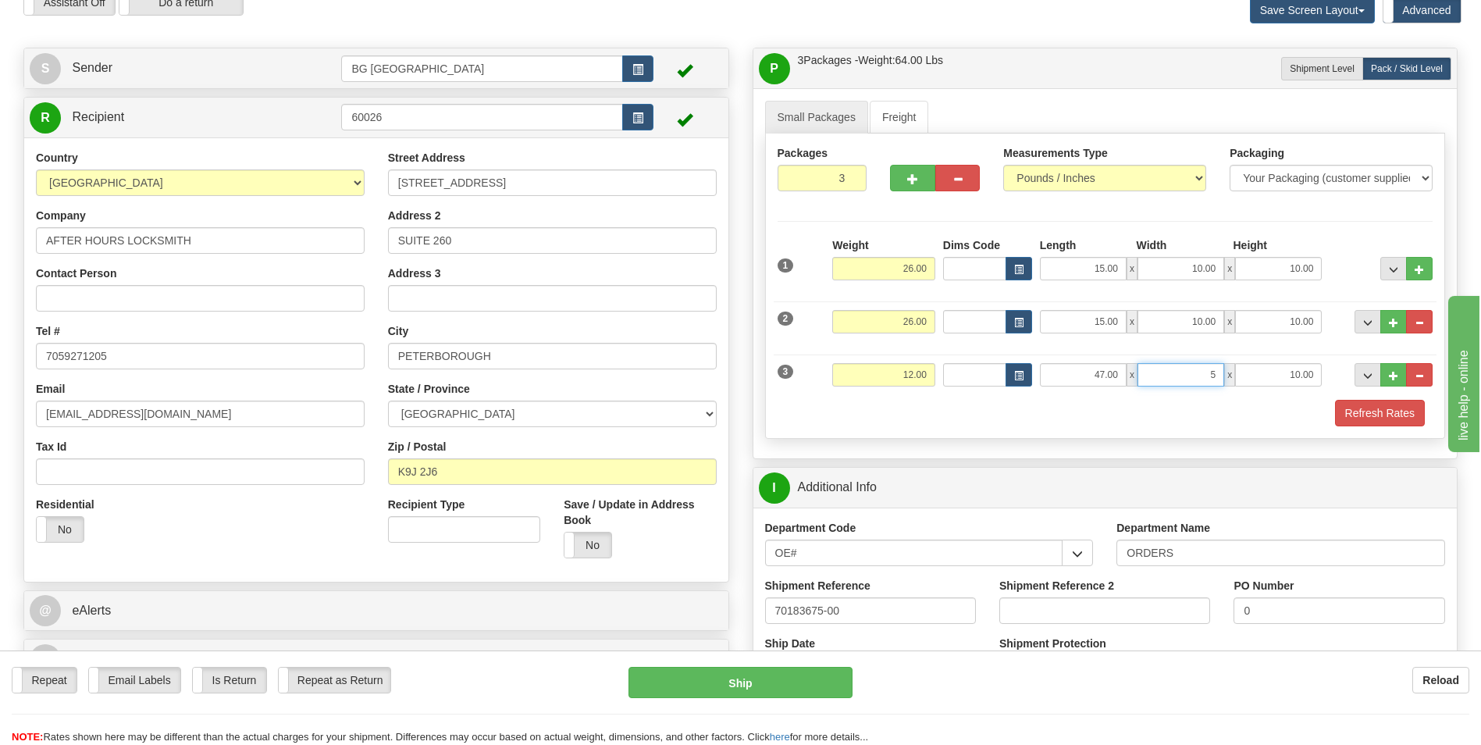
type input "5.00"
type input "4.00"
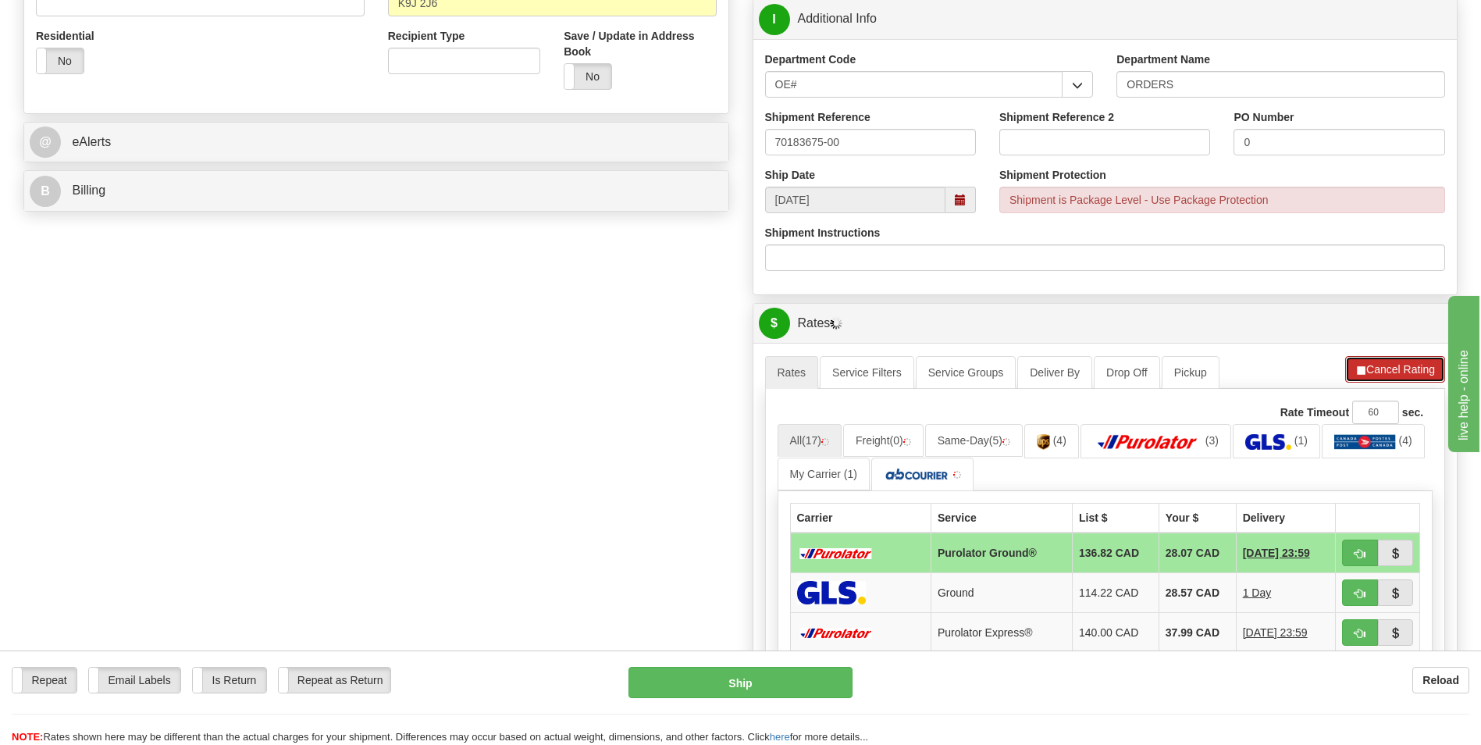
click at [1397, 371] on button "Cancel Rating" at bounding box center [1395, 369] width 100 height 27
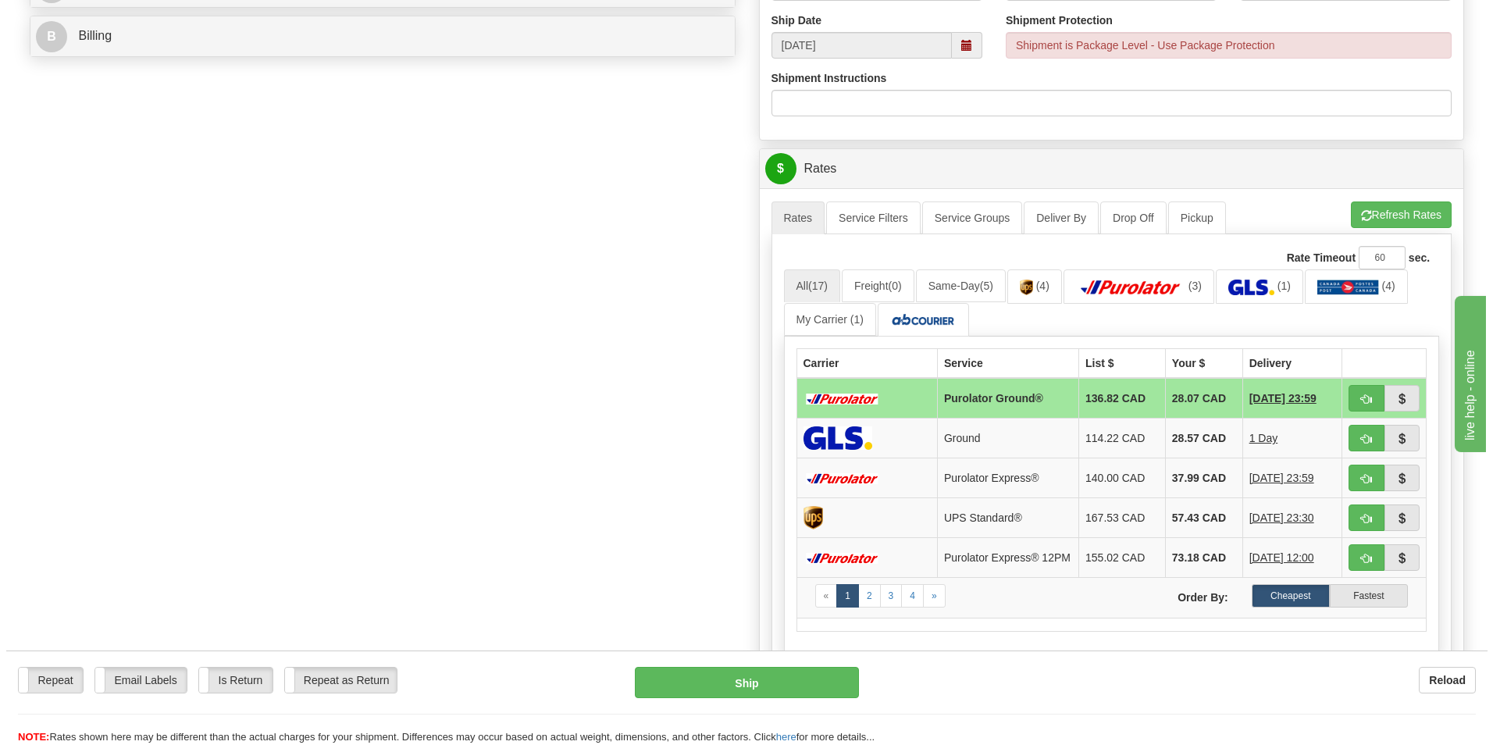
scroll to position [703, 0]
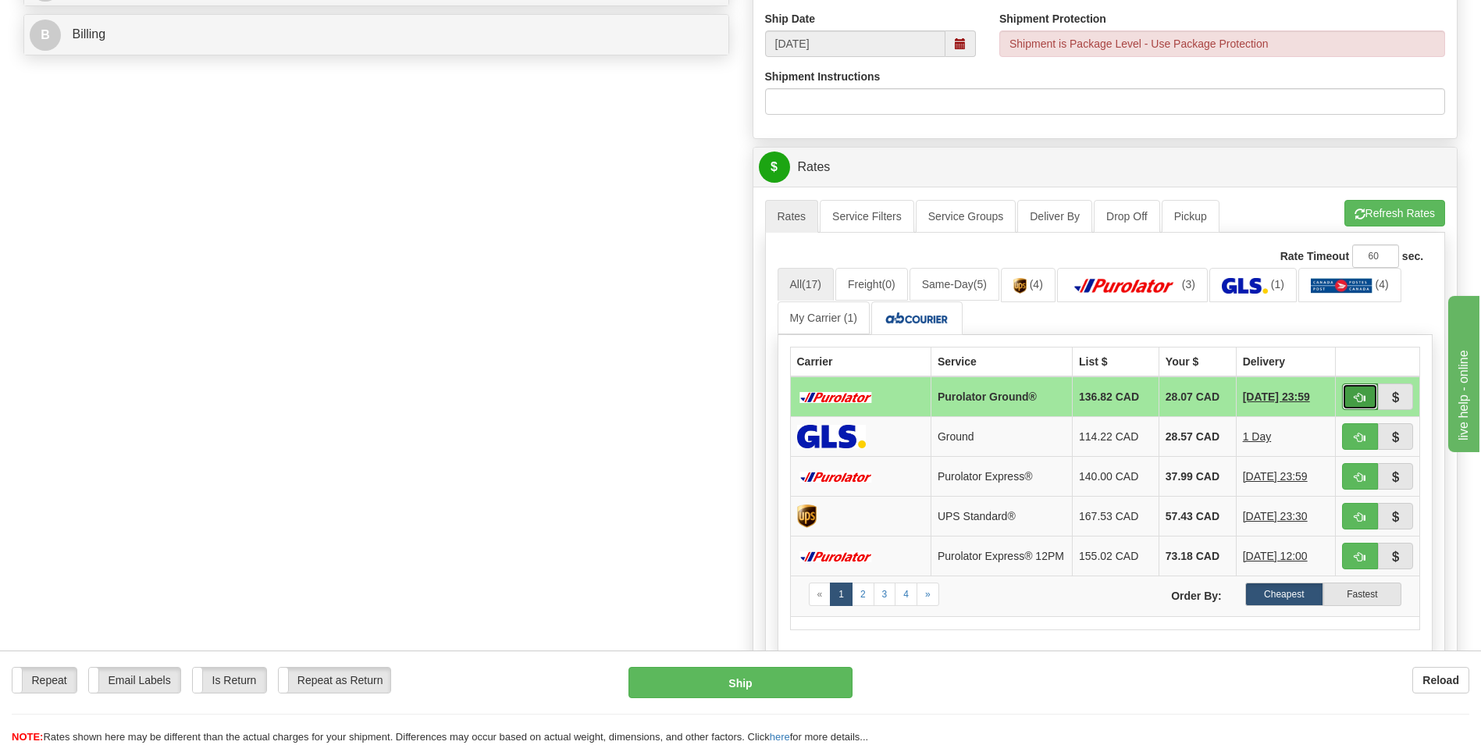
click at [1354, 406] on button "button" at bounding box center [1360, 396] width 36 height 27
type input "260"
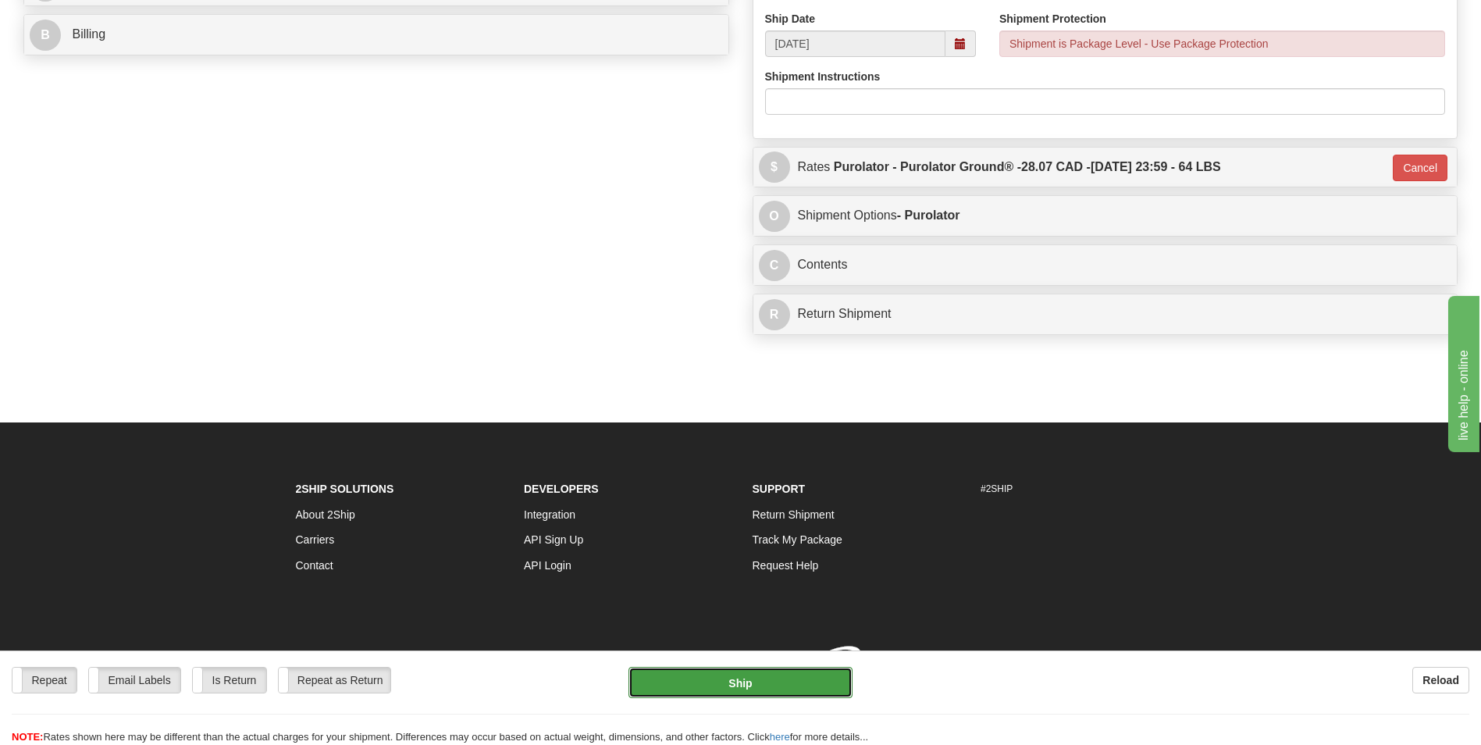
click at [736, 676] on button "Ship" at bounding box center [740, 682] width 223 height 31
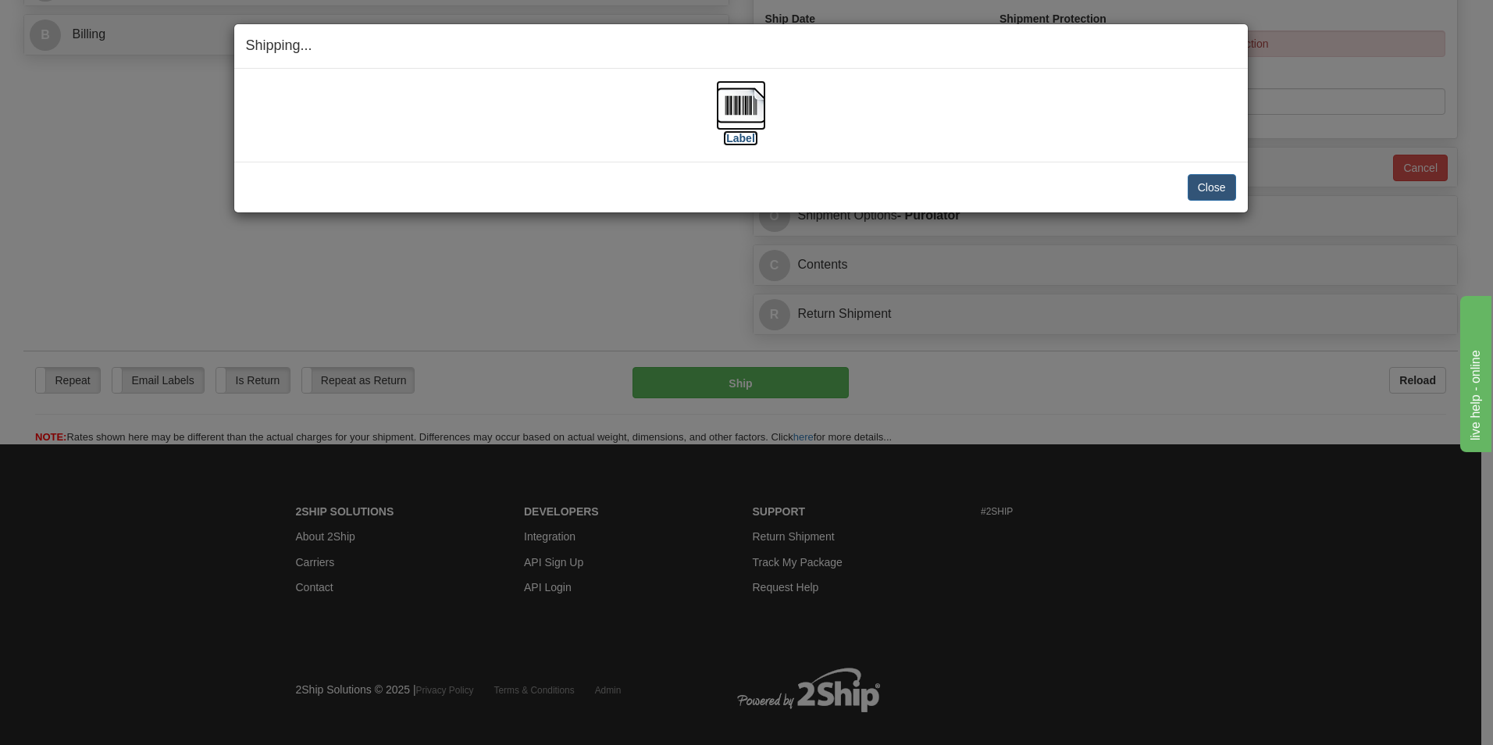
click at [732, 111] on img at bounding box center [741, 105] width 50 height 50
click at [1218, 194] on button "Close" at bounding box center [1212, 187] width 48 height 27
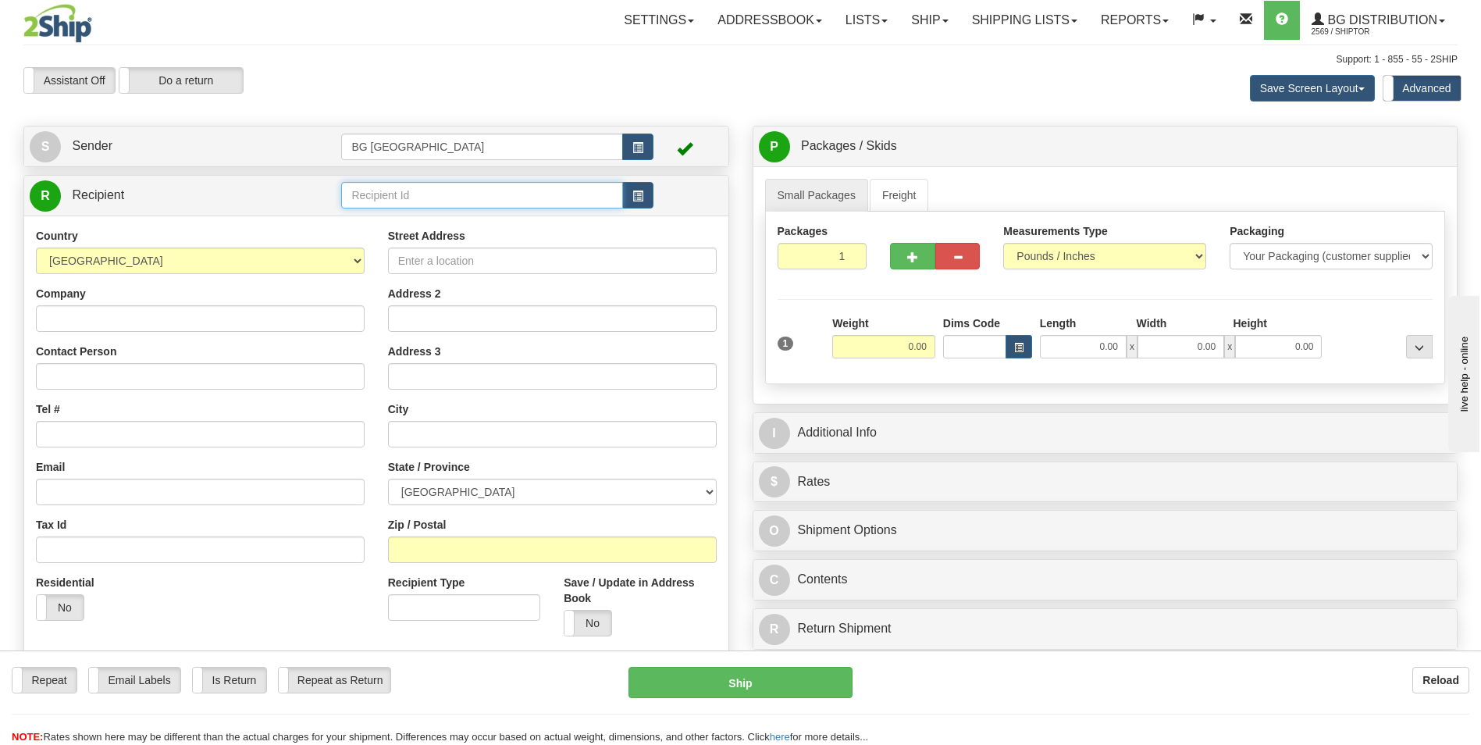
click at [408, 187] on input "text" at bounding box center [481, 195] width 281 height 27
click at [379, 216] on div "60767" at bounding box center [479, 219] width 266 height 17
type input "60767"
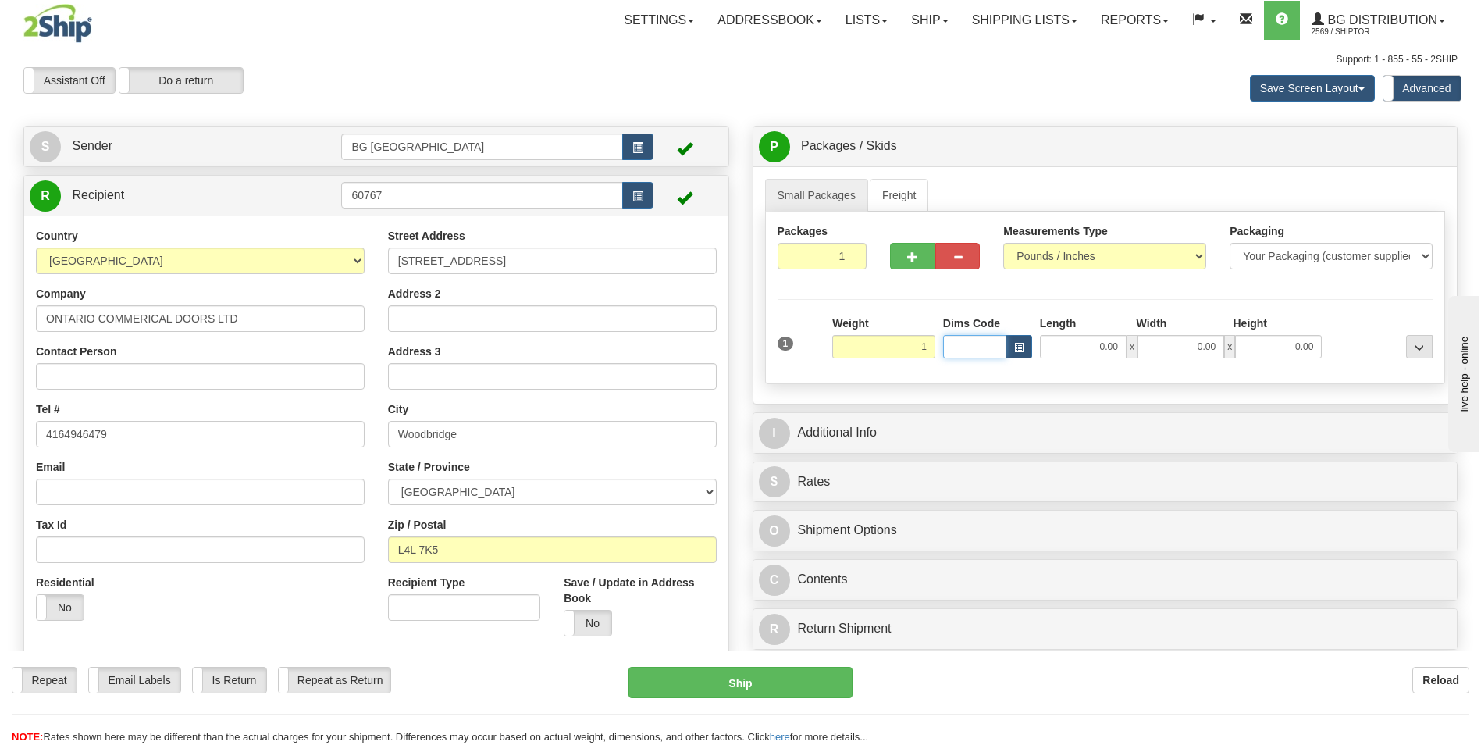
type input "1.00"
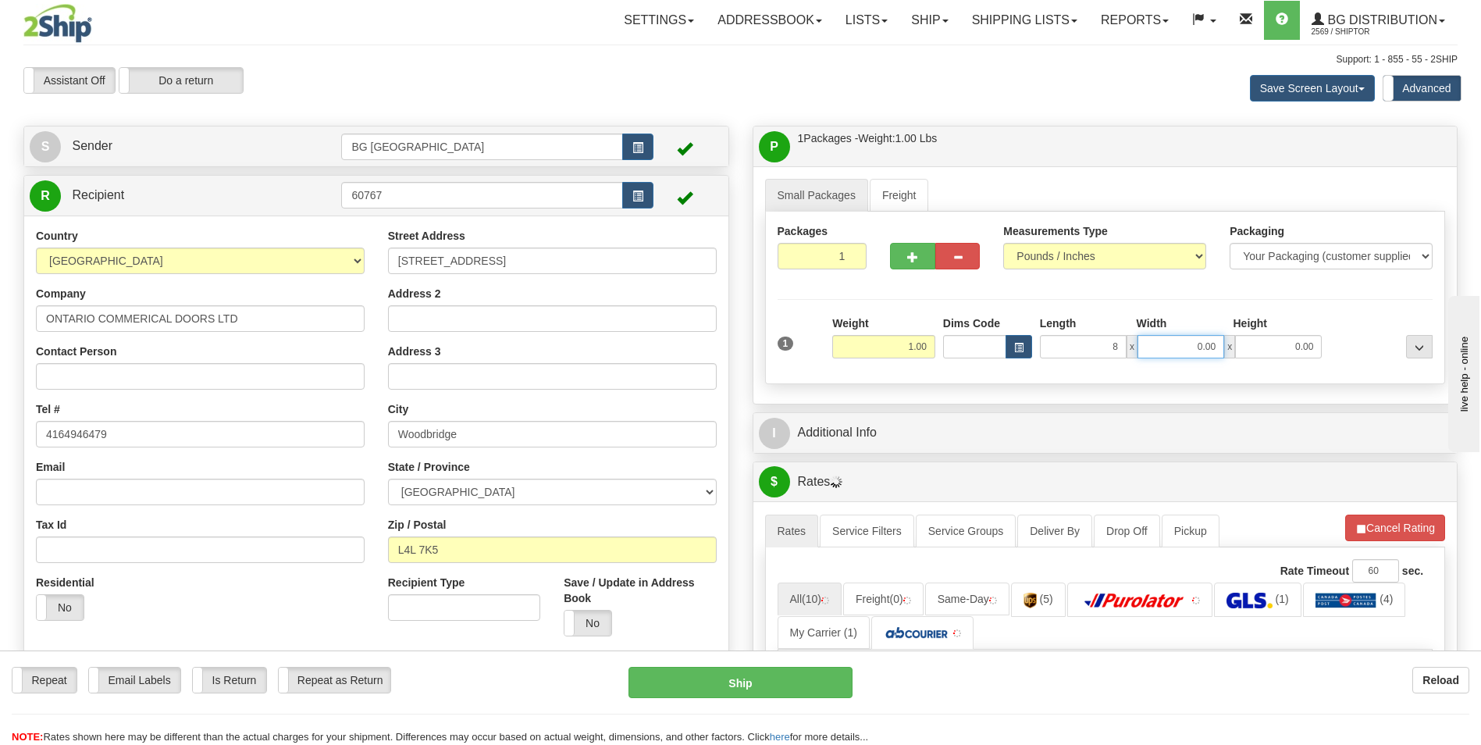
type input "8.00"
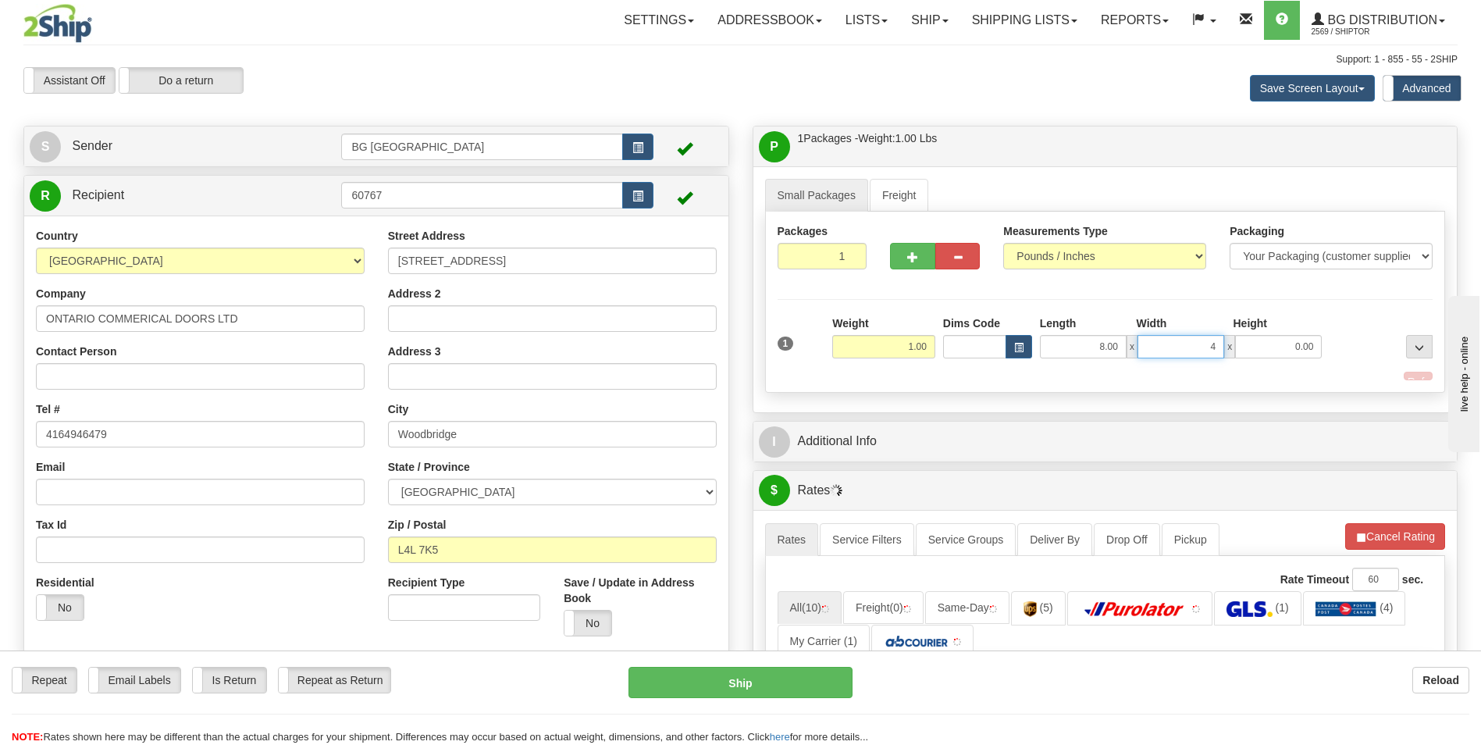
type input "4.00"
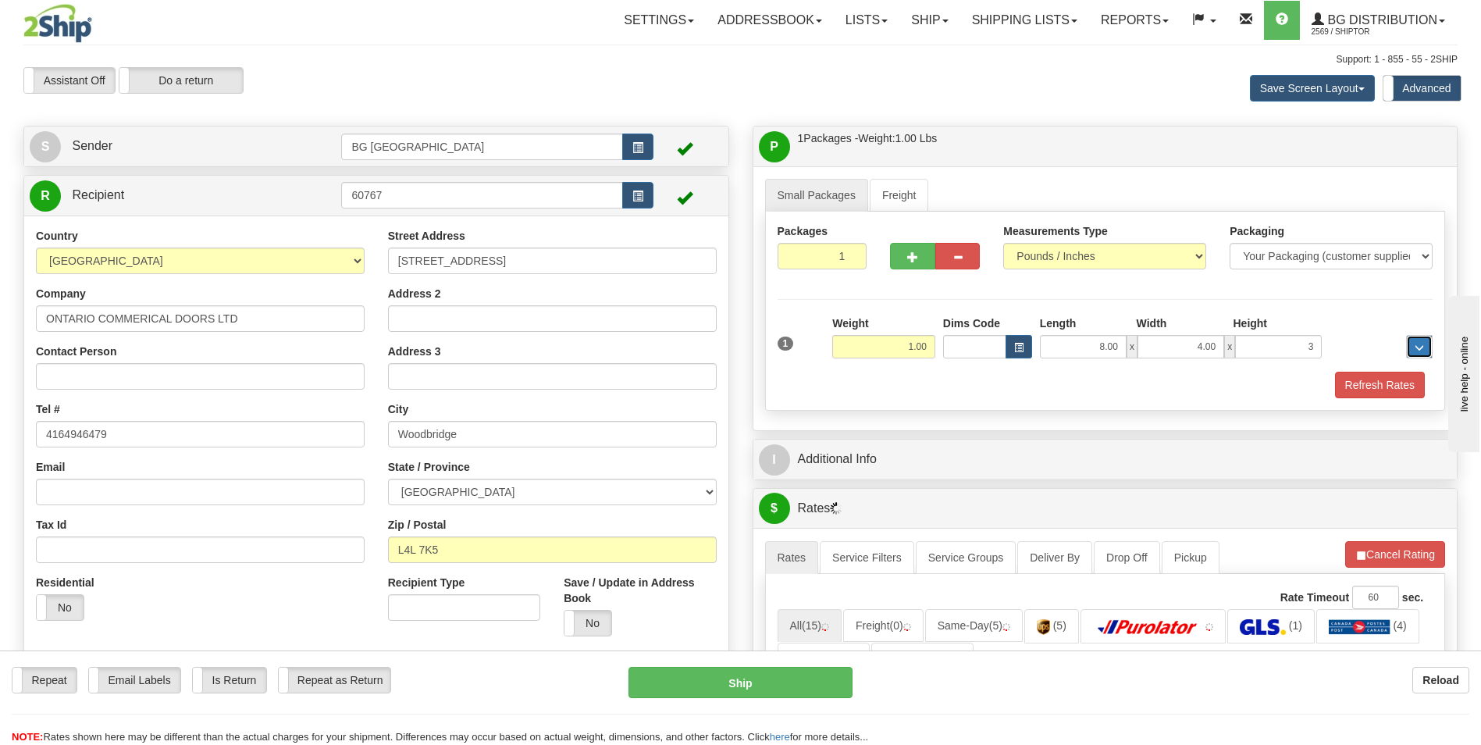
type input "3.00"
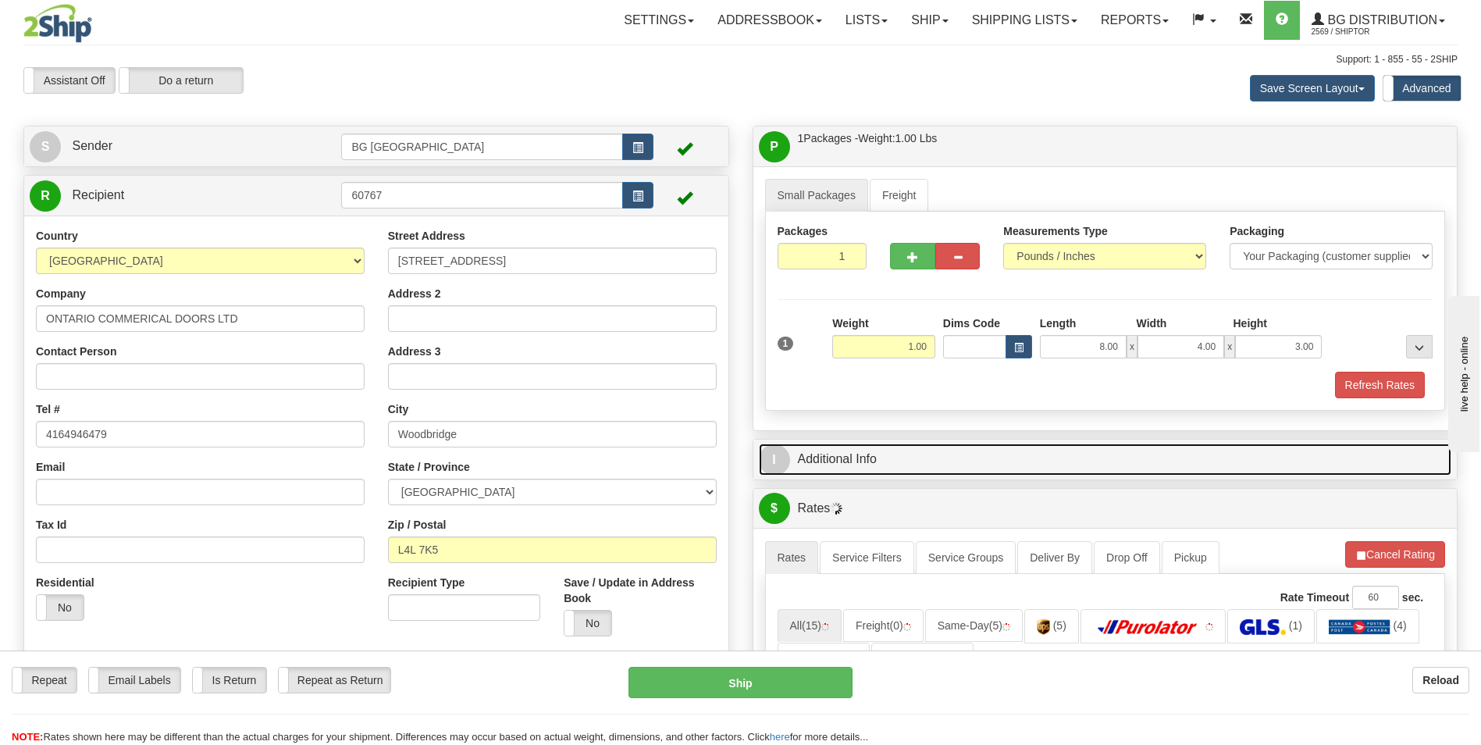
click at [844, 461] on link "I Additional Info" at bounding box center [1105, 459] width 693 height 32
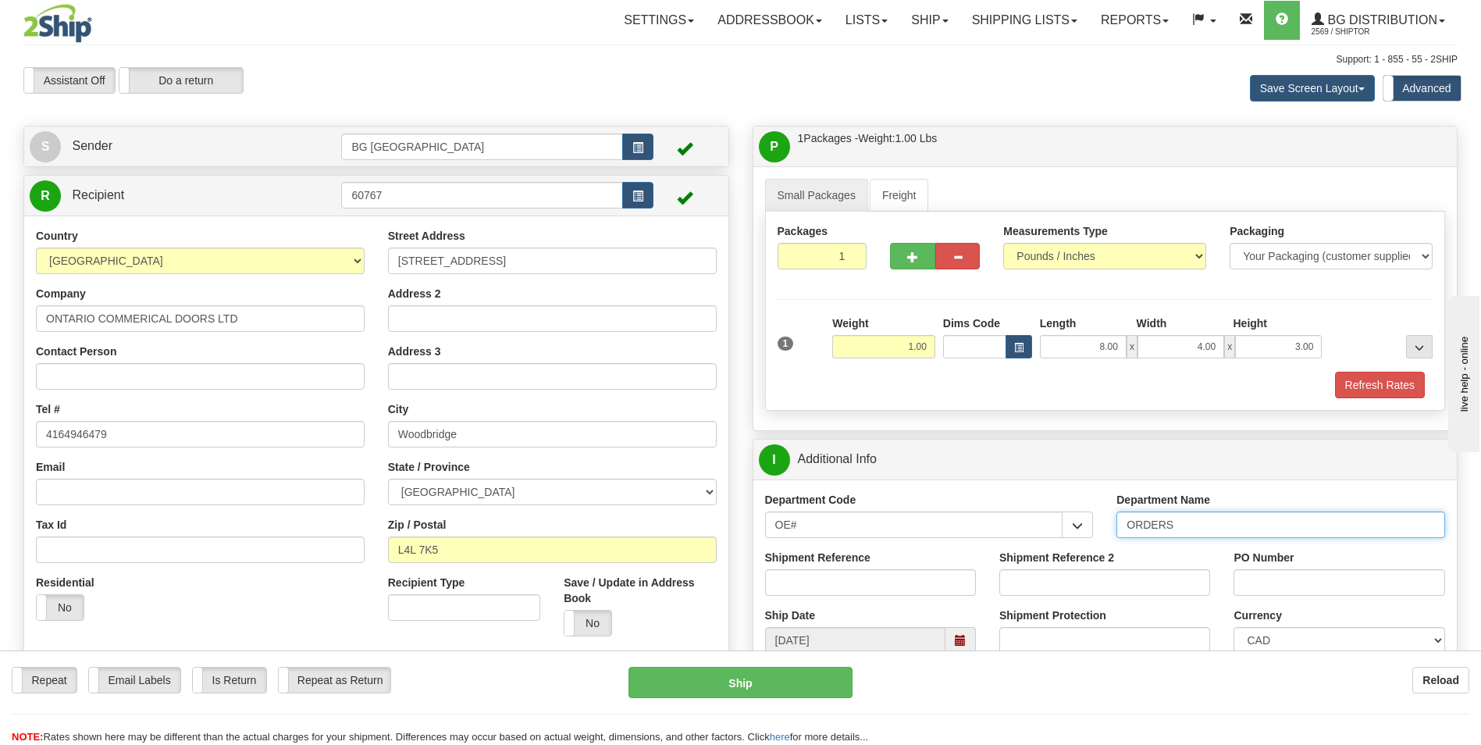
click at [1191, 529] on input "ORDERS" at bounding box center [1281, 524] width 329 height 27
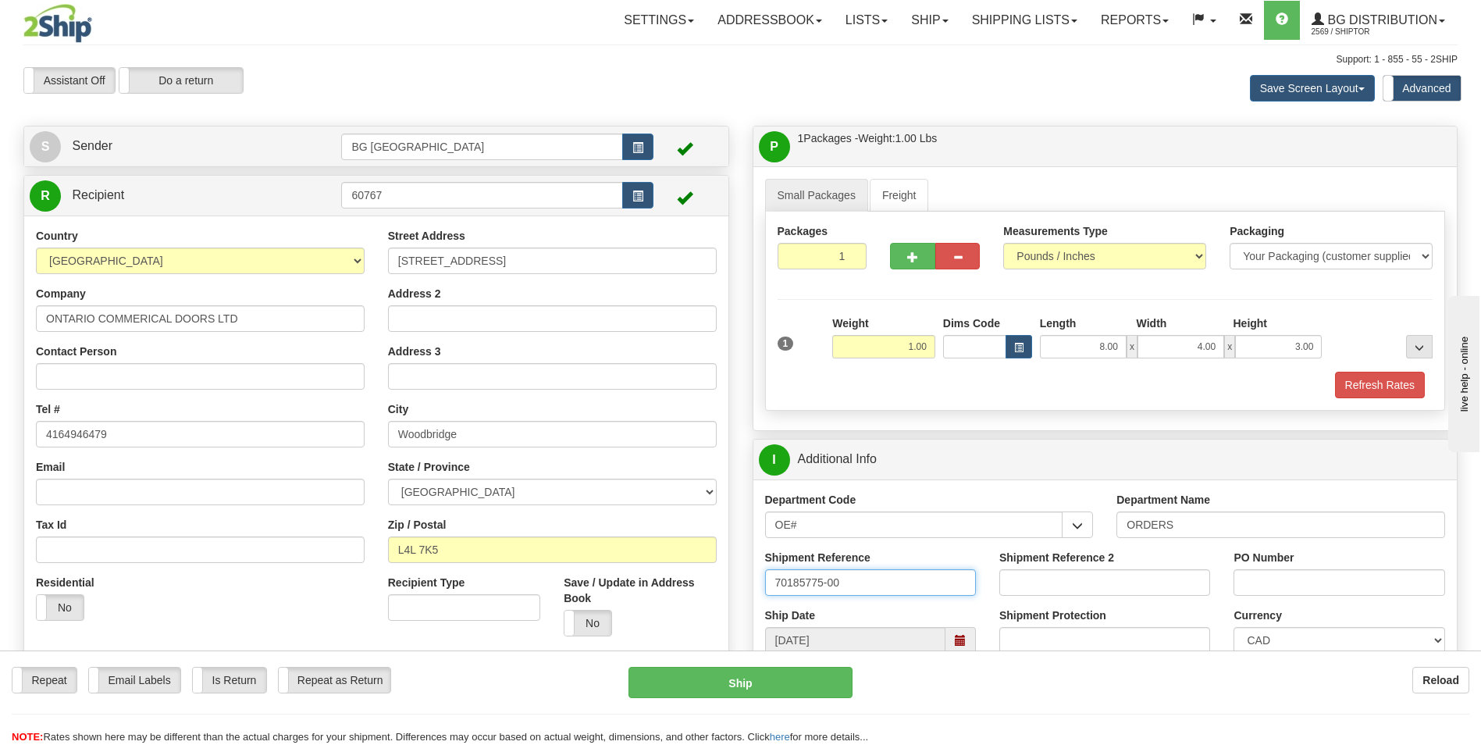
type input "70185775-00"
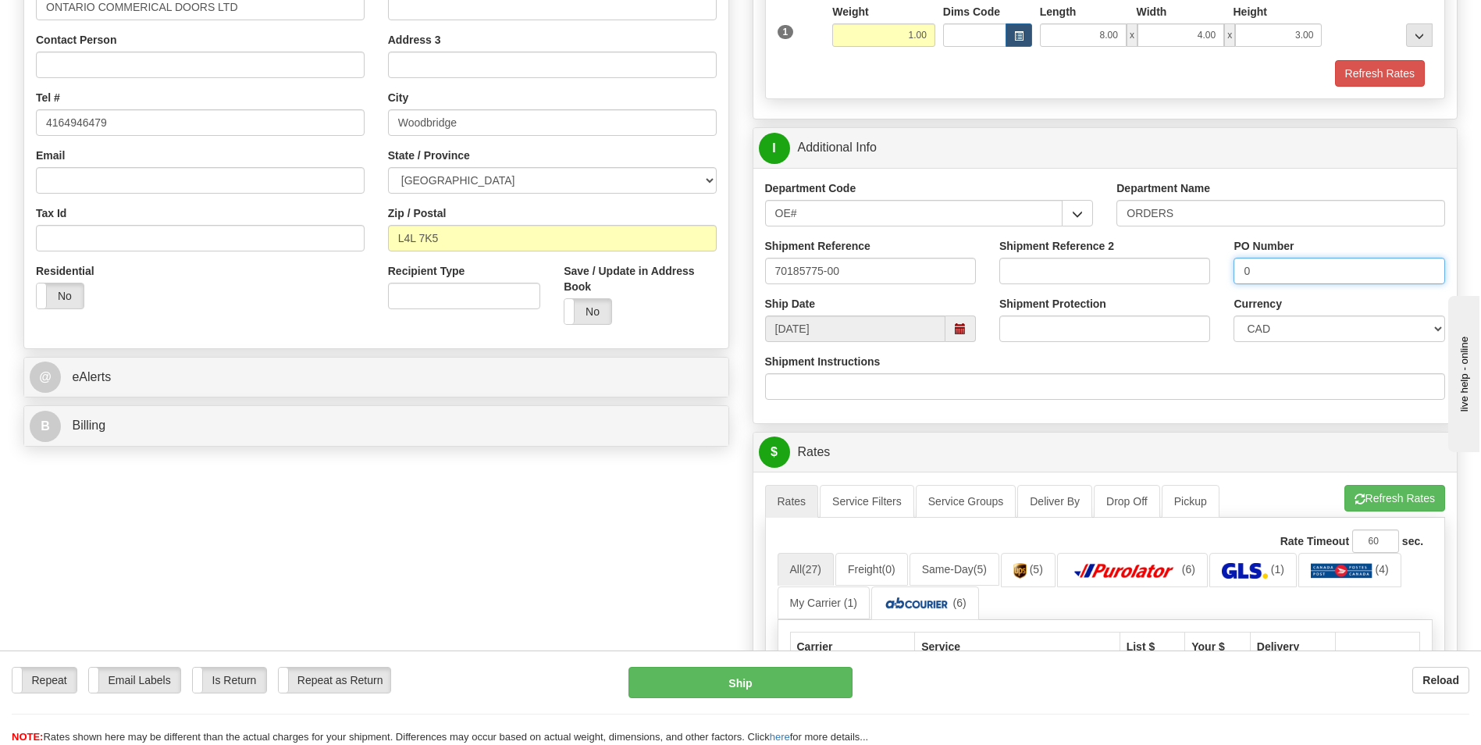
scroll to position [312, 0]
type input "0"
click at [1368, 493] on button "Refresh Rates" at bounding box center [1395, 497] width 101 height 27
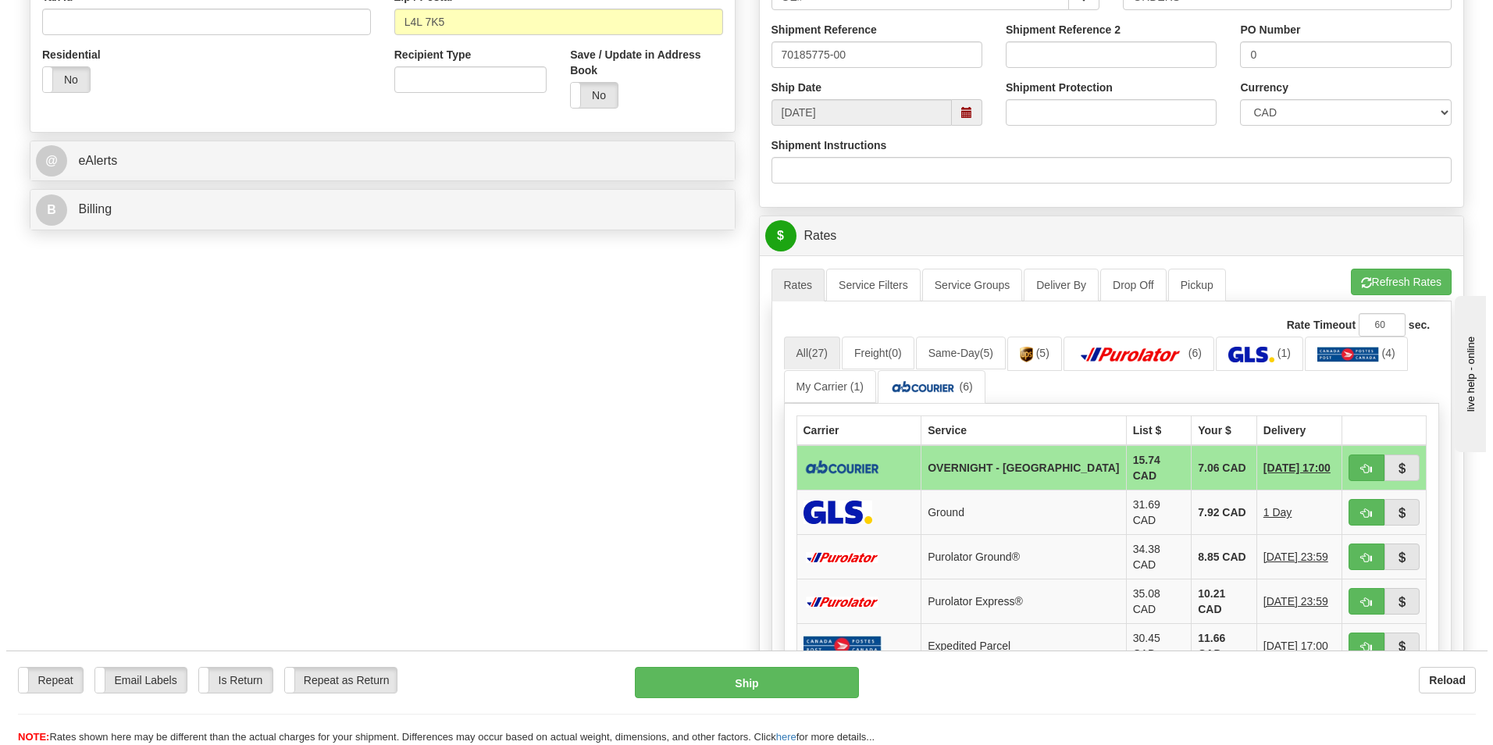
scroll to position [547, 0]
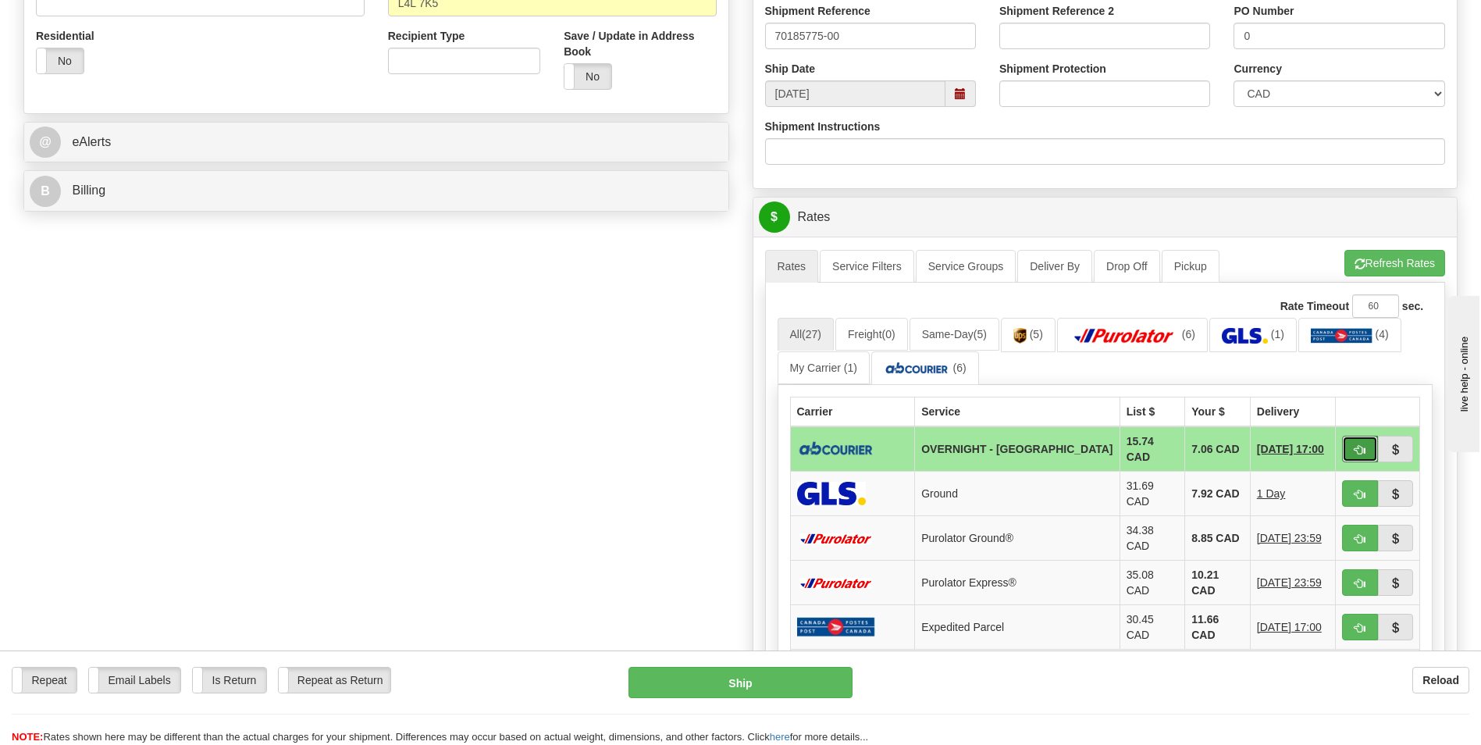
click at [1352, 447] on button "button" at bounding box center [1360, 449] width 36 height 27
type input "4"
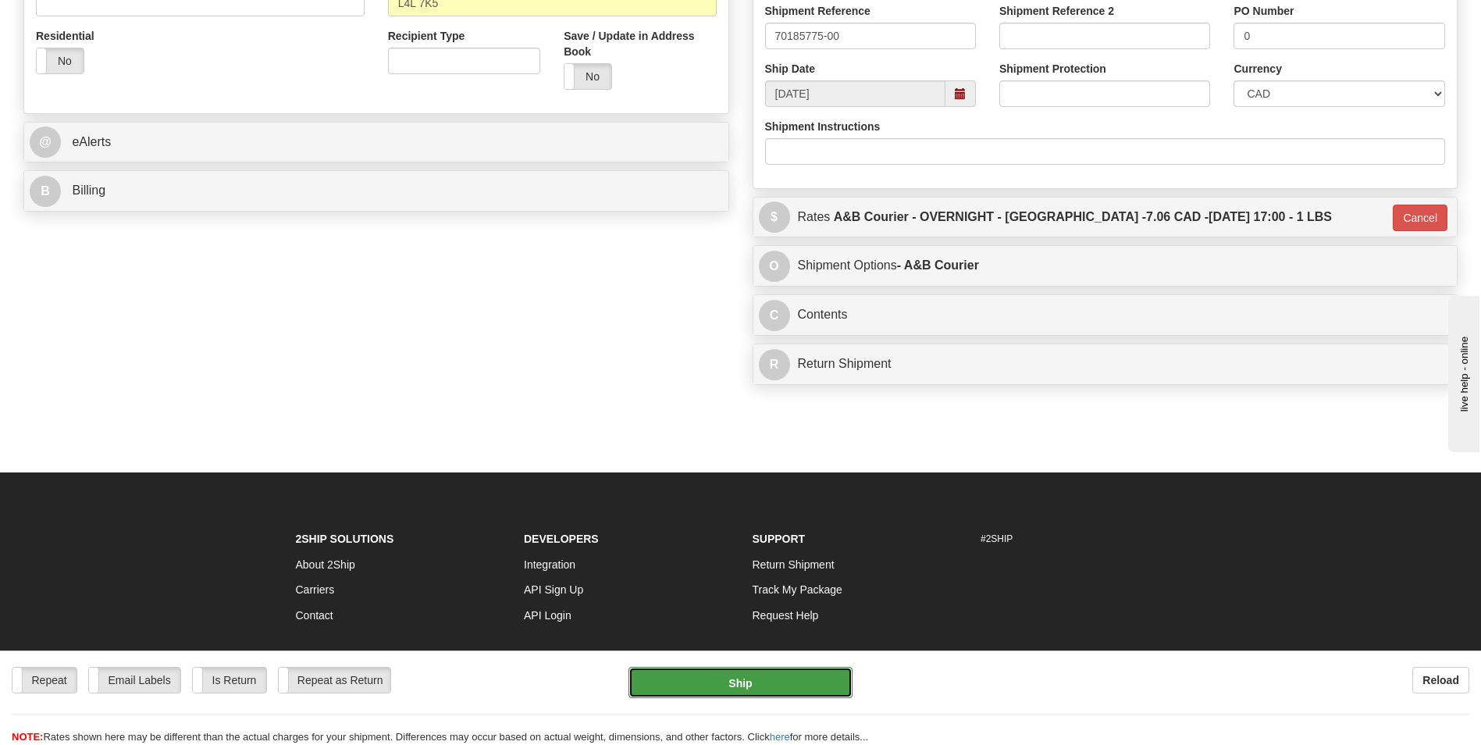
click at [787, 686] on button "Ship" at bounding box center [740, 682] width 223 height 31
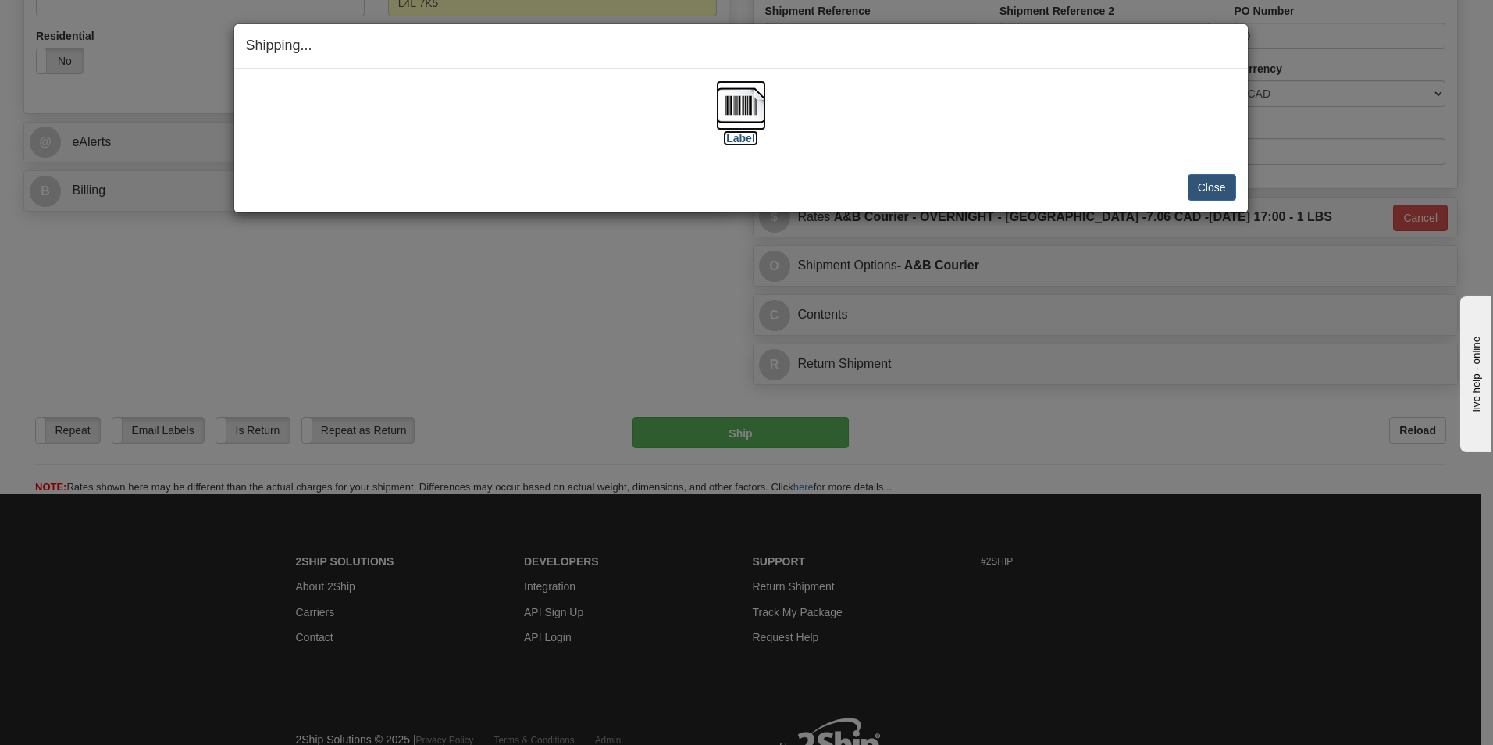
click at [761, 100] on img at bounding box center [741, 105] width 50 height 50
click at [1211, 191] on button "Close" at bounding box center [1212, 187] width 48 height 27
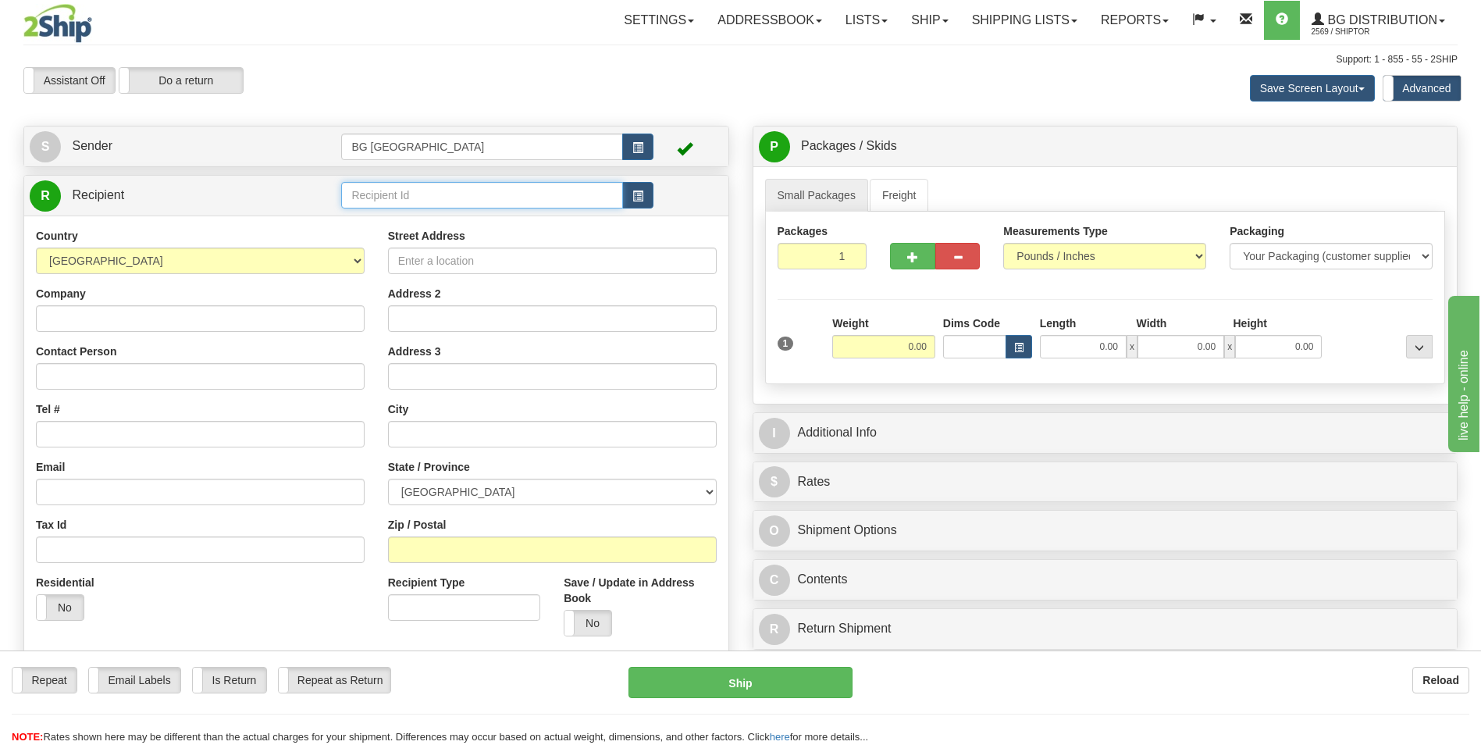
click at [401, 203] on input "text" at bounding box center [481, 195] width 281 height 27
click at [391, 214] on div "60672" at bounding box center [479, 219] width 266 height 17
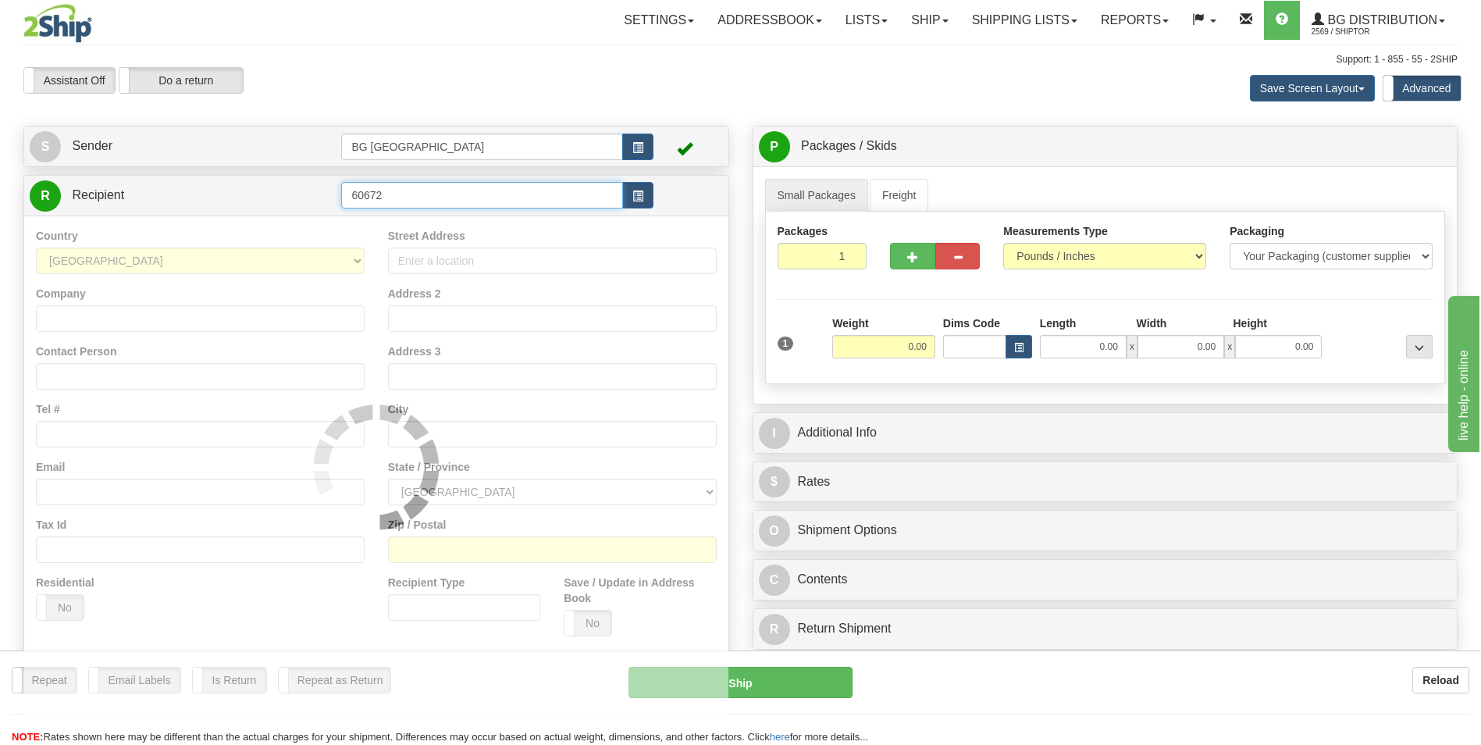
type input "60672"
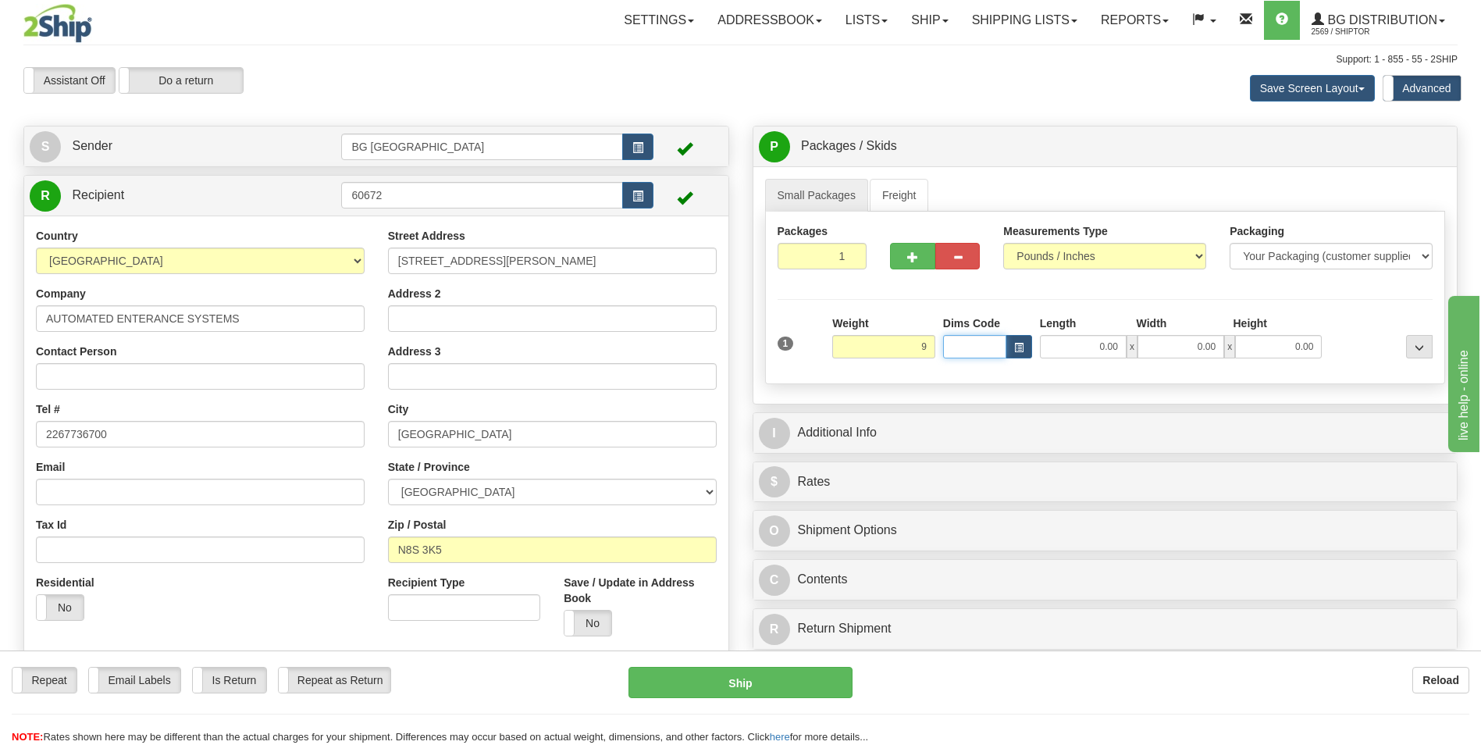
type input "9.00"
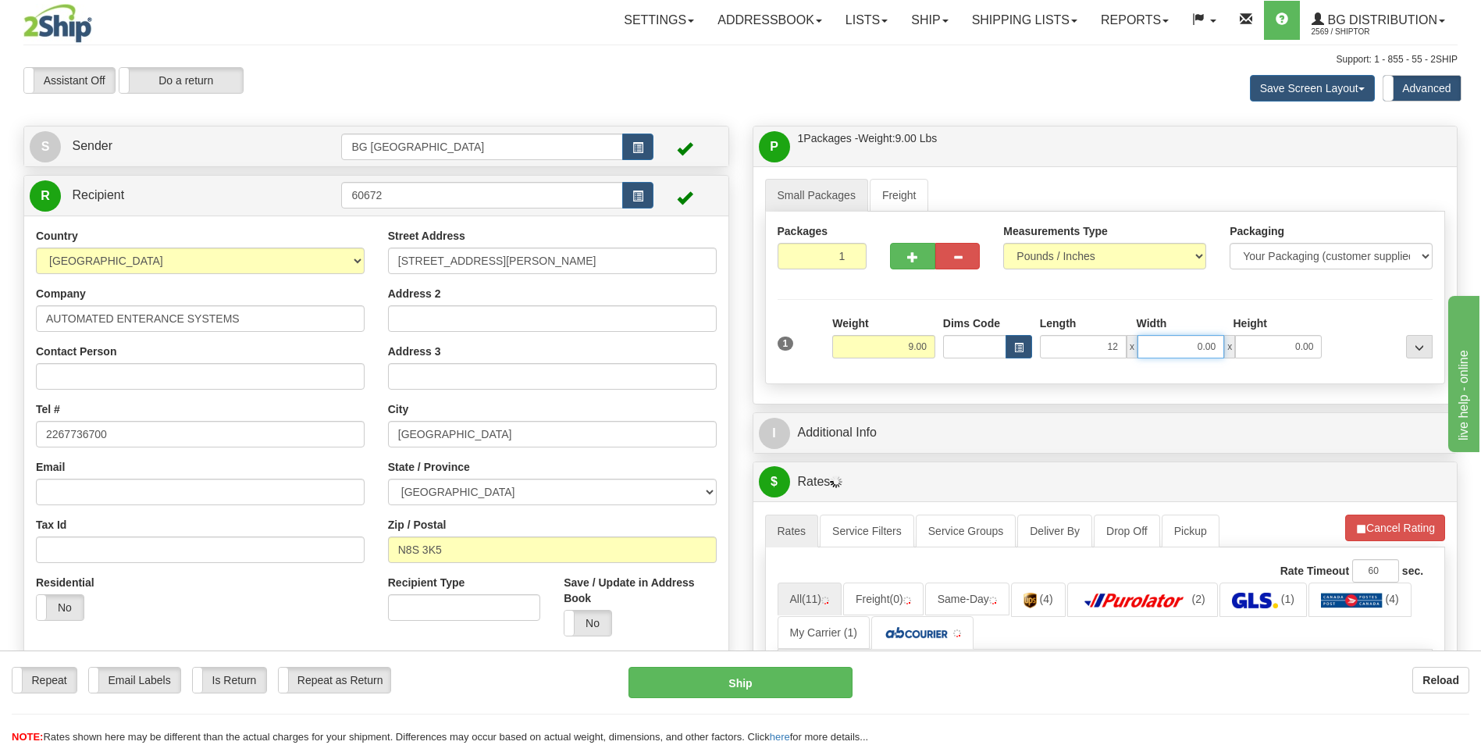
type input "12.00"
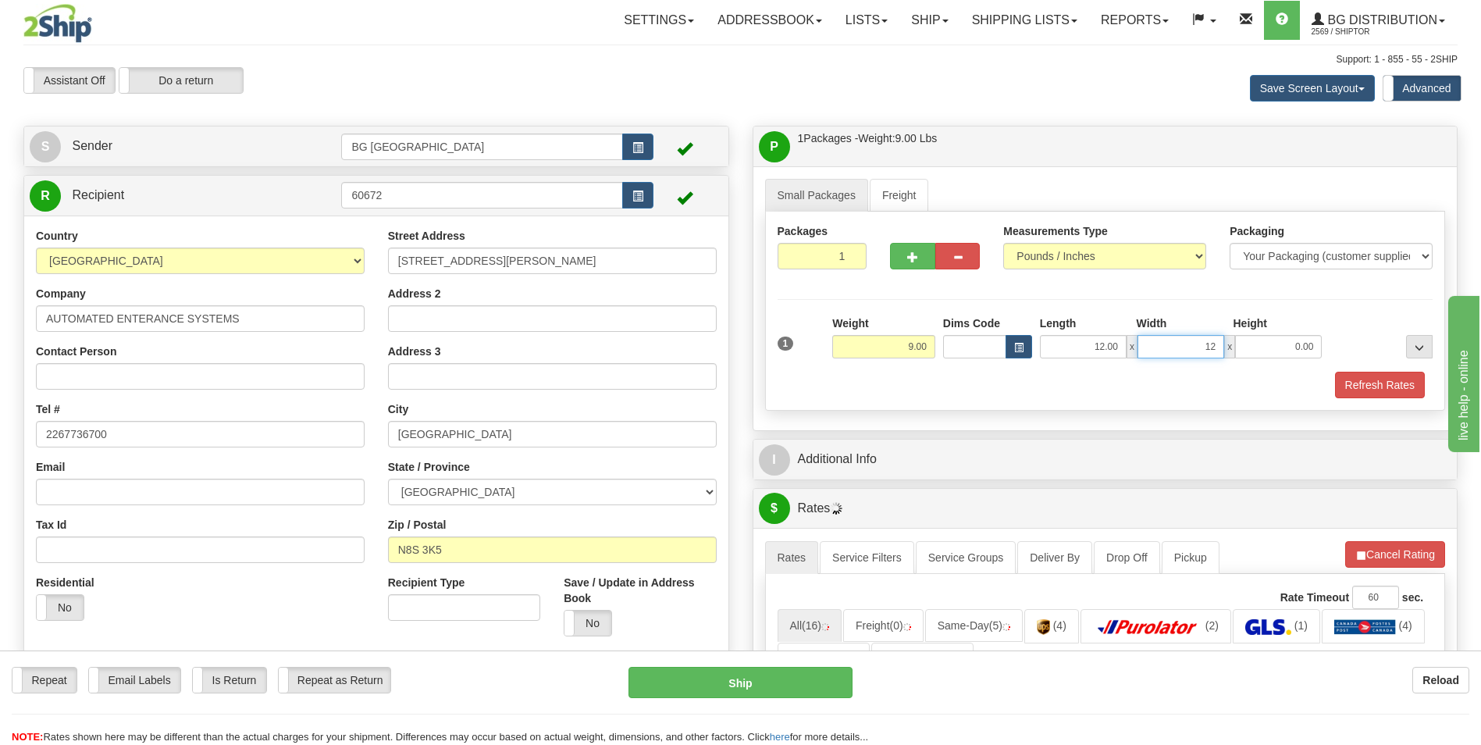
type input "12.00"
type input "6.00"
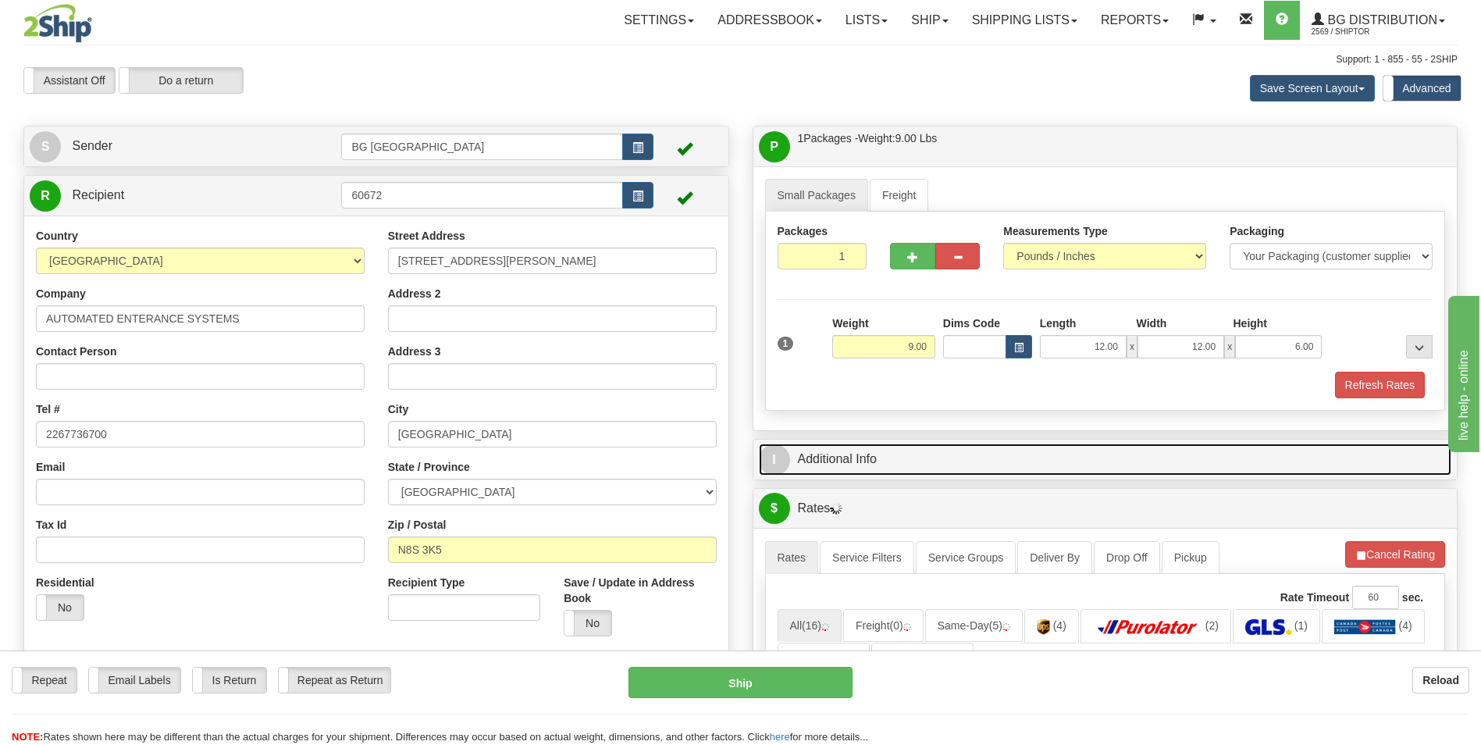
drag, startPoint x: 842, startPoint y: 472, endPoint x: 851, endPoint y: 472, distance: 9.4
click at [842, 472] on link "I Additional Info" at bounding box center [1105, 459] width 693 height 32
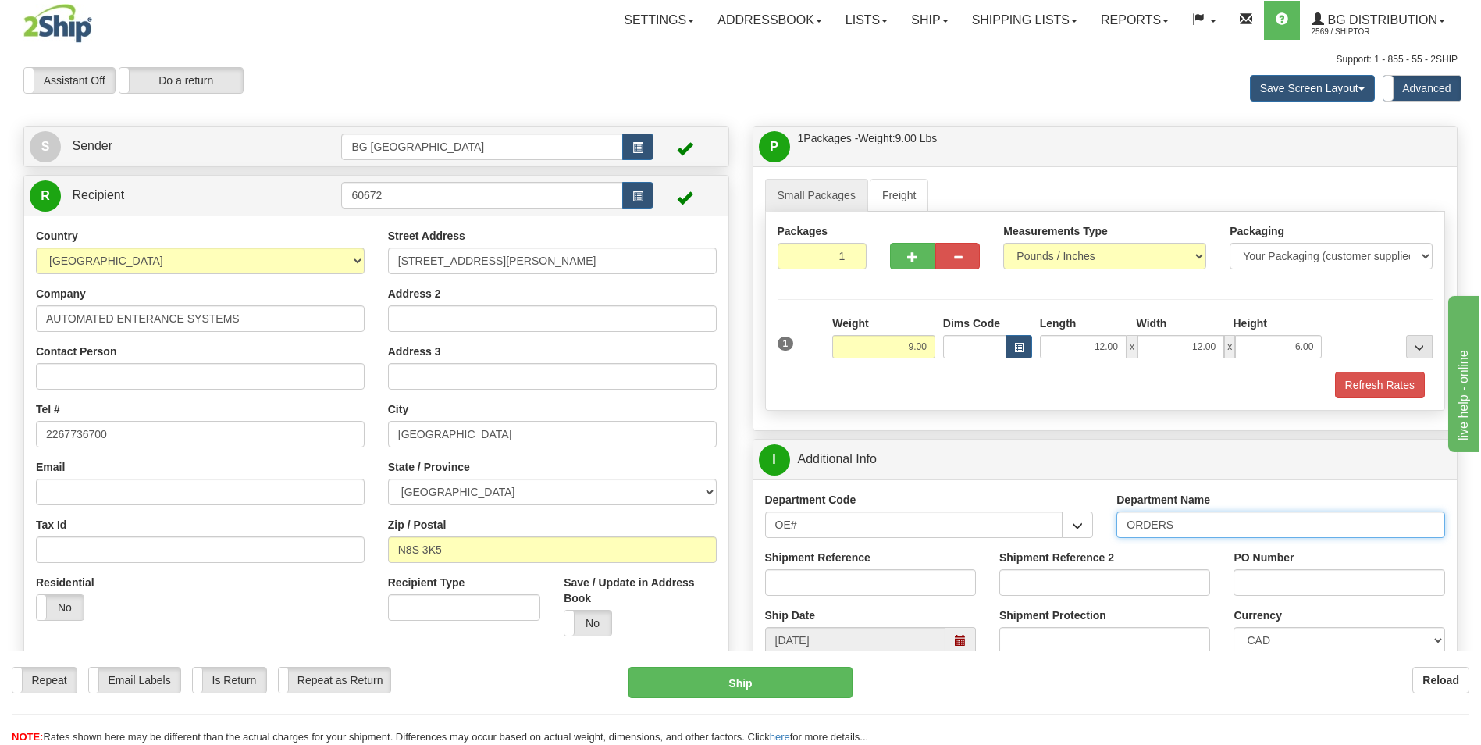
click at [1207, 531] on input "ORDERS" at bounding box center [1281, 524] width 329 height 27
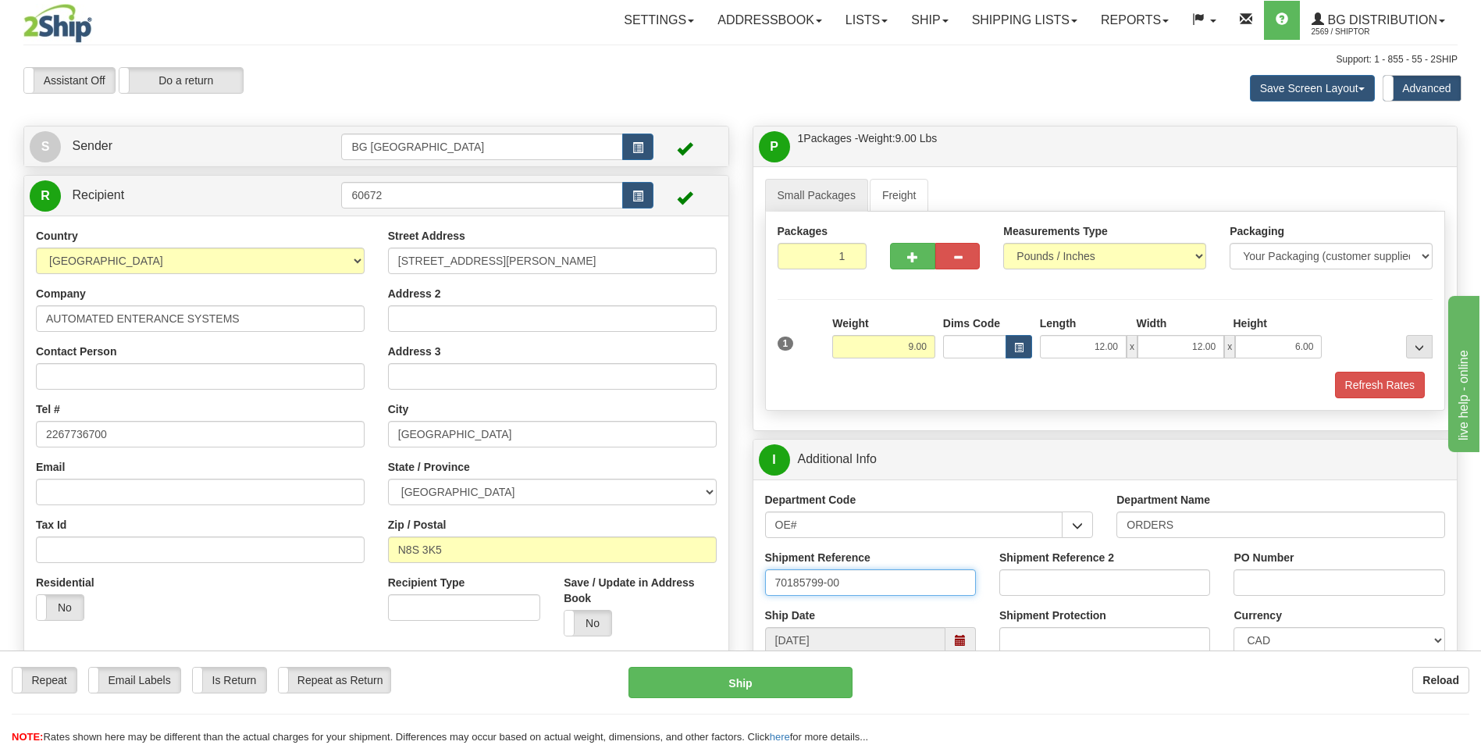
type input "70185799-00"
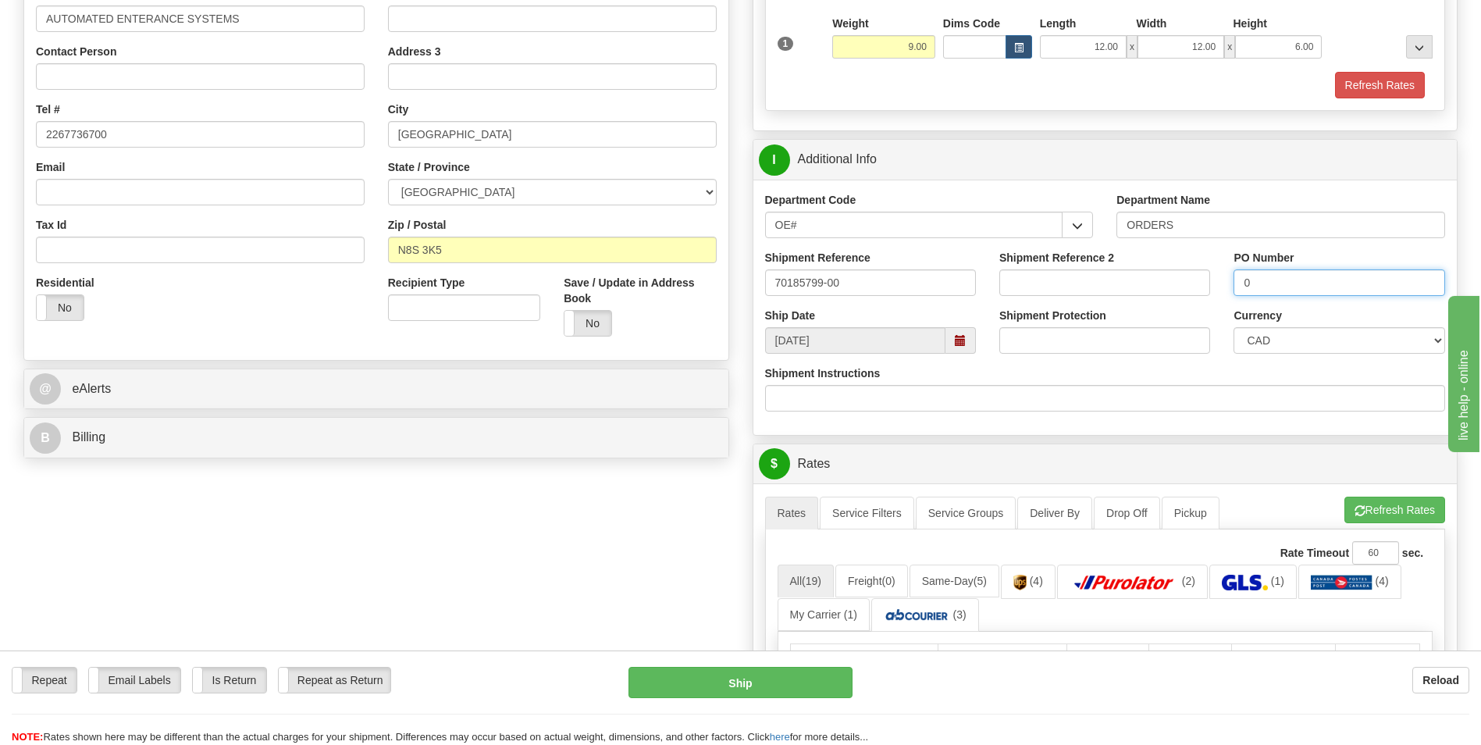
scroll to position [312, 0]
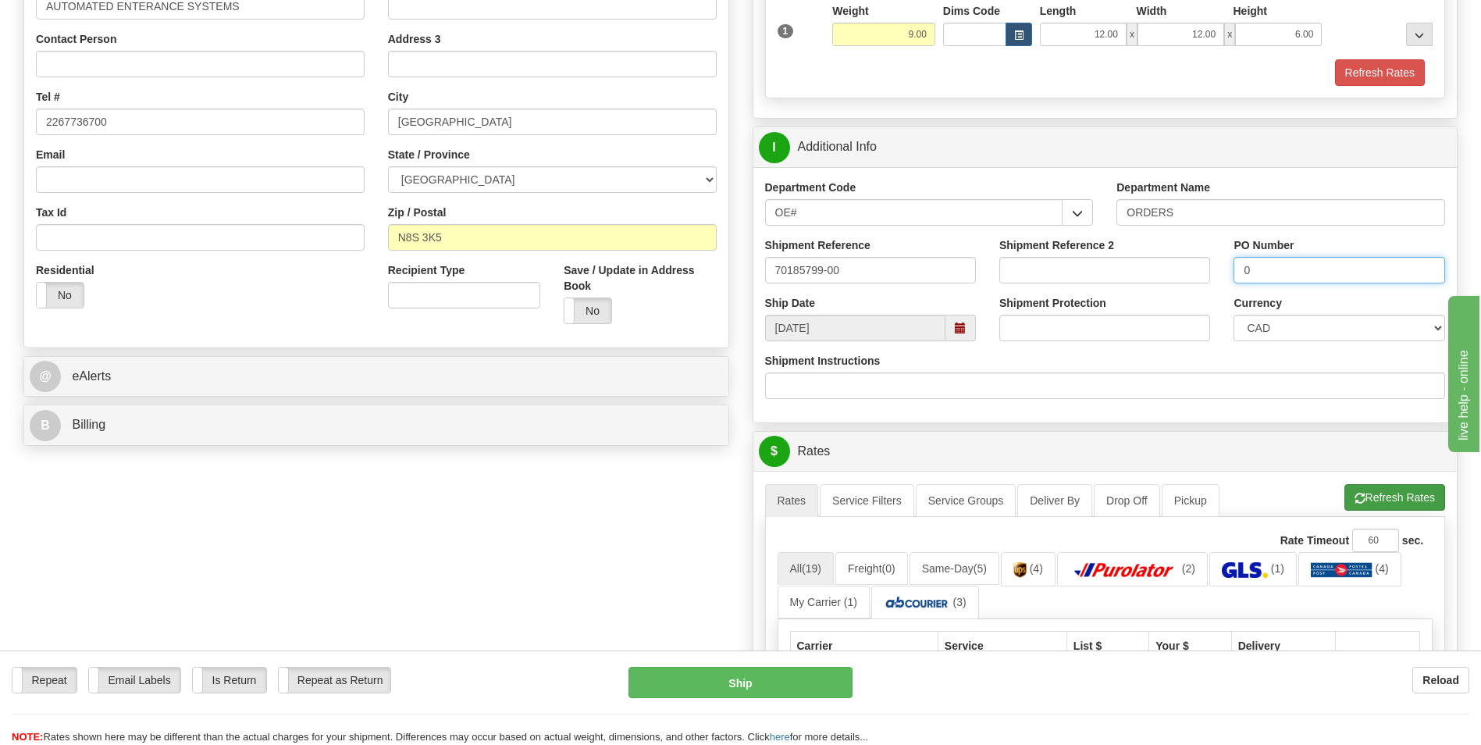
type input "0"
click at [1361, 497] on span "button" at bounding box center [1360, 498] width 11 height 10
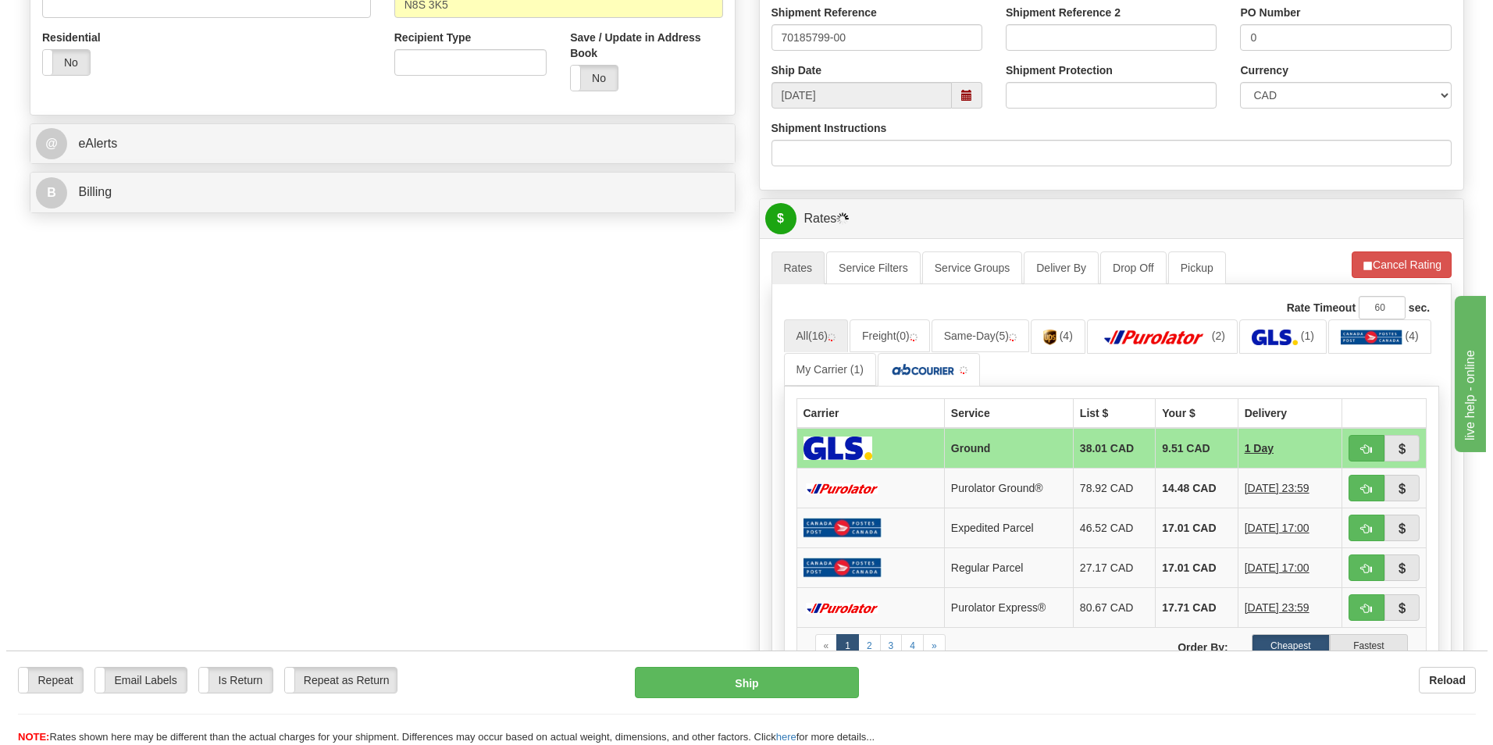
scroll to position [547, 0]
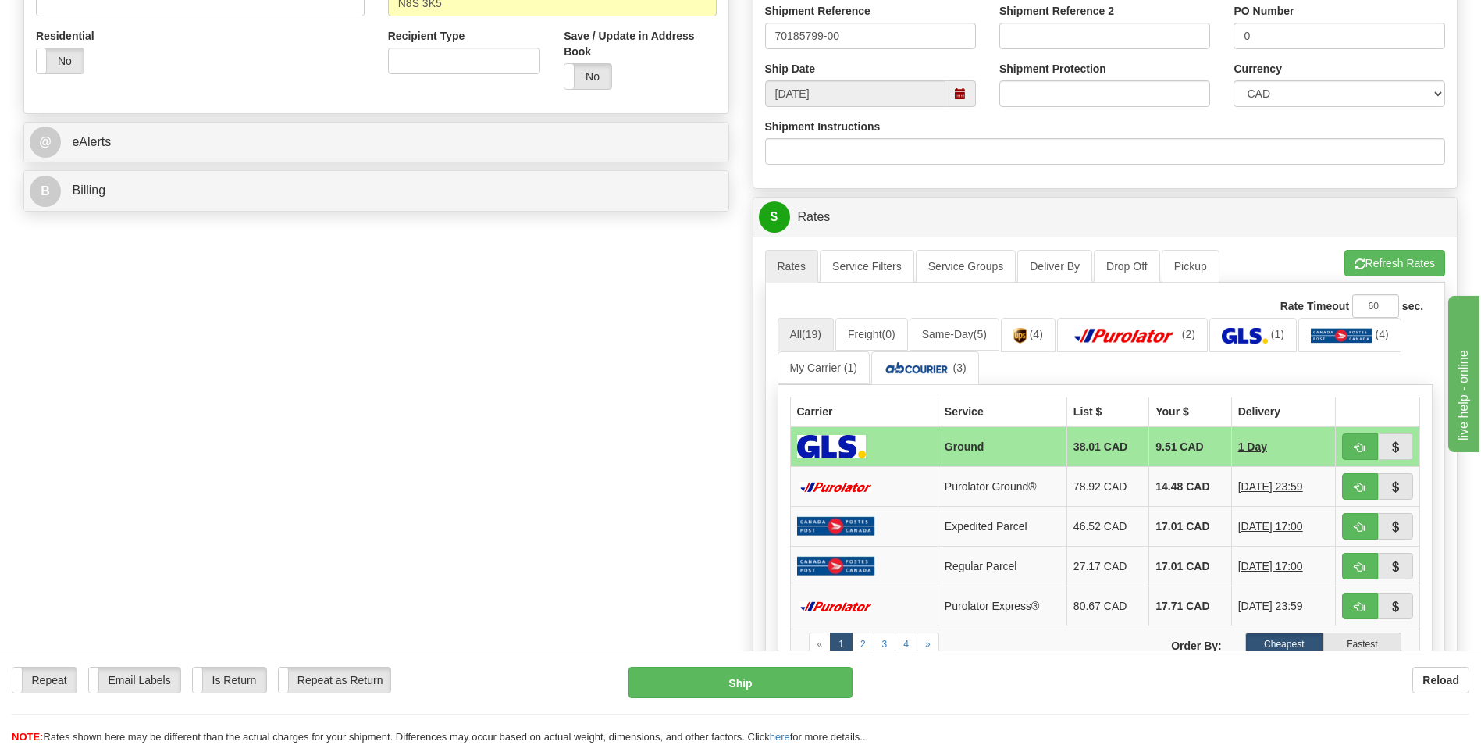
click at [1184, 481] on td "14.48 CAD" at bounding box center [1190, 487] width 82 height 40
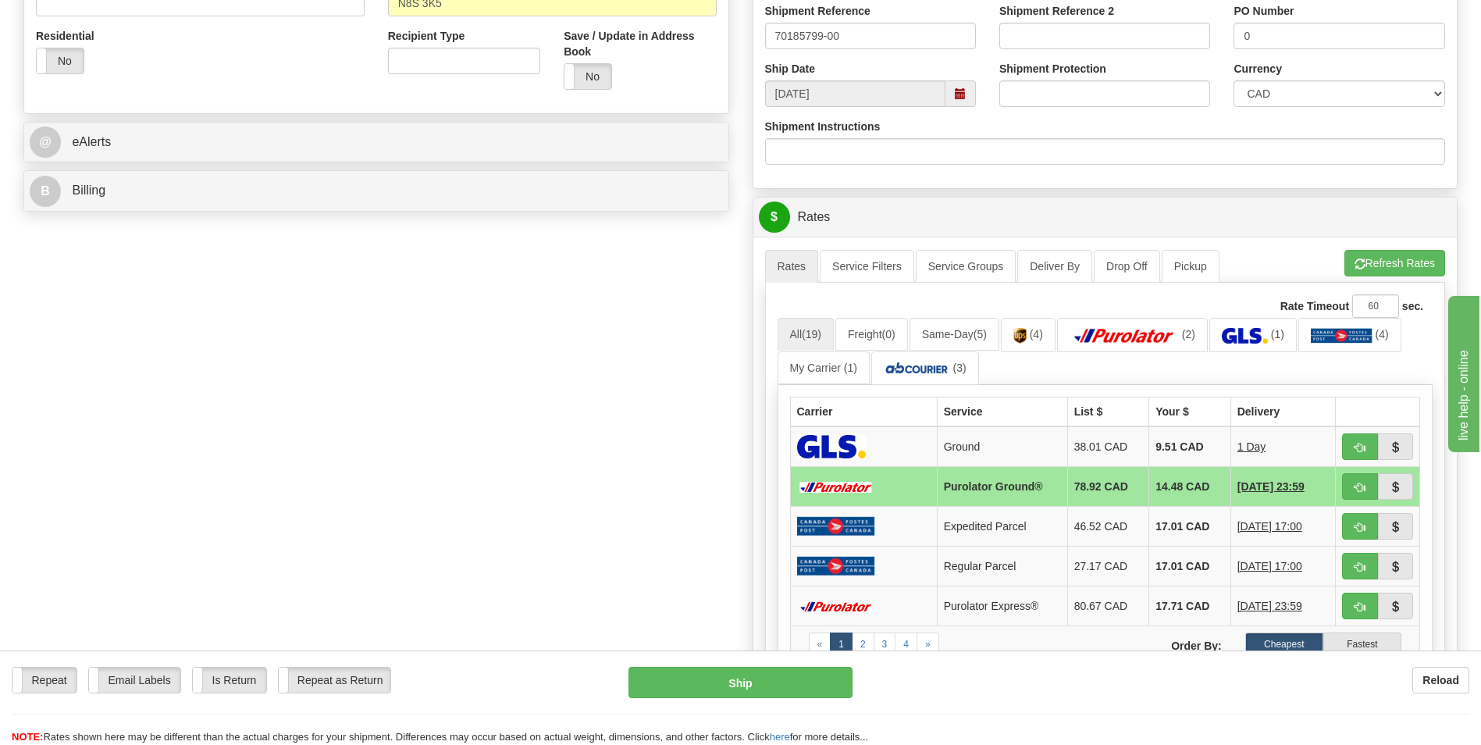
click at [1339, 486] on td at bounding box center [1378, 487] width 84 height 40
click at [1355, 486] on span "button" at bounding box center [1360, 488] width 11 height 10
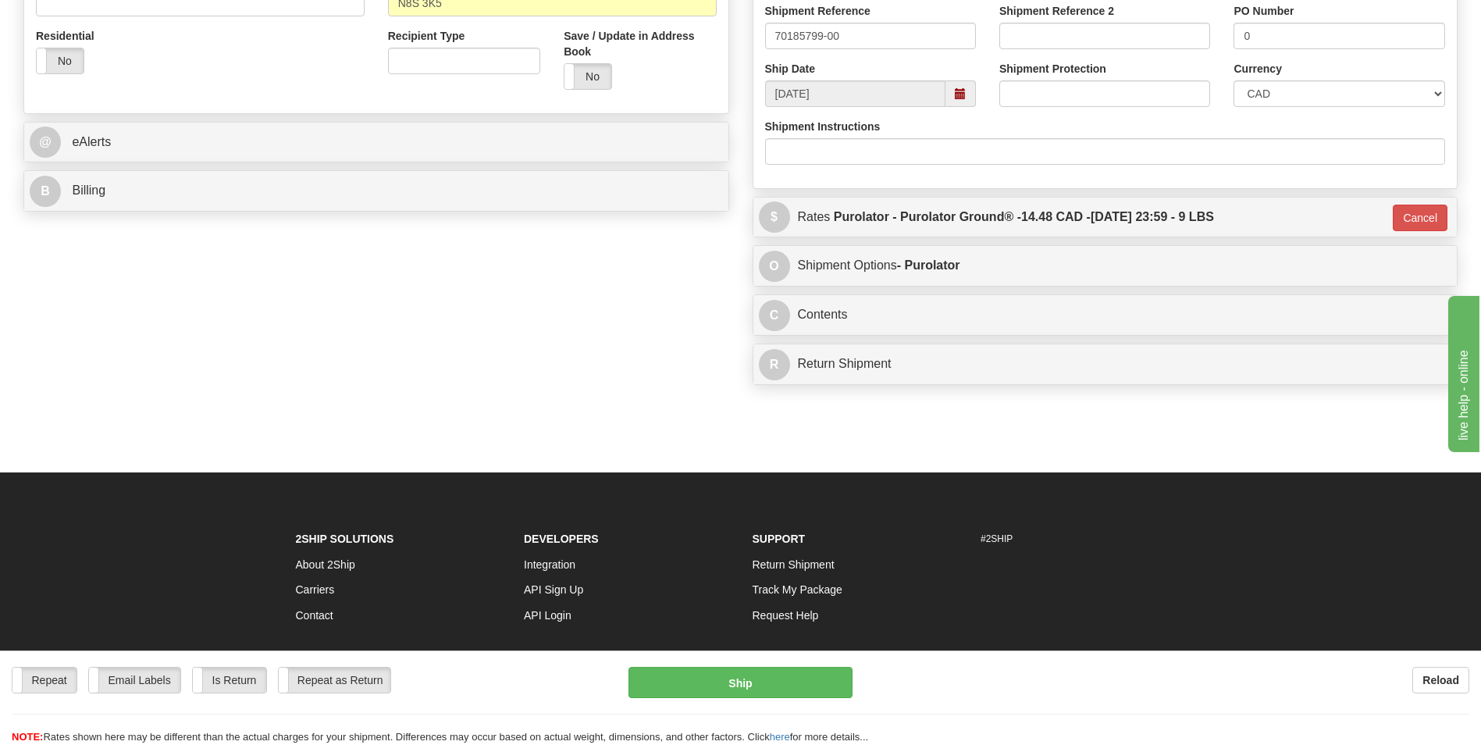
type input "260"
click at [800, 664] on div "Repeat Repeat Email Labels Email Labels Edit Is Return Is Return Repeat as Retu…" at bounding box center [740, 697] width 1481 height 94
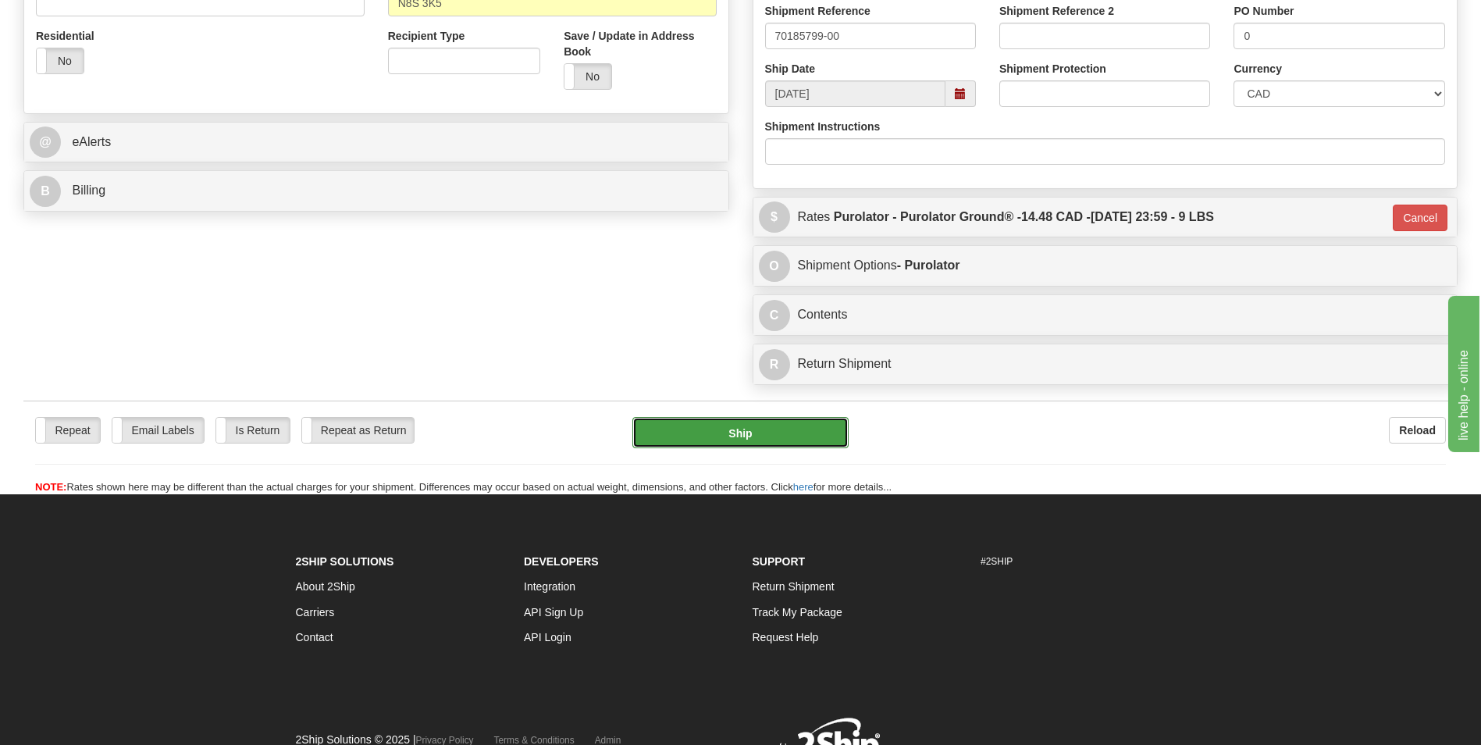
click at [703, 444] on button "Ship" at bounding box center [740, 432] width 216 height 31
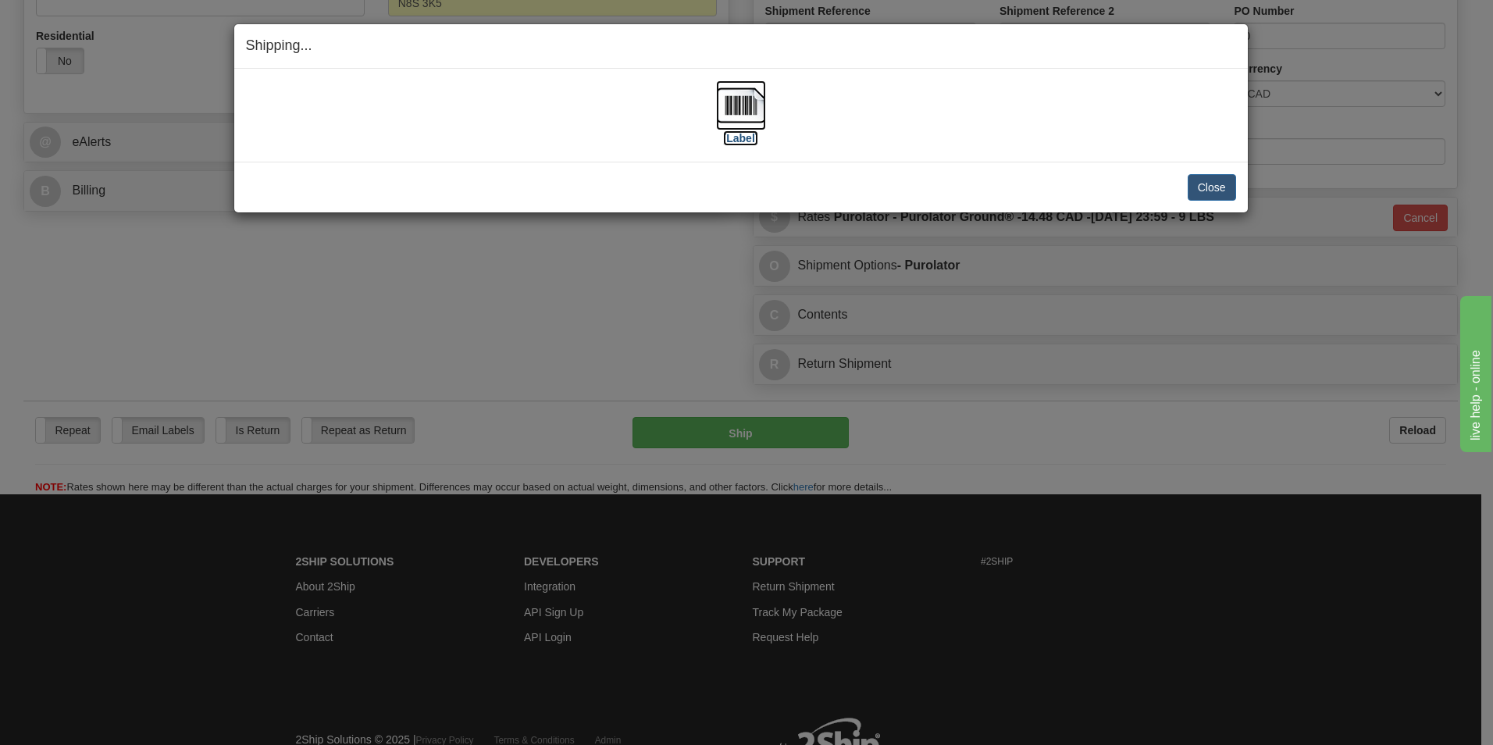
click at [739, 109] on img at bounding box center [741, 105] width 50 height 50
click at [1207, 203] on div "Close Cancel Cancel Shipment and Quit Pickup Quit Pickup ONLY" at bounding box center [740, 187] width 1013 height 51
click at [1210, 193] on button "Close" at bounding box center [1212, 187] width 48 height 27
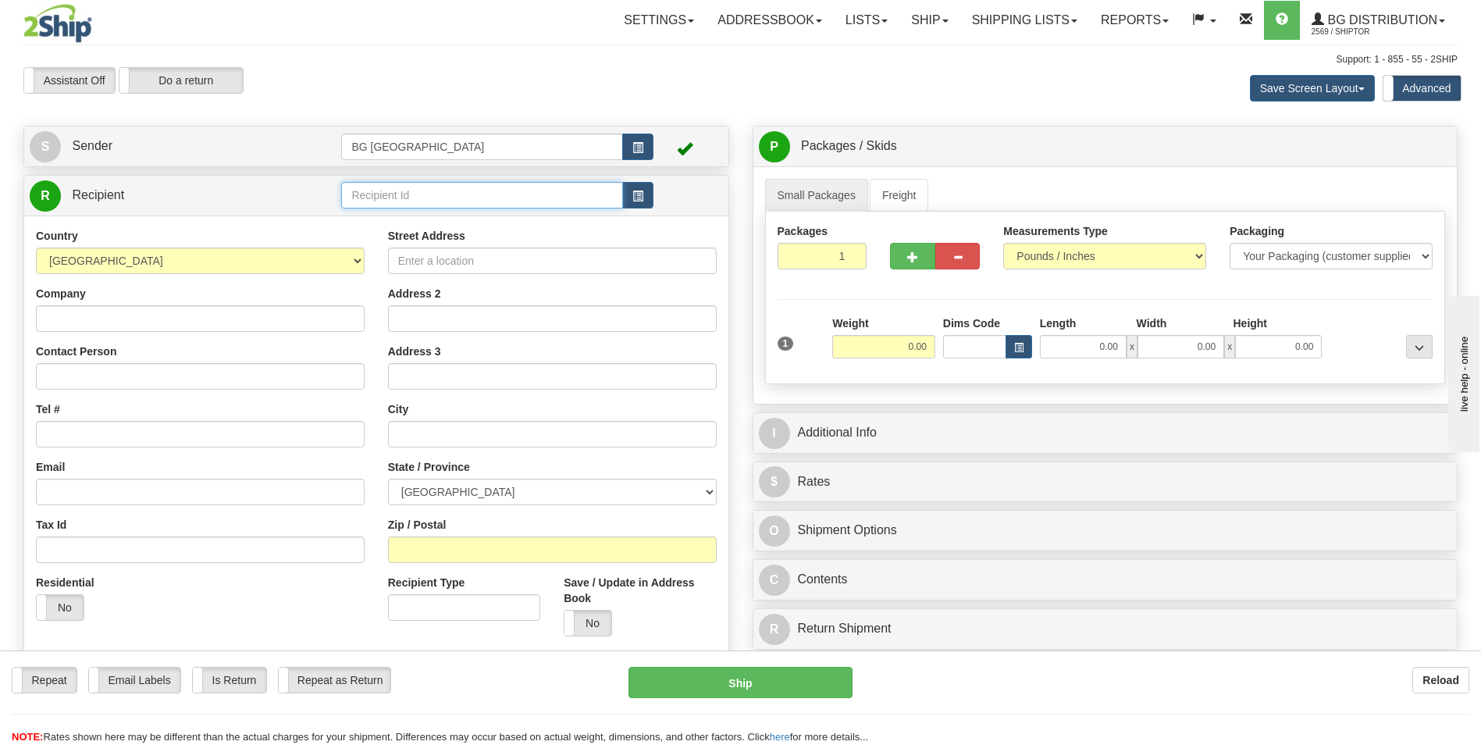
click at [431, 189] on input "text" at bounding box center [481, 195] width 281 height 27
click at [411, 213] on div "60730" at bounding box center [479, 219] width 266 height 17
type input "60730"
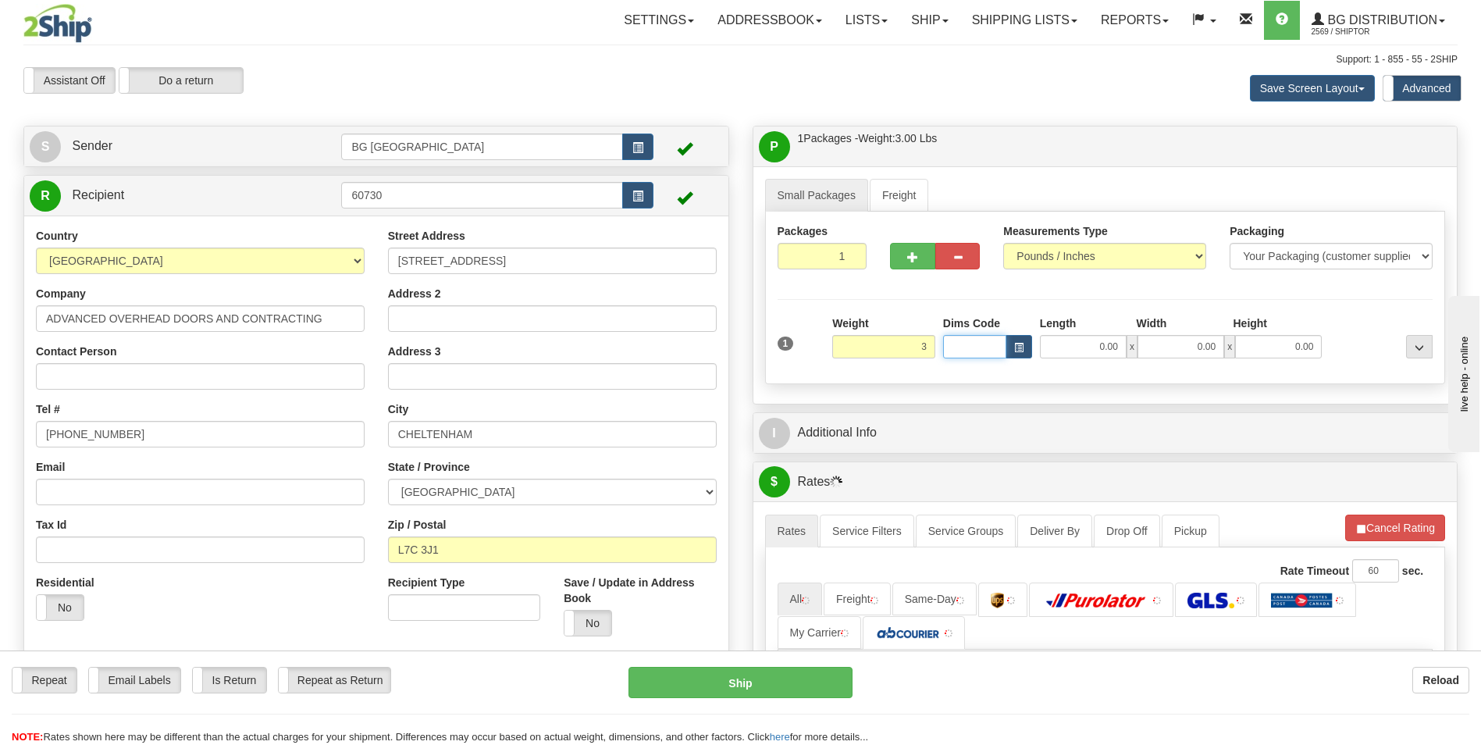
type input "3.00"
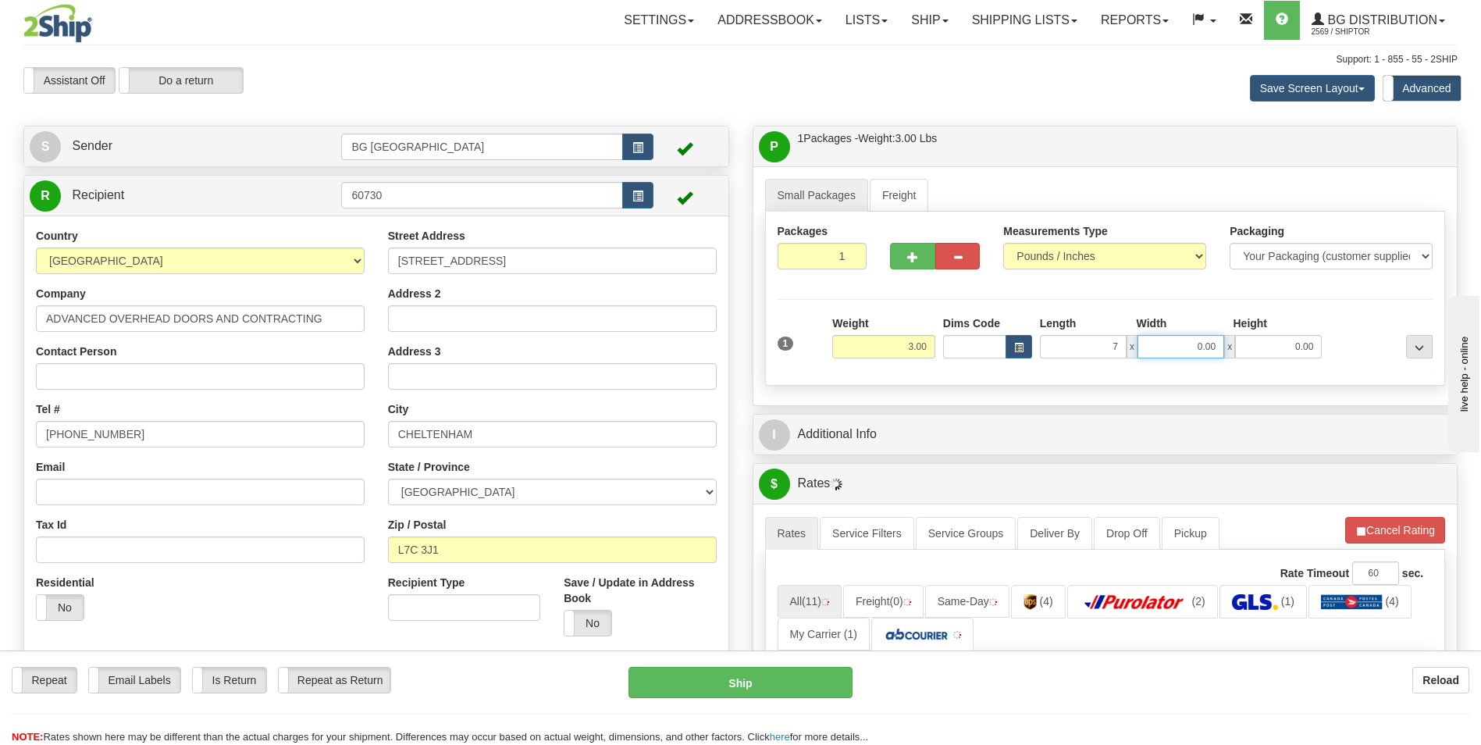
type input "7.00"
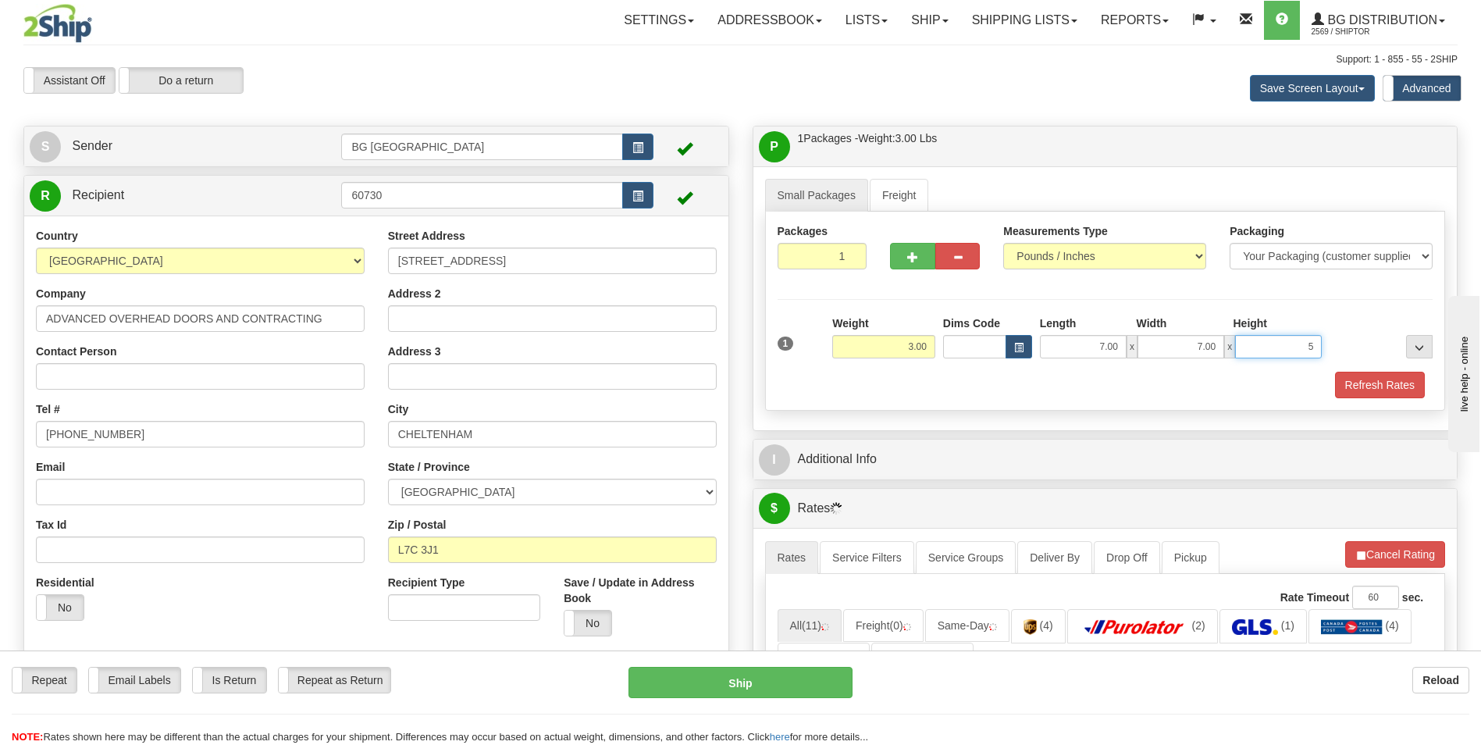
type input "5.00"
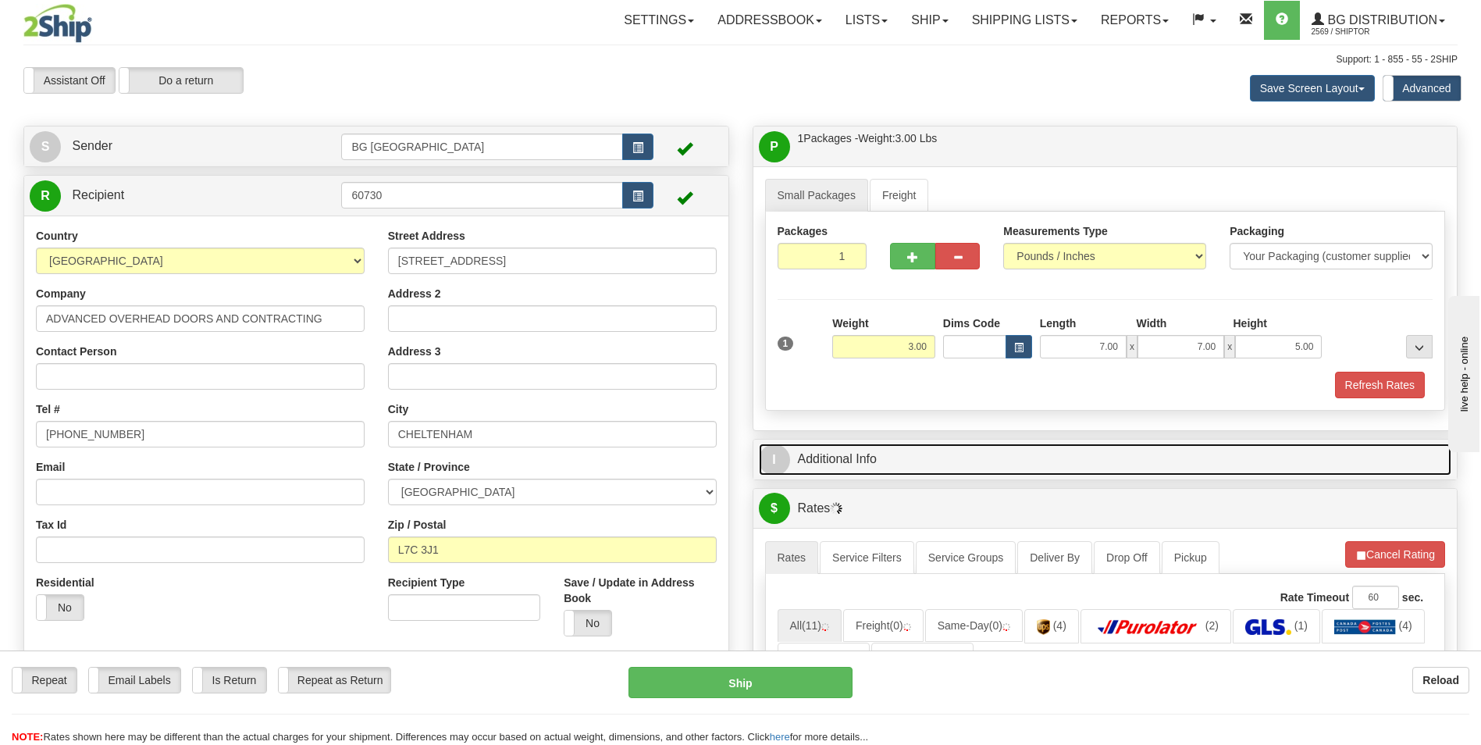
click at [892, 444] on link "I Additional Info" at bounding box center [1105, 459] width 693 height 32
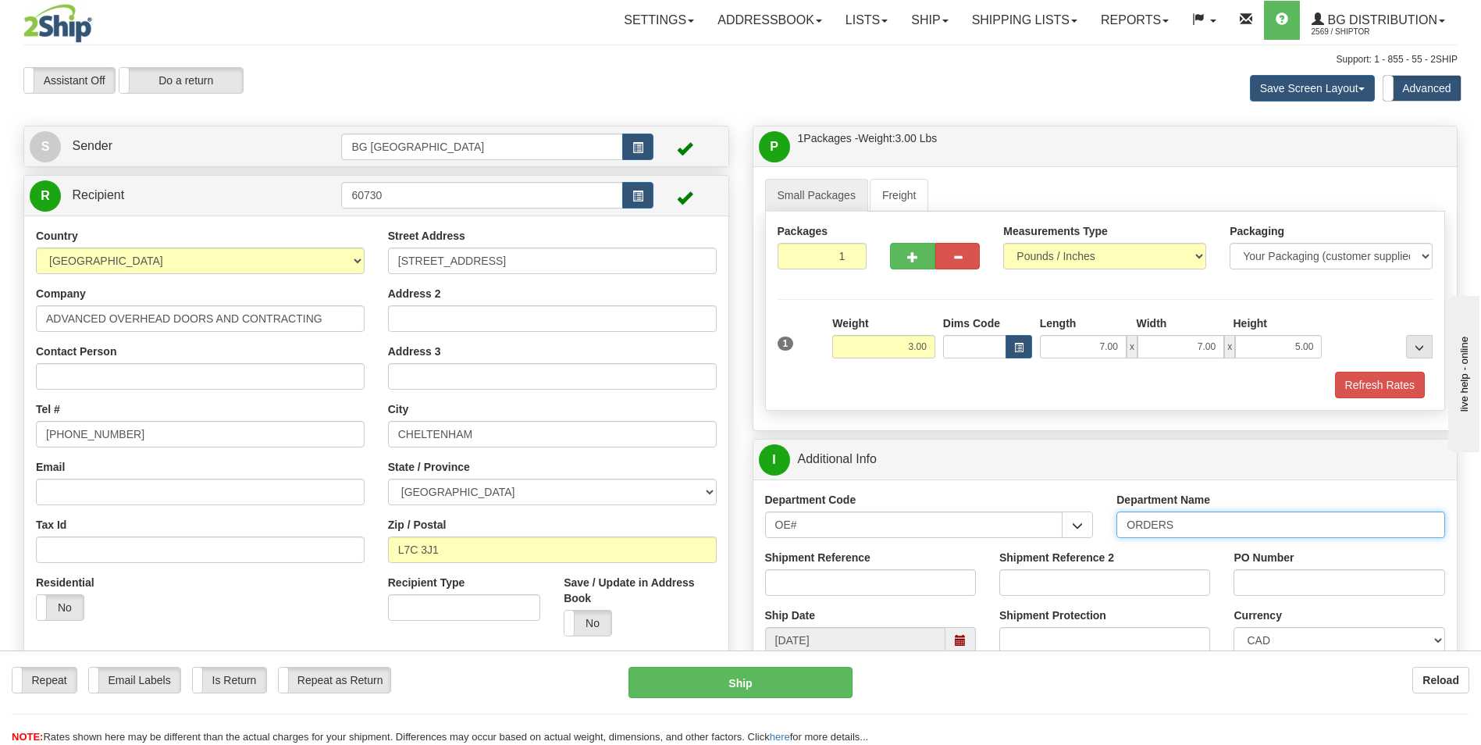
click at [1179, 522] on input "ORDERS" at bounding box center [1281, 524] width 329 height 27
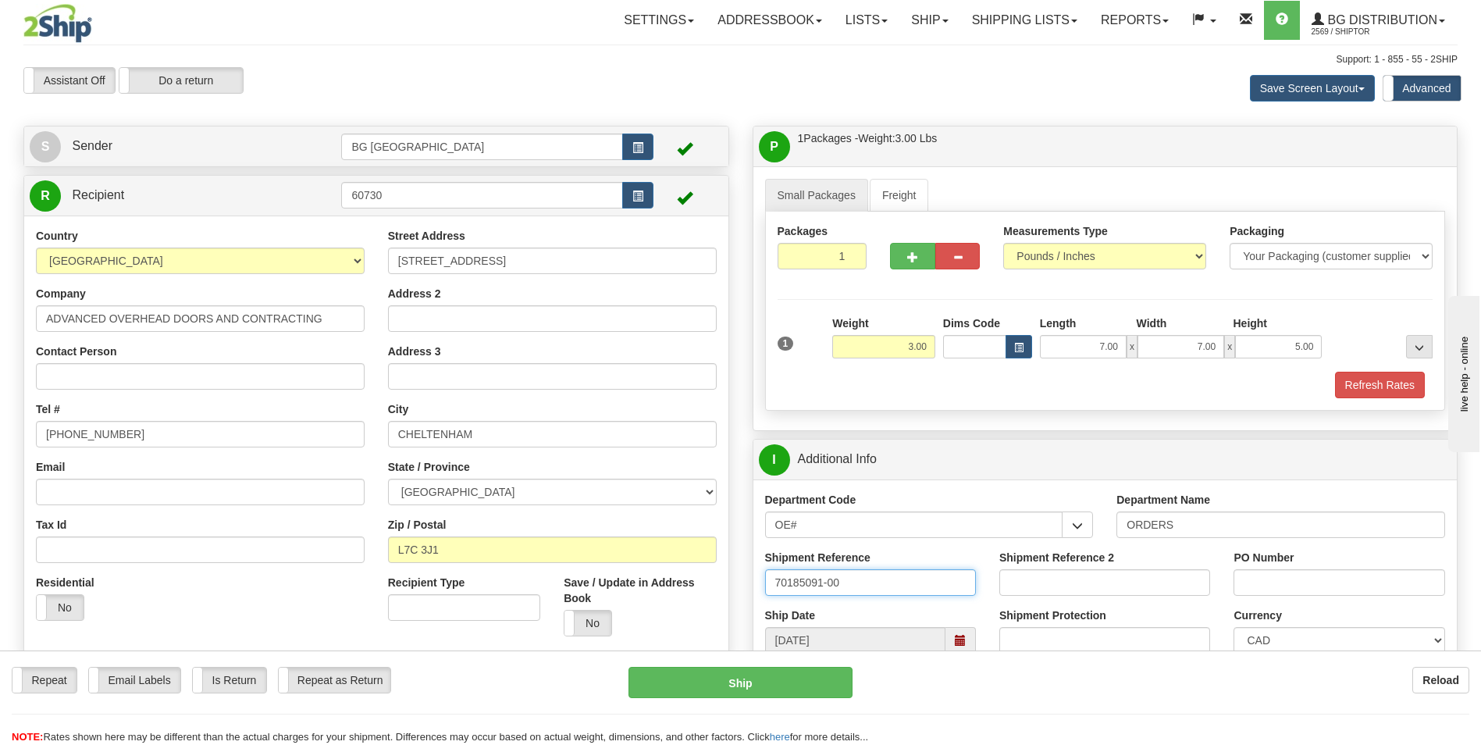
type input "70185091-00"
click at [1345, 583] on input "PO Number" at bounding box center [1339, 582] width 211 height 27
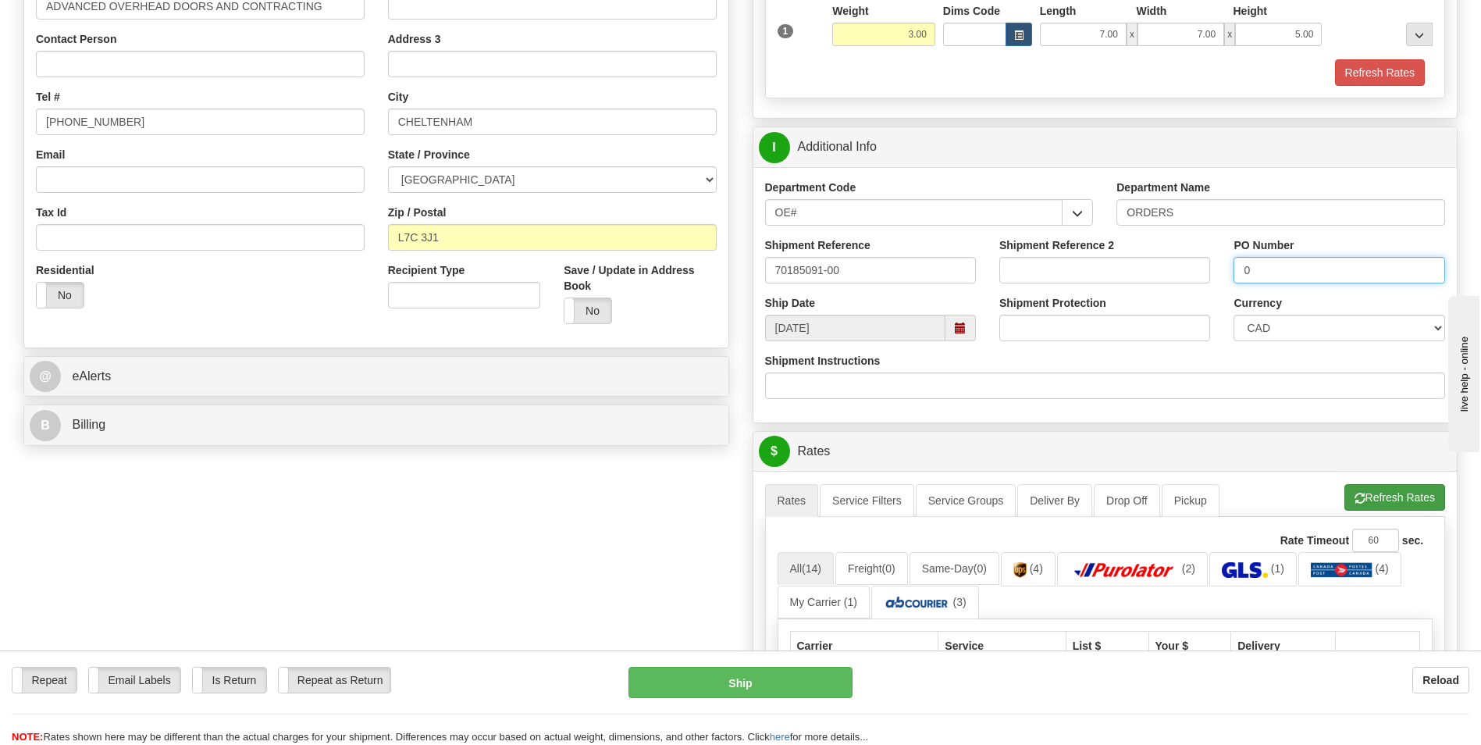
type input "0"
click at [1399, 497] on button "Refresh Rates" at bounding box center [1395, 497] width 101 height 27
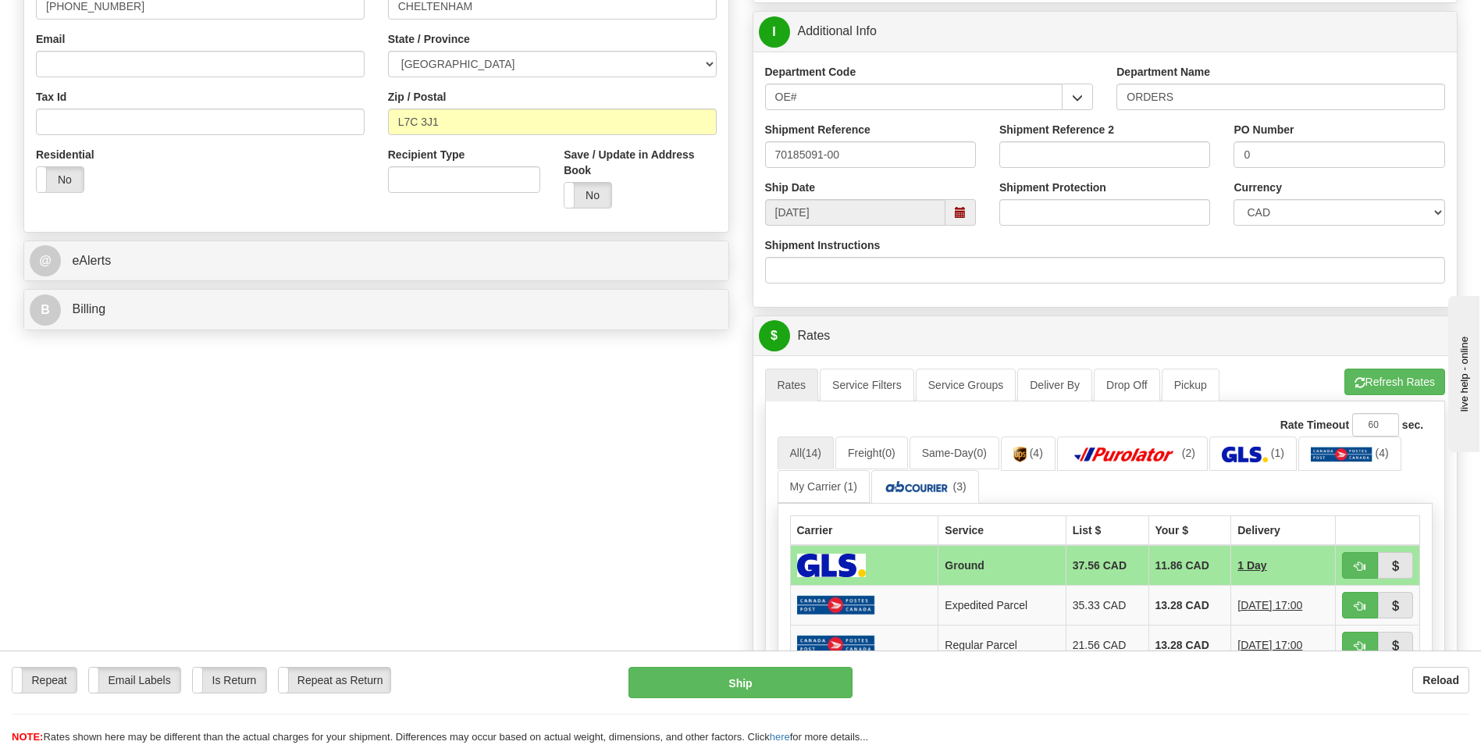
scroll to position [703, 0]
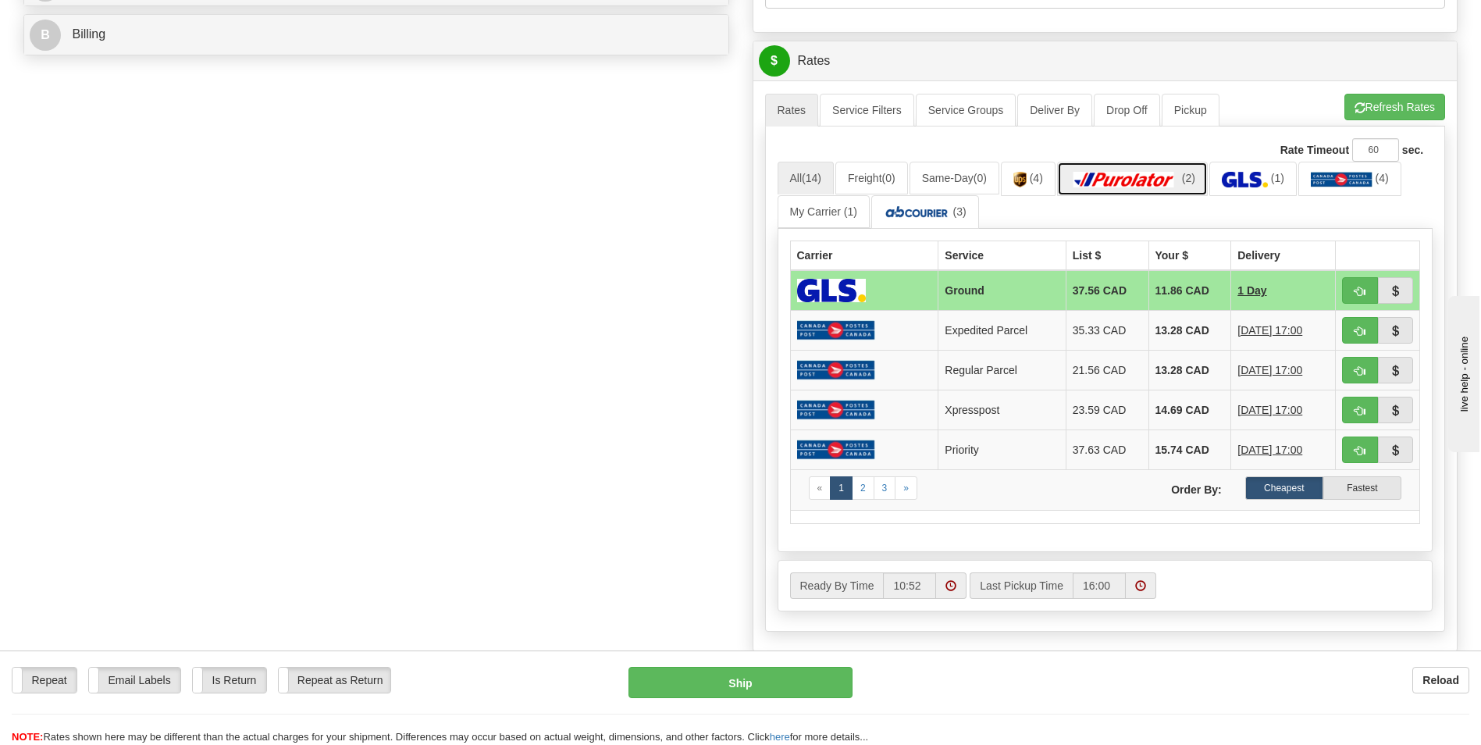
click at [1181, 189] on link "(2)" at bounding box center [1132, 179] width 151 height 34
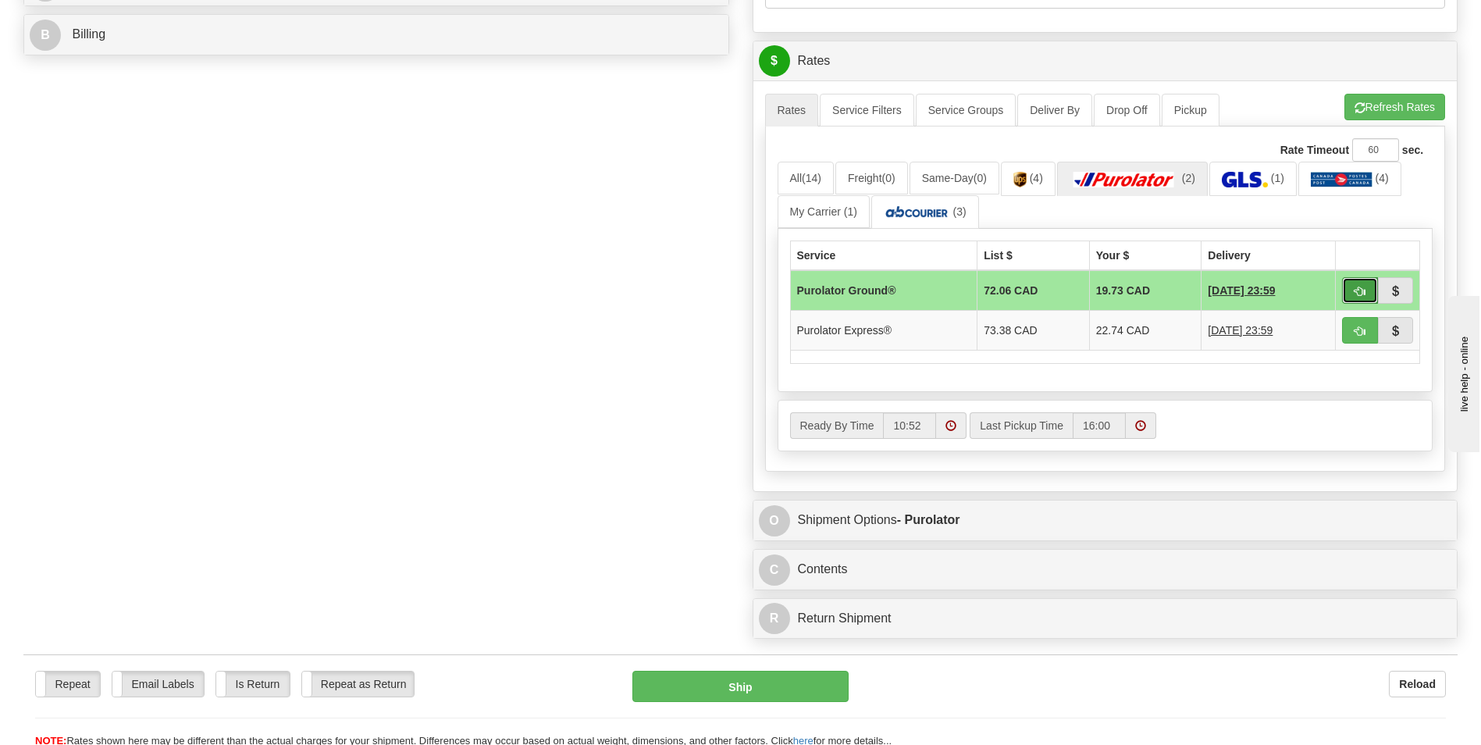
click at [1346, 278] on button "button" at bounding box center [1360, 290] width 36 height 27
type input "260"
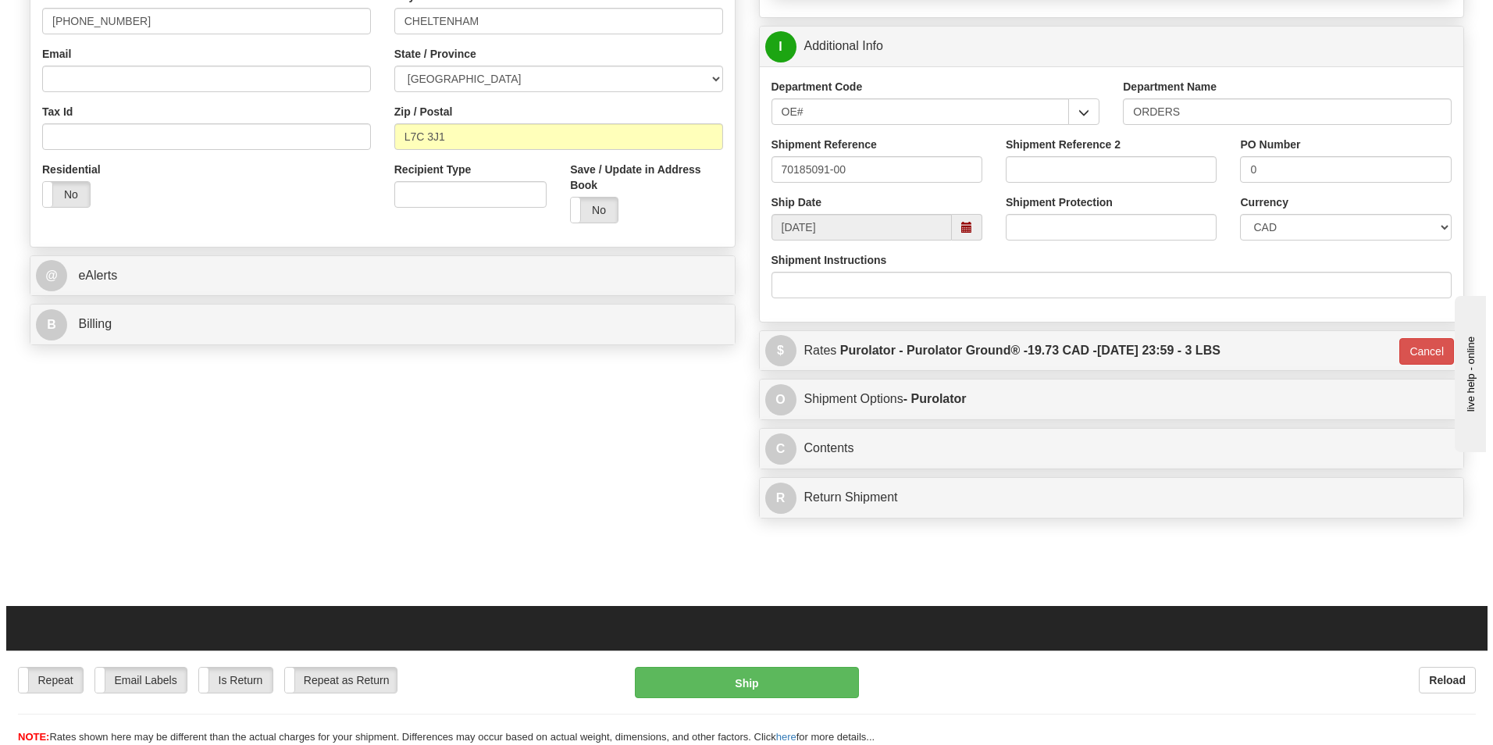
scroll to position [151, 0]
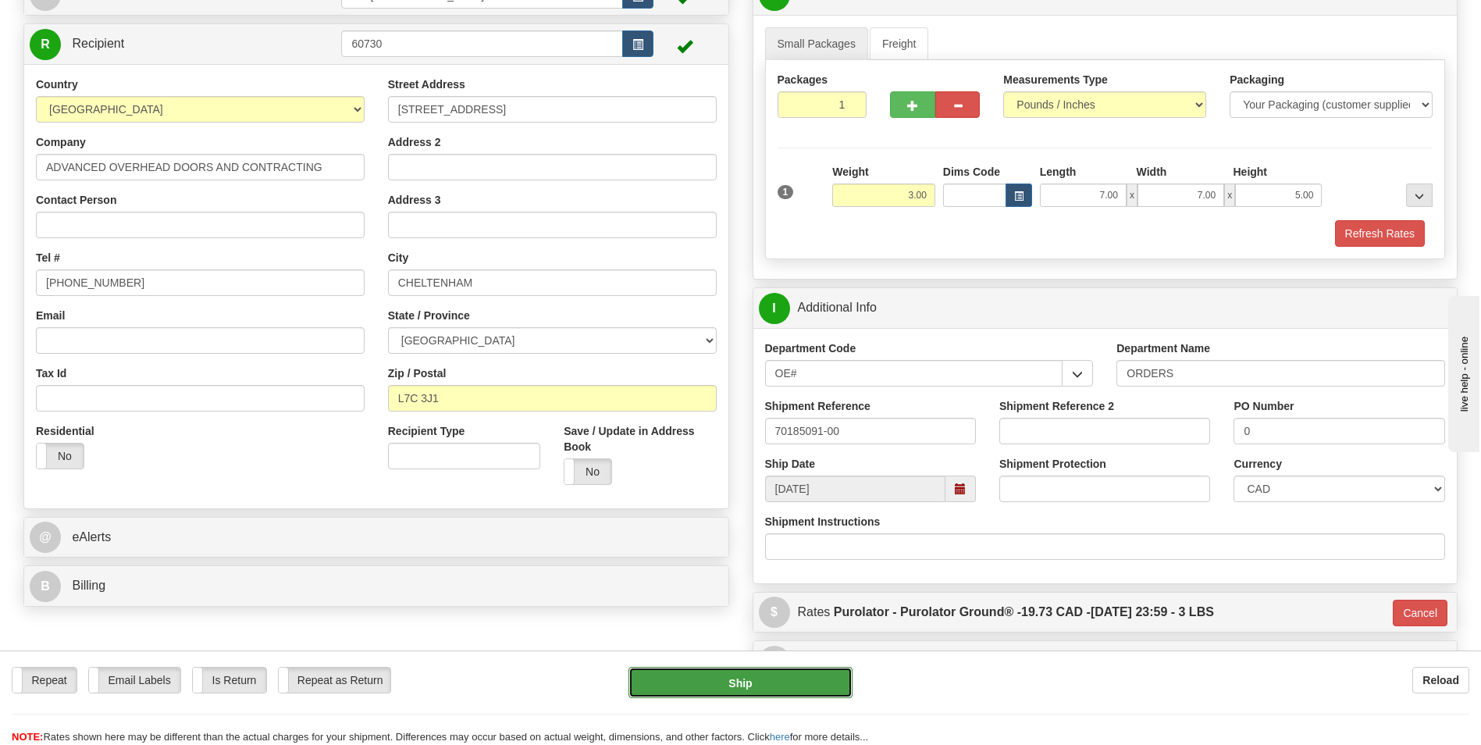
click at [770, 682] on button "Ship" at bounding box center [740, 682] width 223 height 31
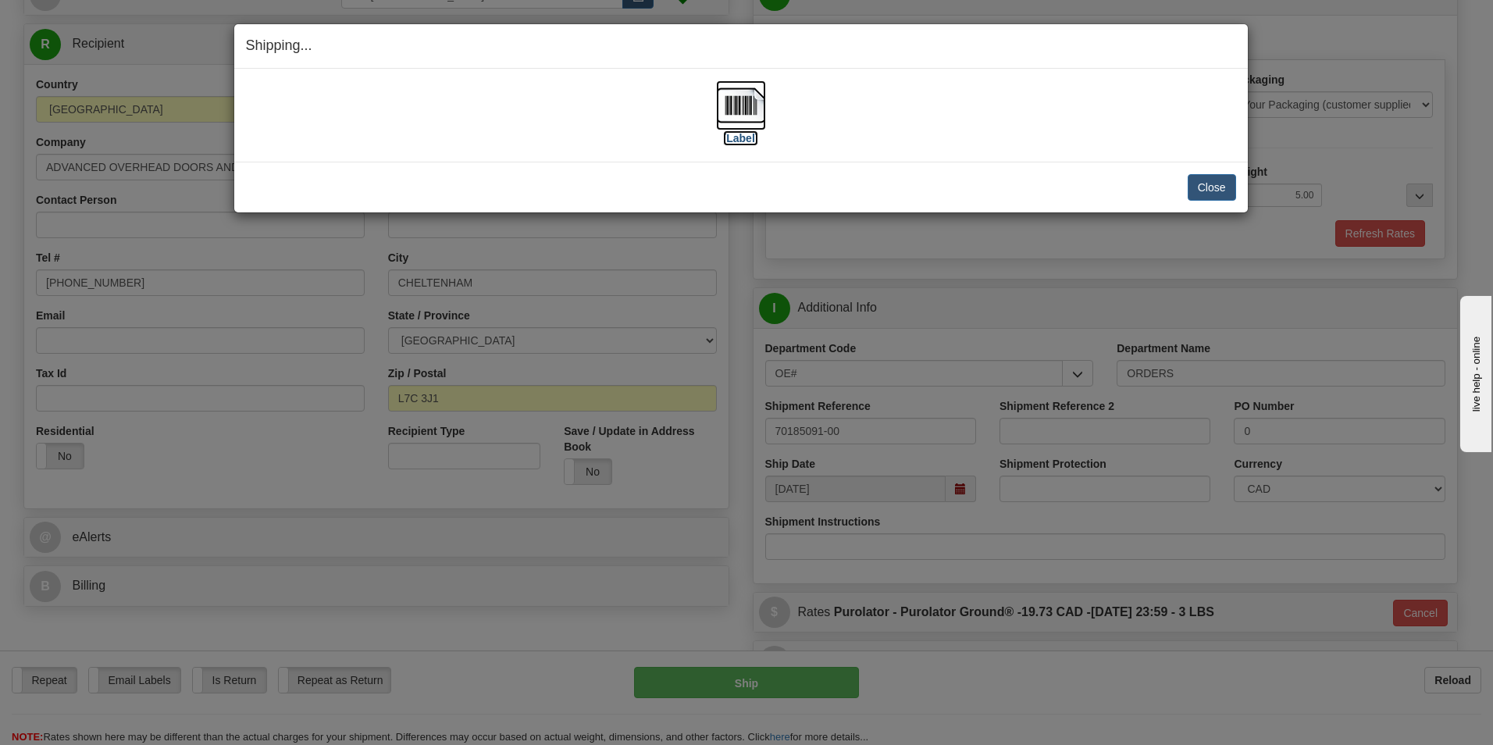
click at [755, 111] on img at bounding box center [741, 105] width 50 height 50
click at [1190, 176] on button "Close" at bounding box center [1212, 187] width 48 height 27
